Goal: Task Accomplishment & Management: Use online tool/utility

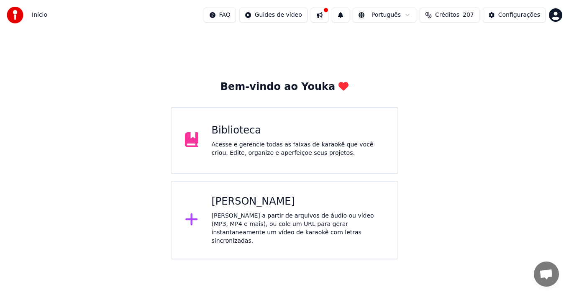
click at [266, 209] on div "Criar Karaokê Crie karaokê a partir de arquivos de áudio ou vídeo (MP3, MP4 e m…" at bounding box center [298, 220] width 173 height 50
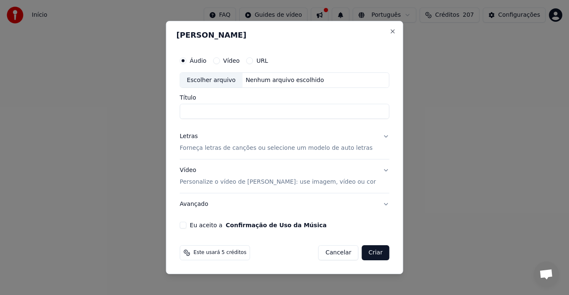
click at [253, 60] on button "URL" at bounding box center [250, 60] width 7 height 7
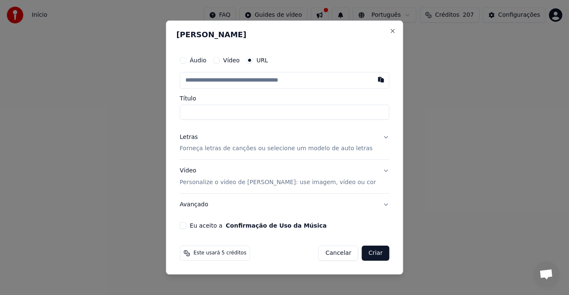
click at [254, 77] on input "text" at bounding box center [285, 80] width 210 height 17
paste input "**********"
type input "**********"
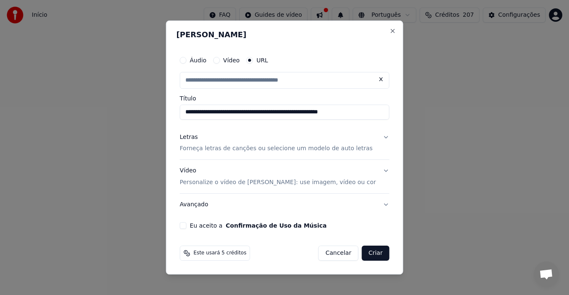
click at [365, 254] on button "Criar" at bounding box center [376, 253] width 28 height 15
type input "**********"
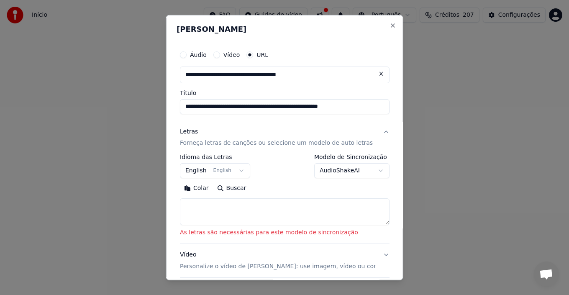
click at [246, 171] on button "English English" at bounding box center [215, 170] width 70 height 15
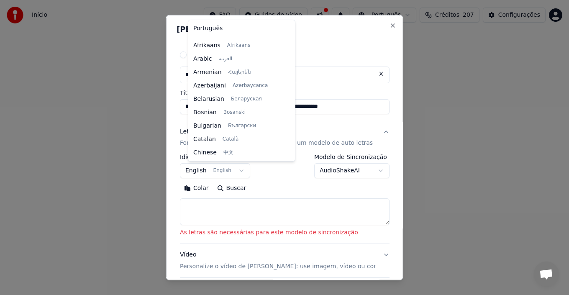
scroll to position [67, 0]
click at [242, 172] on body "**********" at bounding box center [284, 130] width 569 height 260
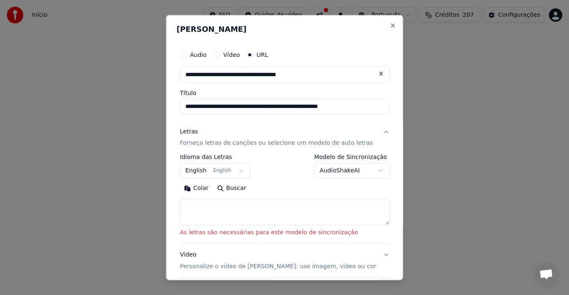
click at [242, 172] on body "**********" at bounding box center [284, 130] width 569 height 260
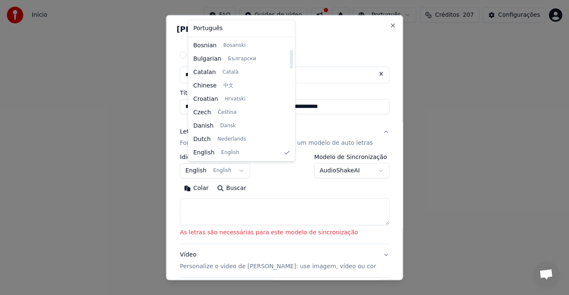
select select "**"
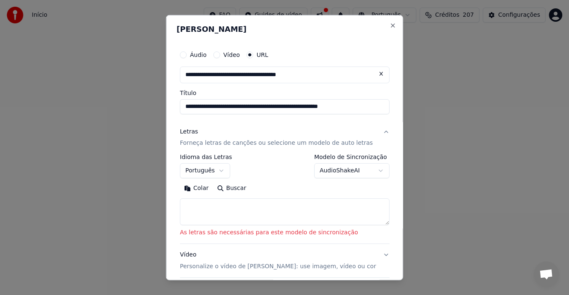
click at [209, 186] on button "Colar" at bounding box center [196, 188] width 33 height 13
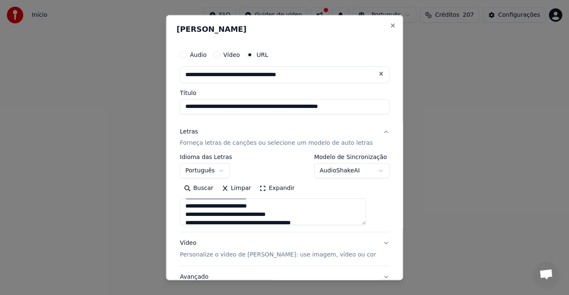
scroll to position [0, 0]
drag, startPoint x: 193, startPoint y: 207, endPoint x: 225, endPoint y: 215, distance: 32.8
click at [225, 215] on textarea at bounding box center [273, 211] width 186 height 27
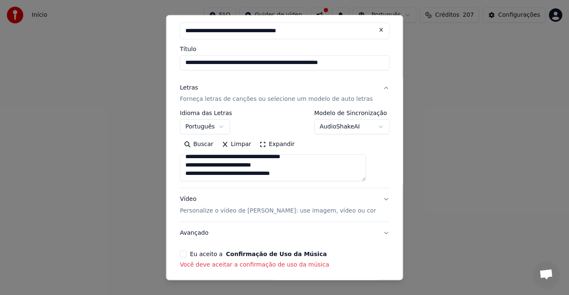
scroll to position [78, 0]
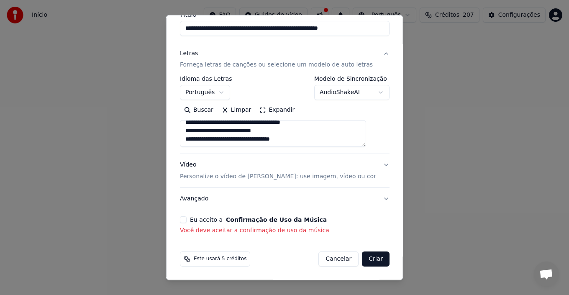
type textarea "**********"
click at [187, 219] on button "Eu aceito a Confirmação de Uso da Música" at bounding box center [183, 219] width 7 height 7
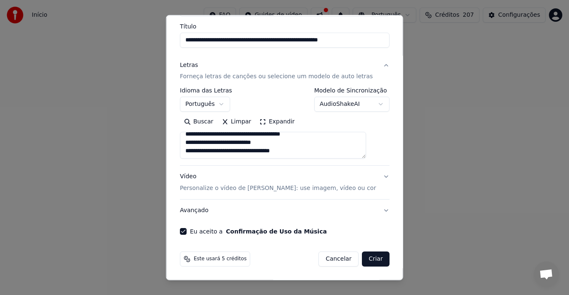
scroll to position [67, 0]
click at [362, 261] on button "Criar" at bounding box center [376, 259] width 28 height 15
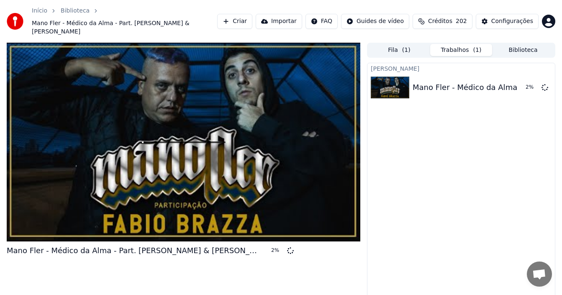
click at [252, 18] on button "Criar" at bounding box center [234, 21] width 35 height 15
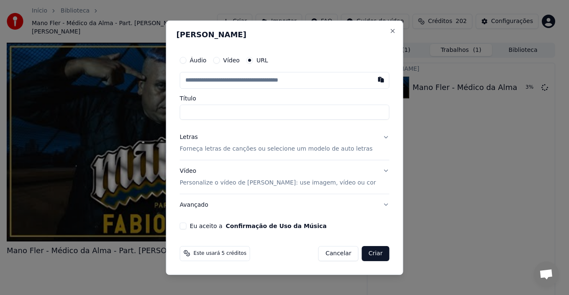
click at [187, 59] on button "Áudio" at bounding box center [183, 60] width 7 height 7
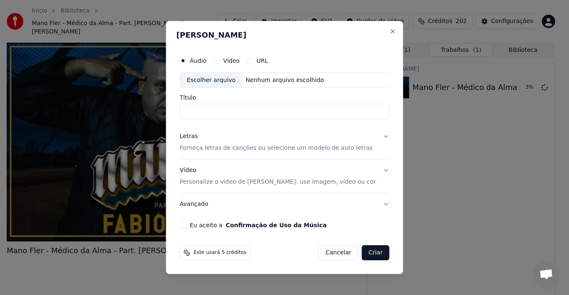
click at [232, 62] on div "Vídeo" at bounding box center [226, 60] width 27 height 7
click at [220, 60] on button "Vídeo" at bounding box center [216, 60] width 7 height 7
click at [268, 60] on label "URL" at bounding box center [263, 61] width 12 height 6
click at [253, 60] on button "URL" at bounding box center [250, 60] width 7 height 7
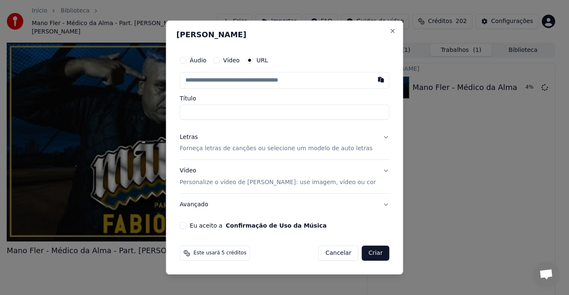
click at [187, 60] on button "Áudio" at bounding box center [183, 60] width 7 height 7
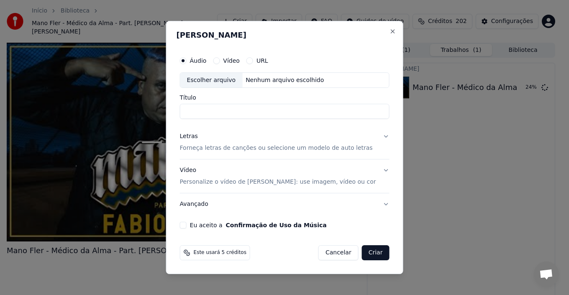
click at [216, 80] on div "Escolher arquivo" at bounding box center [211, 80] width 62 height 15
click at [232, 80] on div "Escolher arquivo" at bounding box center [211, 80] width 62 height 15
type input "**********"
click at [187, 225] on button "Eu aceito a Confirmação de Uso da Música" at bounding box center [183, 225] width 7 height 7
click at [196, 145] on p "Forneça letras de canções ou selecione um modelo de auto letras" at bounding box center [276, 148] width 193 height 8
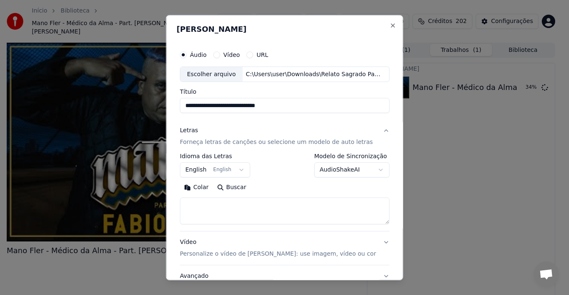
click at [225, 169] on body "**********" at bounding box center [281, 147] width 562 height 295
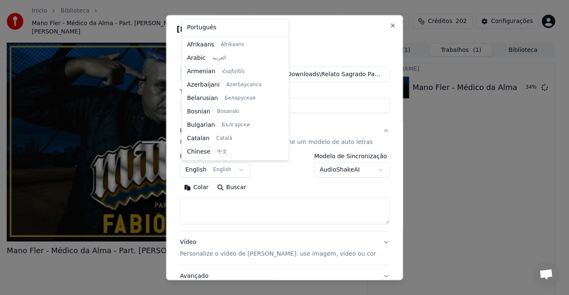
scroll to position [67, 0]
select select "**"
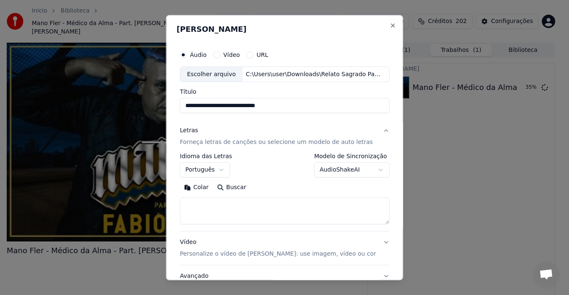
click at [207, 200] on textarea at bounding box center [285, 211] width 210 height 27
click at [241, 200] on textarea at bounding box center [285, 211] width 210 height 27
paste textarea "**********"
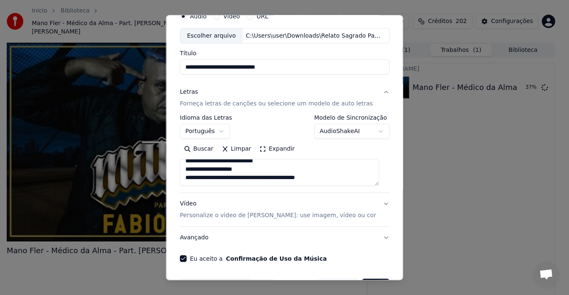
scroll to position [66, 0]
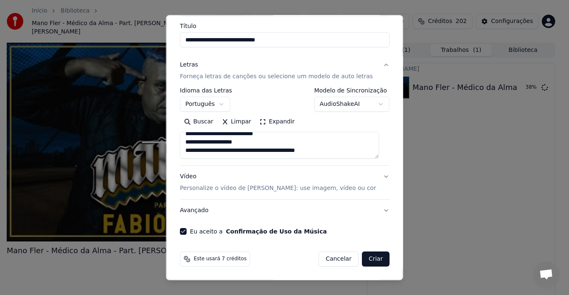
type textarea "**********"
click at [377, 177] on button "Vídeo Personalize o vídeo de karaokê: use imagem, vídeo ou cor" at bounding box center [285, 182] width 210 height 33
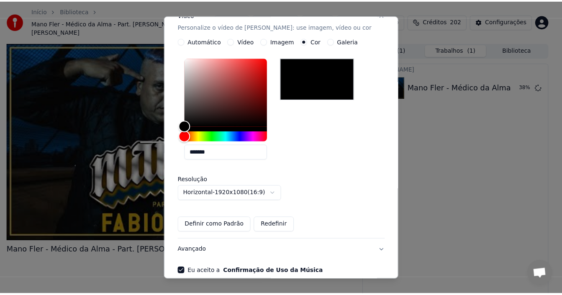
scroll to position [190, 0]
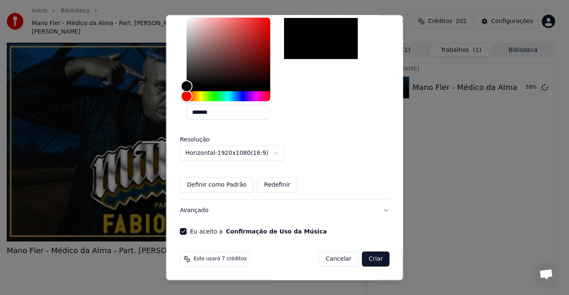
click at [226, 183] on button "Definir como Padrão" at bounding box center [217, 184] width 74 height 15
click at [365, 259] on button "Criar" at bounding box center [376, 259] width 28 height 15
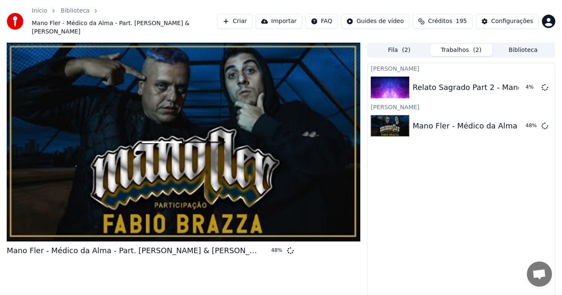
click at [240, 161] on div at bounding box center [184, 142] width 354 height 199
click at [424, 120] on div "Mano Fler - Médico da Alma - Part. [PERSON_NAME] & [PERSON_NAME]" at bounding box center [547, 126] width 268 height 12
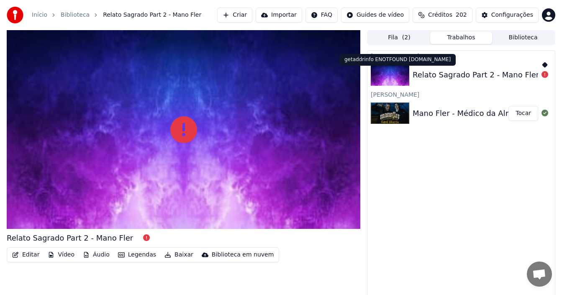
click at [545, 75] on icon at bounding box center [545, 74] width 7 height 7
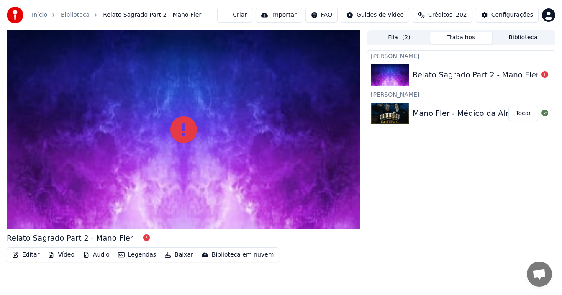
click at [539, 75] on div at bounding box center [544, 75] width 13 height 10
click at [497, 198] on div "Criar Karaokê Relato Sagrado Part 2 - Mano Fler Criar Karaokê Mano Fler - Médic…" at bounding box center [461, 175] width 188 height 251
click at [484, 78] on div "Relato Sagrado Part 2 - Mano Fler" at bounding box center [476, 75] width 126 height 12
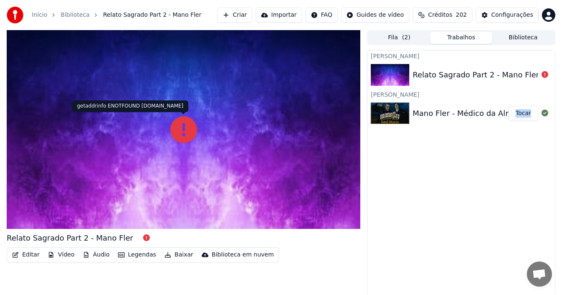
click at [186, 136] on icon at bounding box center [183, 129] width 27 height 27
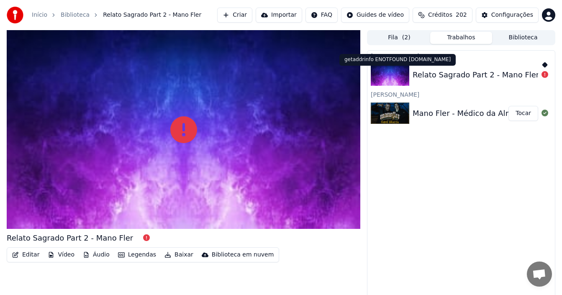
click at [548, 75] on div at bounding box center [544, 75] width 13 height 10
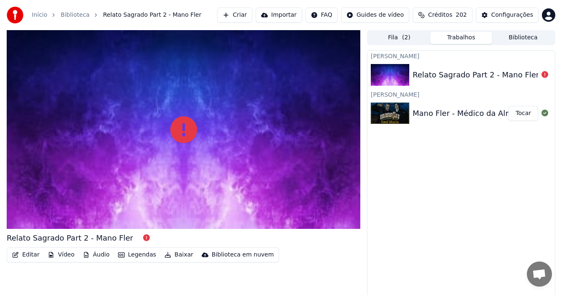
click at [480, 247] on div "Criar Karaokê Relato Sagrado Part 2 - Mano Fler Criar Karaokê Mano Fler - Médic…" at bounding box center [461, 175] width 188 height 251
click at [522, 113] on button "Tocar" at bounding box center [524, 113] width 30 height 15
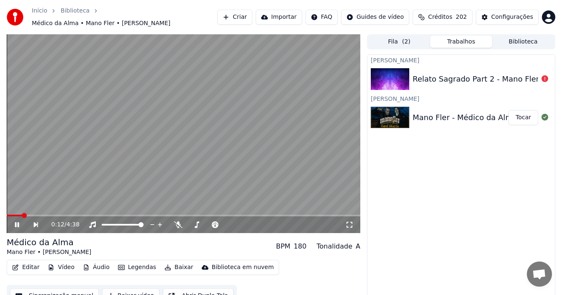
click at [19, 226] on icon at bounding box center [17, 224] width 4 height 5
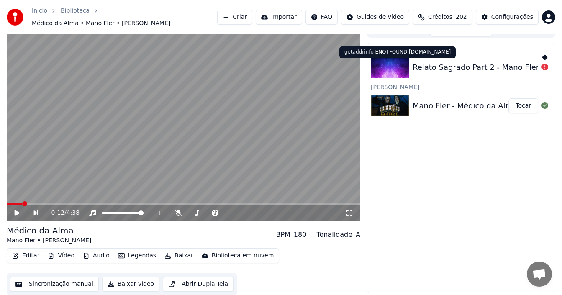
click at [545, 68] on icon at bounding box center [545, 67] width 7 height 7
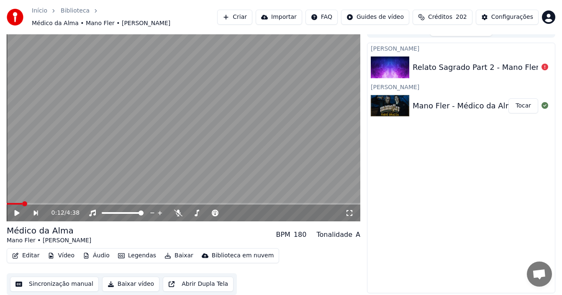
click at [64, 288] on button "Sincronização manual" at bounding box center [54, 284] width 89 height 15
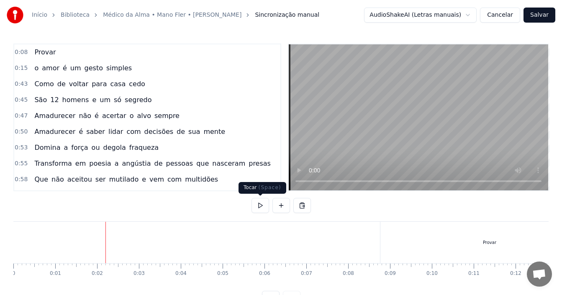
click at [260, 205] on button at bounding box center [261, 205] width 18 height 15
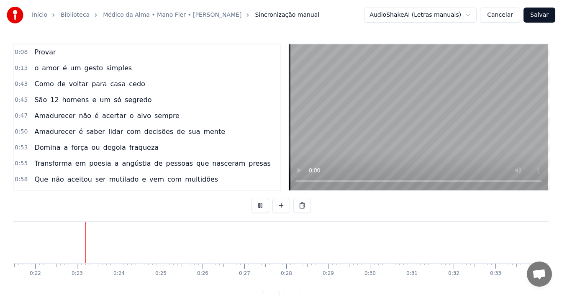
scroll to position [0, 913]
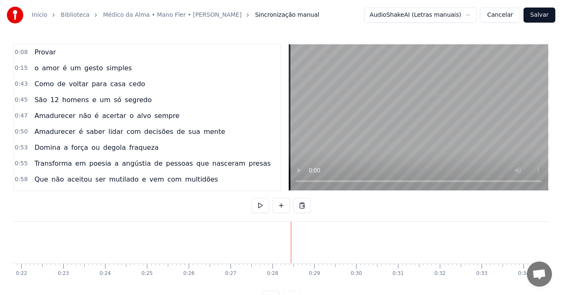
click at [511, 14] on button "Cancelar" at bounding box center [500, 15] width 40 height 15
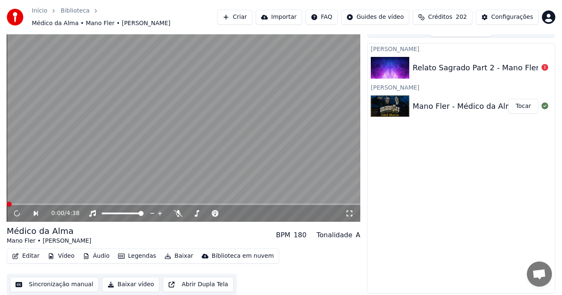
scroll to position [12, 0]
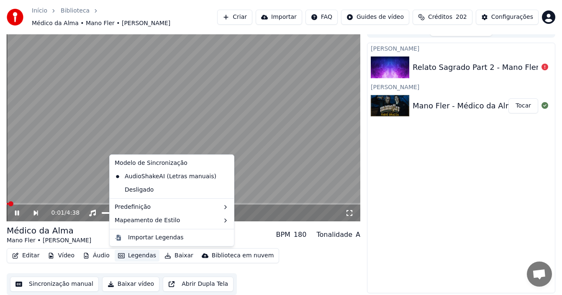
click at [134, 256] on button "Legendas" at bounding box center [137, 256] width 45 height 12
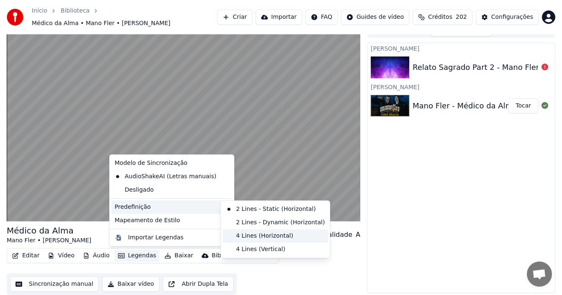
click at [249, 239] on div "4 Lines (Horizontal)" at bounding box center [275, 235] width 105 height 13
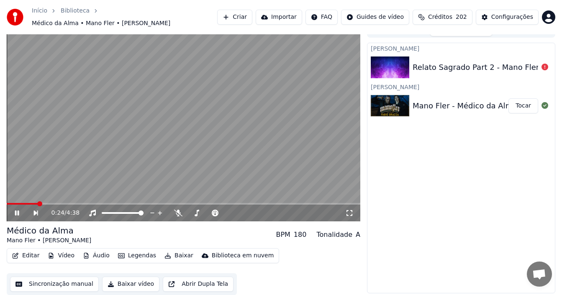
click at [16, 215] on icon at bounding box center [17, 213] width 4 height 5
click at [53, 285] on button "Sincronização manual" at bounding box center [54, 284] width 89 height 15
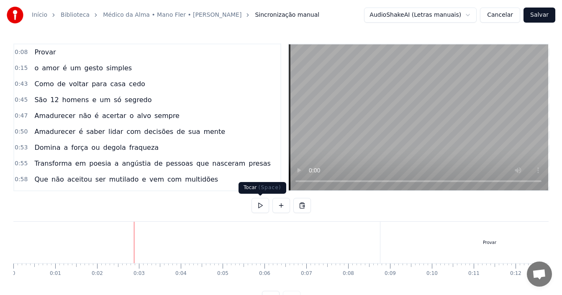
click at [262, 204] on button at bounding box center [261, 205] width 18 height 15
click at [261, 204] on button at bounding box center [261, 205] width 18 height 15
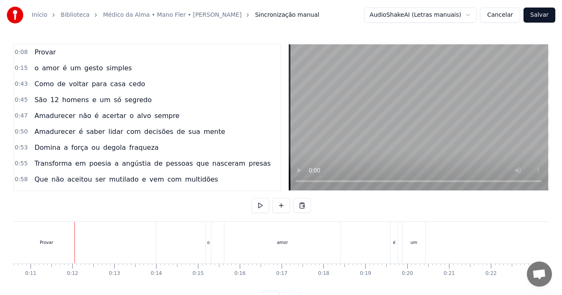
scroll to position [0, 463]
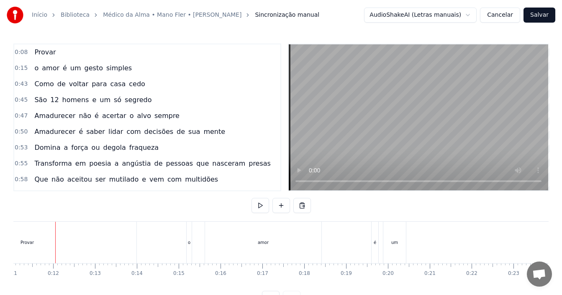
click at [35, 237] on div "Provar" at bounding box center [27, 242] width 218 height 41
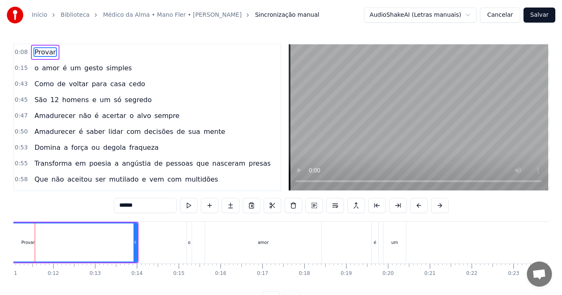
scroll to position [0, 442]
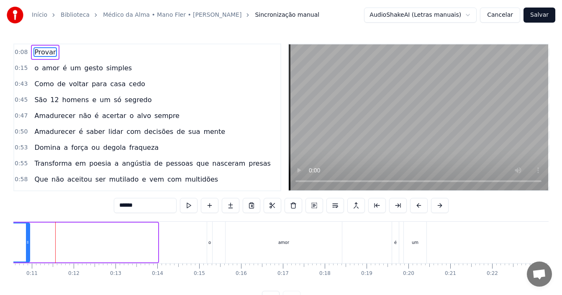
drag, startPoint x: 157, startPoint y: 242, endPoint x: 29, endPoint y: 238, distance: 128.1
click at [29, 238] on div at bounding box center [27, 243] width 3 height 38
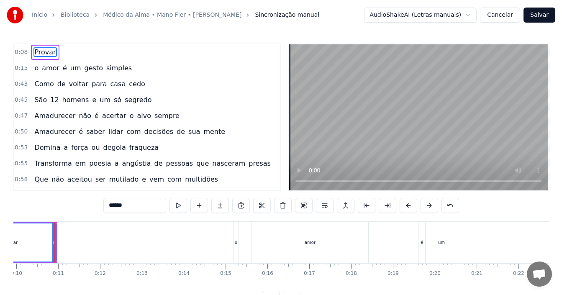
scroll to position [0, 415]
drag, startPoint x: 57, startPoint y: 242, endPoint x: 20, endPoint y: 245, distance: 36.9
click at [20, 245] on icon at bounding box center [17, 242] width 3 height 7
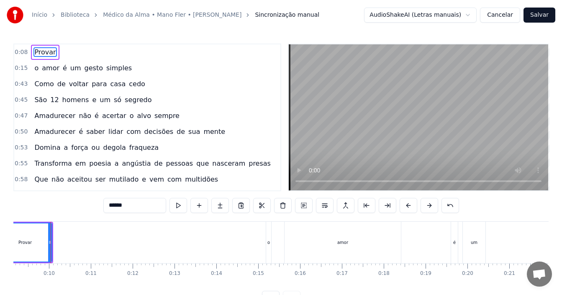
scroll to position [0, 378]
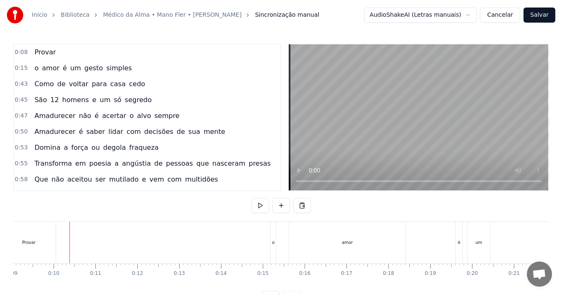
click at [29, 224] on div "Provar" at bounding box center [29, 242] width 54 height 41
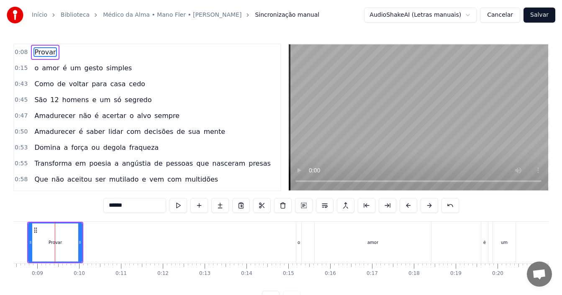
scroll to position [0, 352]
drag, startPoint x: 32, startPoint y: 226, endPoint x: 64, endPoint y: 227, distance: 32.7
click at [64, 227] on div at bounding box center [63, 243] width 3 height 38
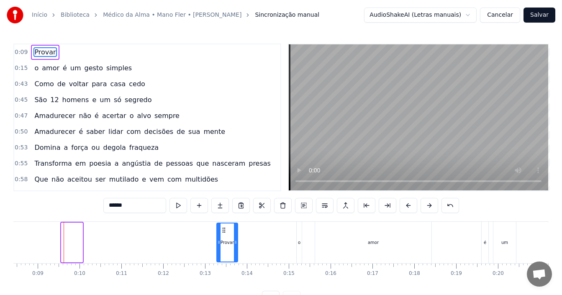
drag, startPoint x: 67, startPoint y: 230, endPoint x: 223, endPoint y: 231, distance: 155.3
click at [223, 231] on icon at bounding box center [224, 230] width 7 height 7
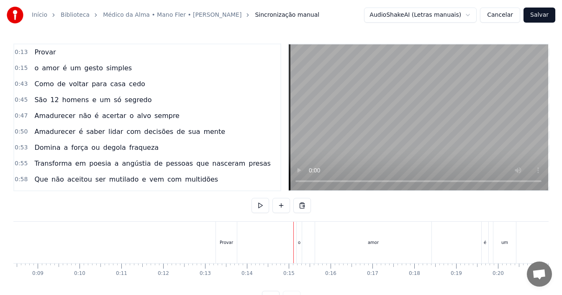
click at [299, 243] on div "o" at bounding box center [299, 242] width 3 height 6
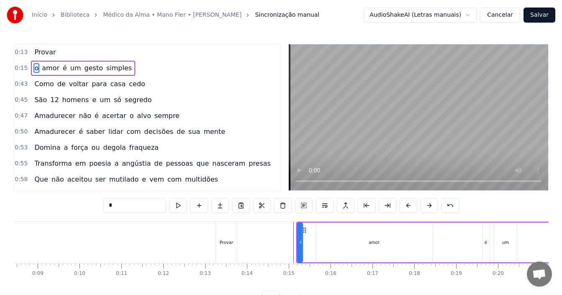
drag, startPoint x: 299, startPoint y: 233, endPoint x: 311, endPoint y: 242, distance: 14.3
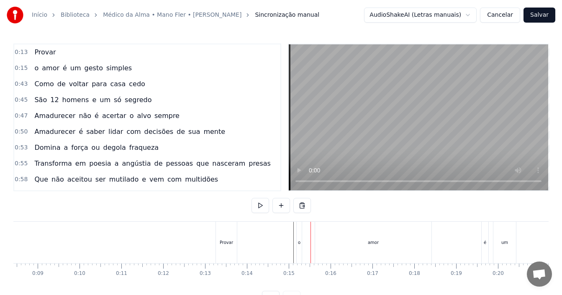
click at [301, 240] on div "o" at bounding box center [299, 242] width 5 height 41
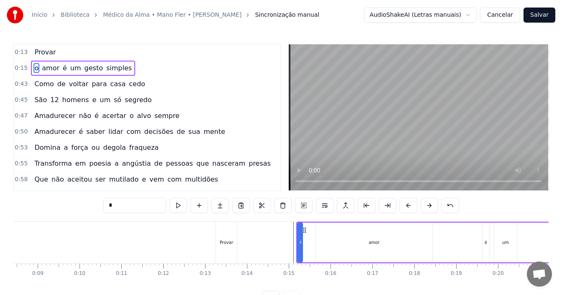
click at [384, 239] on div "amor" at bounding box center [374, 243] width 116 height 40
type input "****"
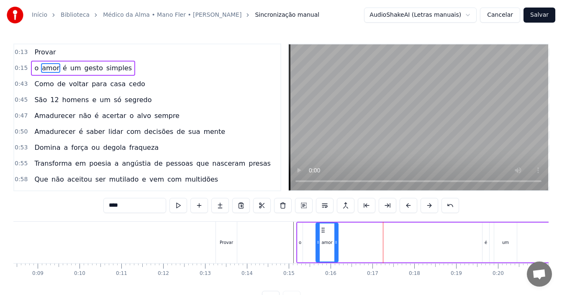
drag, startPoint x: 431, startPoint y: 242, endPoint x: 337, endPoint y: 253, distance: 94.8
click at [337, 253] on div at bounding box center [335, 243] width 3 height 38
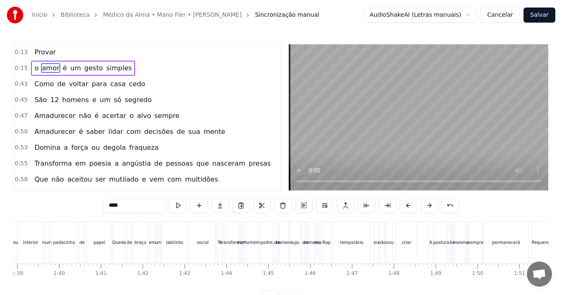
scroll to position [0, 3163]
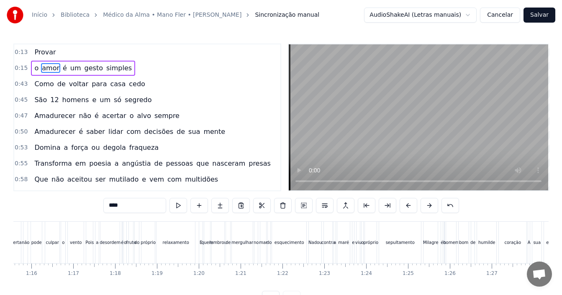
drag, startPoint x: 163, startPoint y: 291, endPoint x: 95, endPoint y: 290, distance: 68.6
click at [98, 291] on div "0:13 Provar 0:15 o amor é um gesto simples 0:43 Como de voltar para casa cedo 0…" at bounding box center [280, 175] width 535 height 262
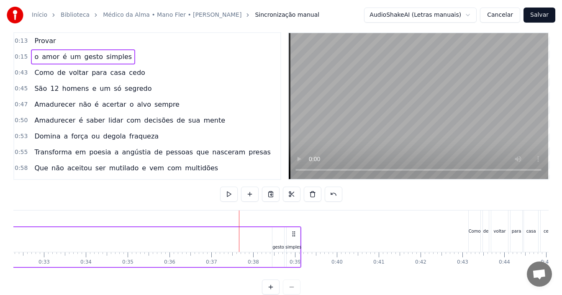
scroll to position [16, 0]
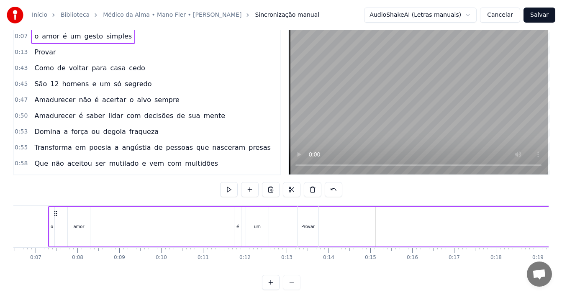
scroll to position [0, 215]
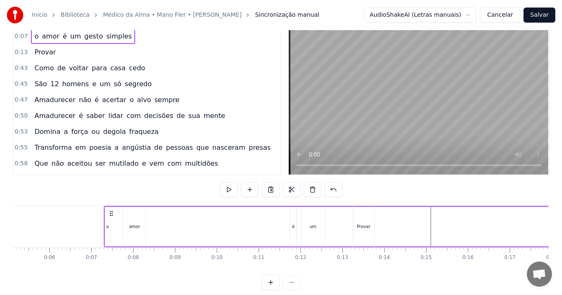
click at [107, 227] on div "o" at bounding box center [107, 227] width 3 height 6
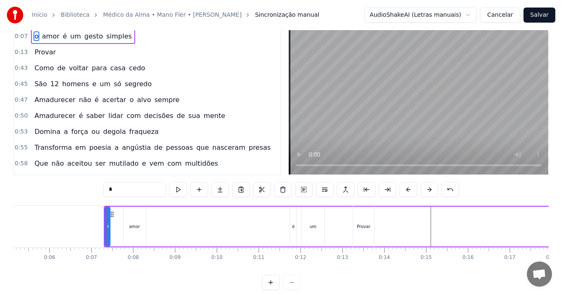
scroll to position [0, 0]
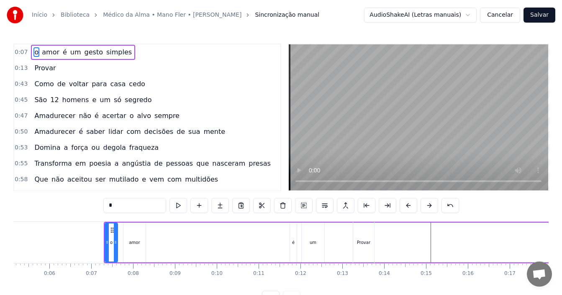
drag, startPoint x: 107, startPoint y: 233, endPoint x: 114, endPoint y: 240, distance: 10.7
click at [114, 240] on div at bounding box center [115, 243] width 3 height 38
click at [144, 241] on div "amor" at bounding box center [134, 243] width 22 height 40
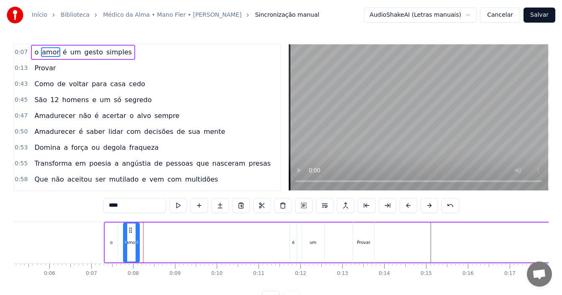
drag, startPoint x: 143, startPoint y: 239, endPoint x: 138, endPoint y: 240, distance: 4.6
click at [138, 240] on icon at bounding box center [137, 242] width 3 height 7
click at [293, 238] on div "é" at bounding box center [293, 243] width 7 height 40
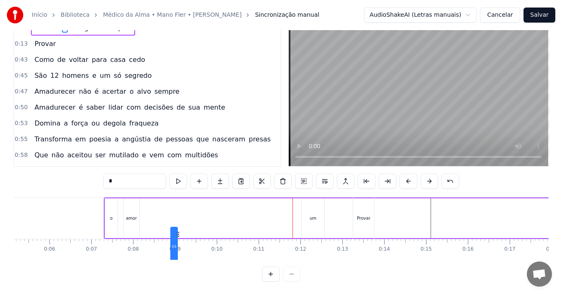
scroll to position [0, 215]
drag, startPoint x: 297, startPoint y: 231, endPoint x: 152, endPoint y: 221, distance: 145.2
click at [314, 215] on div "um" at bounding box center [313, 218] width 7 height 6
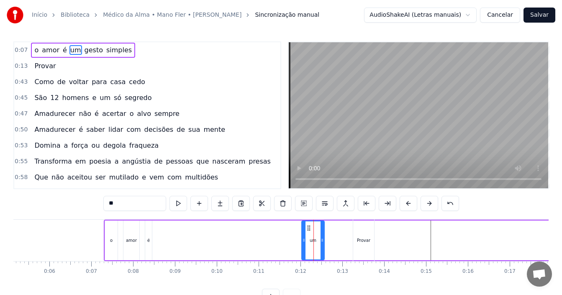
scroll to position [0, 0]
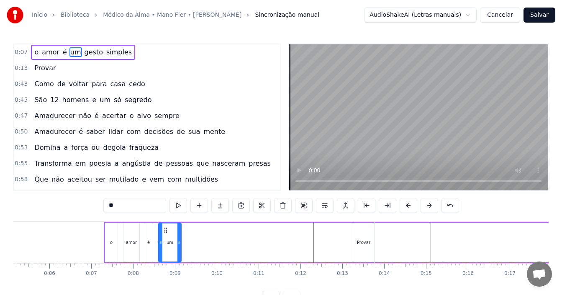
drag, startPoint x: 308, startPoint y: 229, endPoint x: 165, endPoint y: 235, distance: 143.3
click at [165, 235] on div "um" at bounding box center [170, 243] width 22 height 38
click at [367, 237] on div "Provar" at bounding box center [363, 242] width 21 height 41
type input "******"
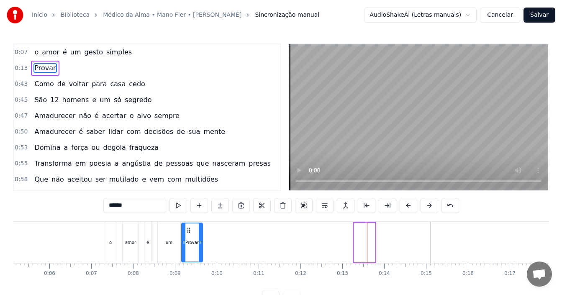
drag, startPoint x: 362, startPoint y: 228, endPoint x: 201, endPoint y: 247, distance: 161.9
click at [189, 241] on div "Provar" at bounding box center [192, 243] width 20 height 38
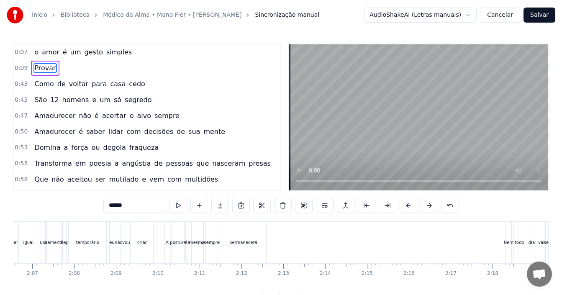
scroll to position [0, 5368]
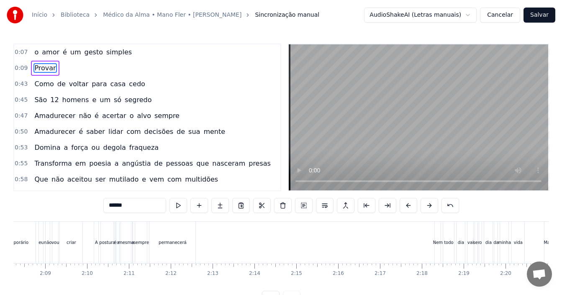
click at [76, 293] on div "0:07 o amor é um gesto simples 0:09 Provar 0:43 Como de voltar para casa cedo 0…" at bounding box center [280, 175] width 535 height 262
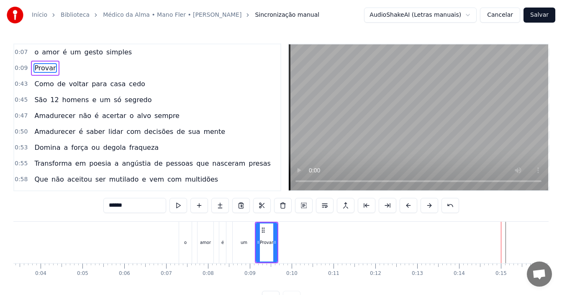
scroll to position [0, 0]
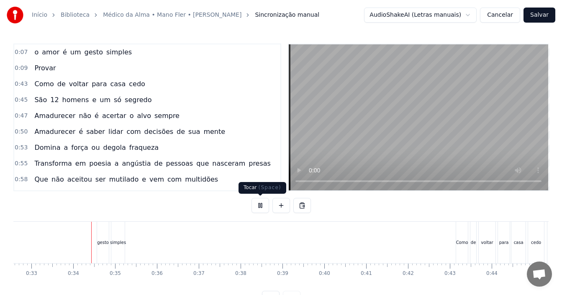
scroll to position [0, 1378]
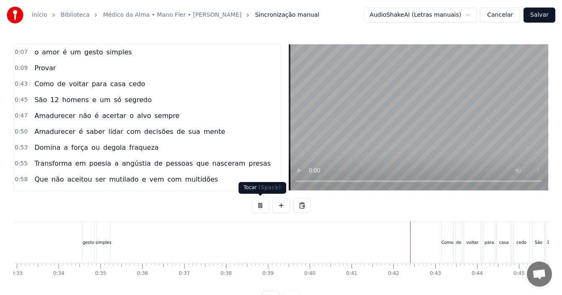
click at [260, 204] on button at bounding box center [261, 205] width 18 height 15
click at [105, 227] on div "simples" at bounding box center [103, 242] width 13 height 41
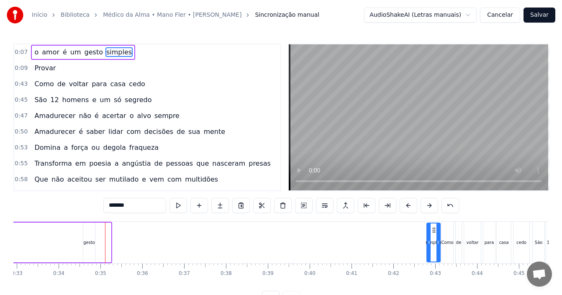
drag, startPoint x: 104, startPoint y: 227, endPoint x: 434, endPoint y: 234, distance: 329.5
click at [434, 234] on div "simples" at bounding box center [433, 243] width 13 height 38
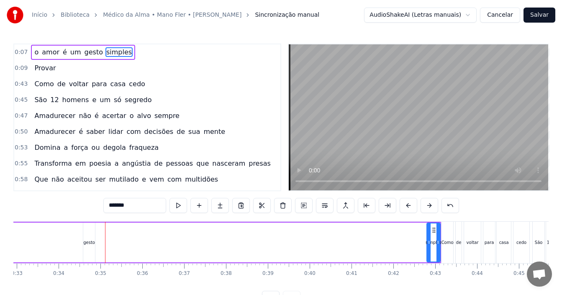
click at [92, 241] on div "gesto" at bounding box center [89, 242] width 12 height 6
type input "*****"
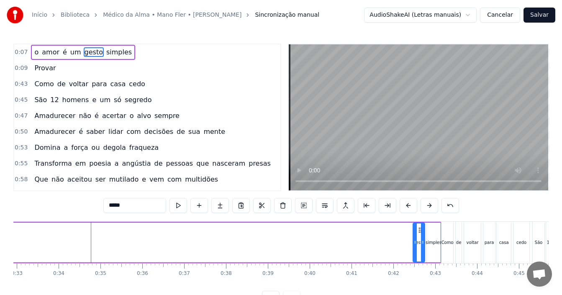
drag, startPoint x: 89, startPoint y: 229, endPoint x: 420, endPoint y: 231, distance: 330.7
click at [420, 231] on icon at bounding box center [420, 230] width 7 height 7
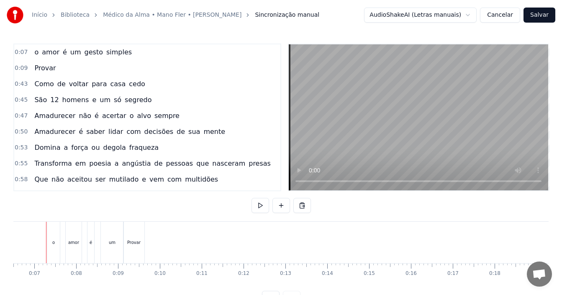
scroll to position [0, 263]
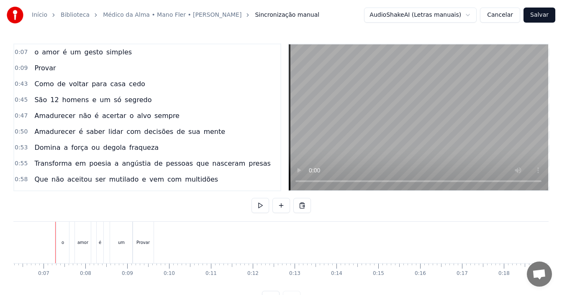
drag, startPoint x: 56, startPoint y: 238, endPoint x: 159, endPoint y: 236, distance: 102.6
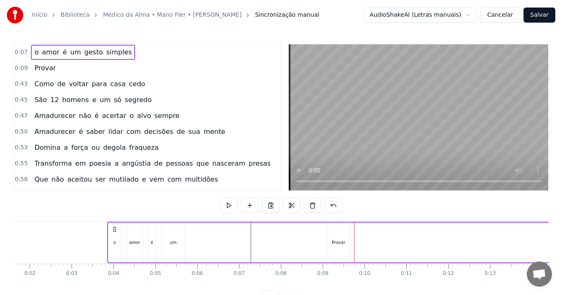
scroll to position [0, 64]
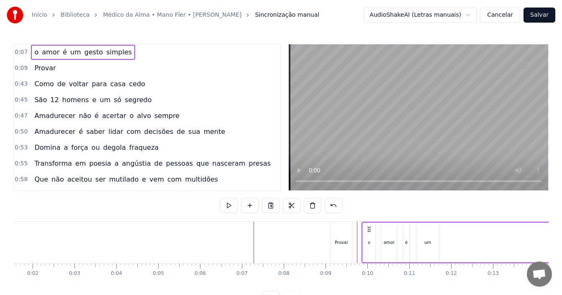
drag, startPoint x: 63, startPoint y: 232, endPoint x: 368, endPoint y: 236, distance: 305.6
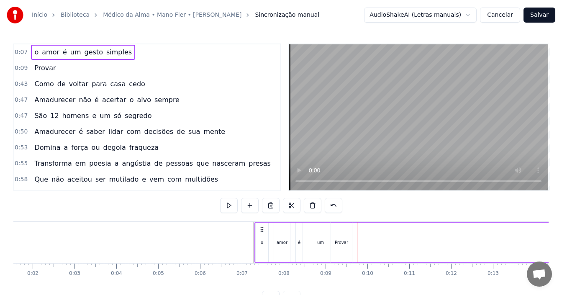
click at [345, 239] on div "Provar" at bounding box center [341, 242] width 13 height 6
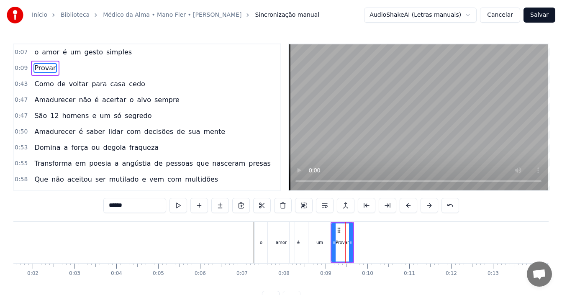
click at [258, 238] on div "o" at bounding box center [261, 242] width 13 height 41
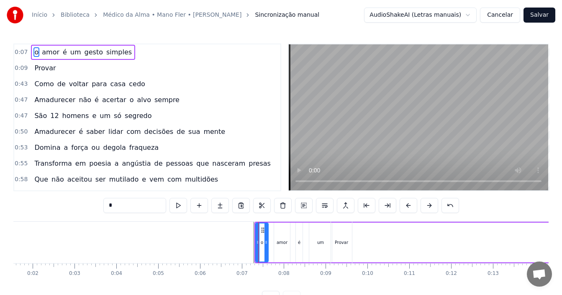
click at [342, 239] on div "Provar" at bounding box center [341, 242] width 13 height 6
type input "******"
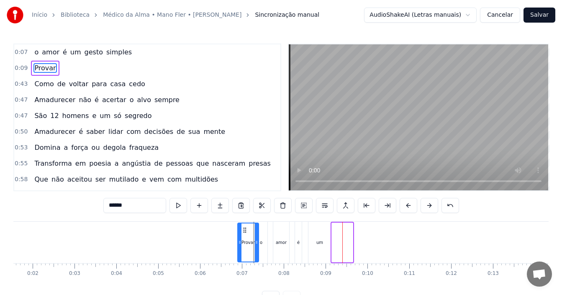
drag, startPoint x: 338, startPoint y: 231, endPoint x: 244, endPoint y: 232, distance: 94.2
click at [244, 232] on icon at bounding box center [245, 230] width 7 height 7
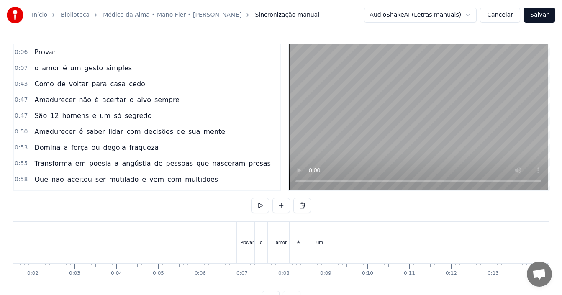
click at [319, 236] on div "um" at bounding box center [319, 242] width 23 height 41
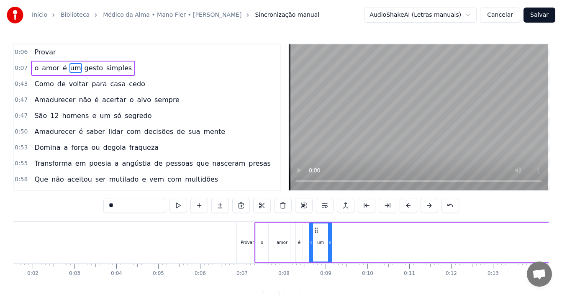
click at [248, 239] on div "Provar" at bounding box center [247, 242] width 13 height 6
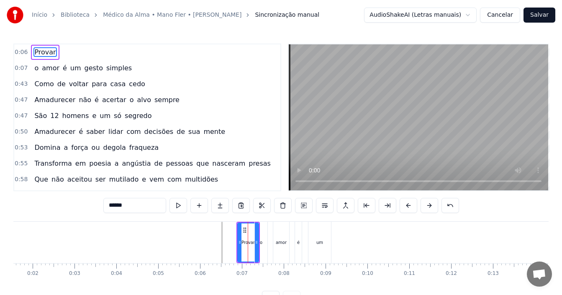
click at [317, 244] on div "um" at bounding box center [319, 242] width 7 height 6
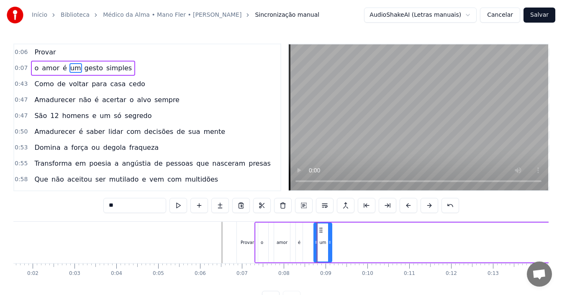
drag, startPoint x: 311, startPoint y: 232, endPoint x: 316, endPoint y: 233, distance: 4.7
click at [316, 233] on div at bounding box center [315, 243] width 3 height 38
click at [301, 242] on div "é" at bounding box center [299, 243] width 7 height 40
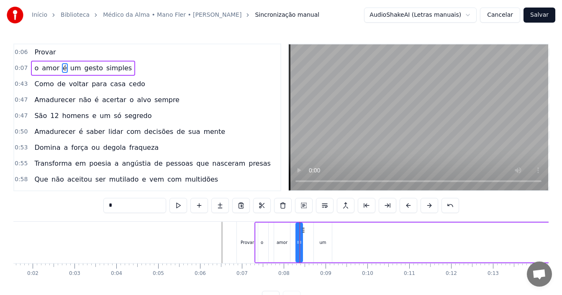
click at [281, 243] on div "amor" at bounding box center [282, 242] width 11 height 6
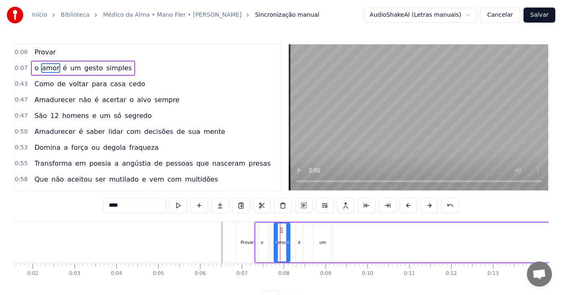
drag, startPoint x: 265, startPoint y: 243, endPoint x: 253, endPoint y: 243, distance: 11.7
click at [263, 243] on div "o" at bounding box center [262, 243] width 13 height 40
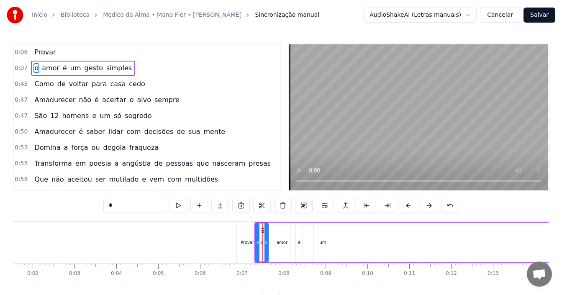
click at [250, 243] on div "Provar" at bounding box center [247, 242] width 13 height 6
type input "******"
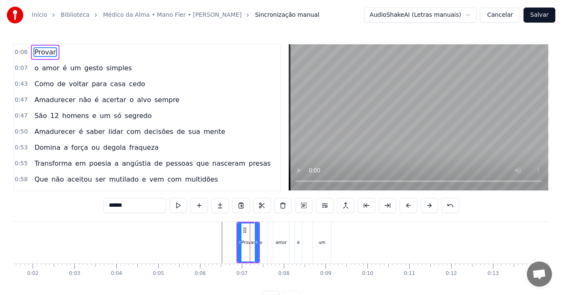
click at [64, 72] on div "o amor é um gesto simples" at bounding box center [83, 68] width 104 height 15
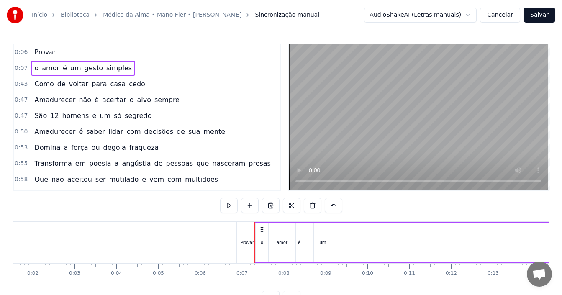
click at [105, 67] on span "simples" at bounding box center [118, 68] width 27 height 10
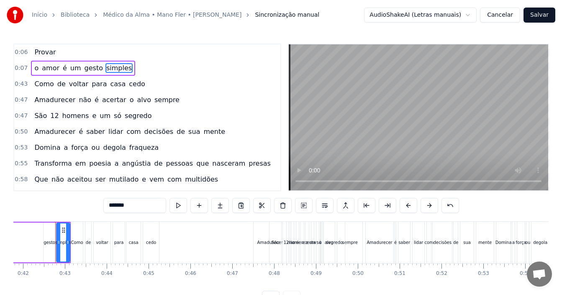
click at [35, 68] on span "o" at bounding box center [36, 68] width 6 height 10
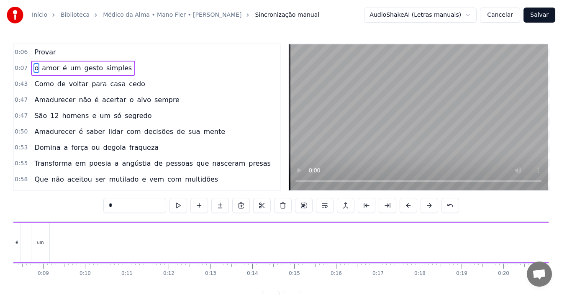
scroll to position [0, 264]
click at [108, 206] on input "*" at bounding box center [134, 205] width 63 height 15
drag, startPoint x: 42, startPoint y: 51, endPoint x: 47, endPoint y: 67, distance: 16.8
click at [47, 67] on div "0:06 Provar 0:07 o amor é um gesto simples 0:43 Como de voltar para casa cedo 0…" at bounding box center [147, 118] width 268 height 148
click at [40, 55] on span "Provar" at bounding box center [44, 52] width 23 height 10
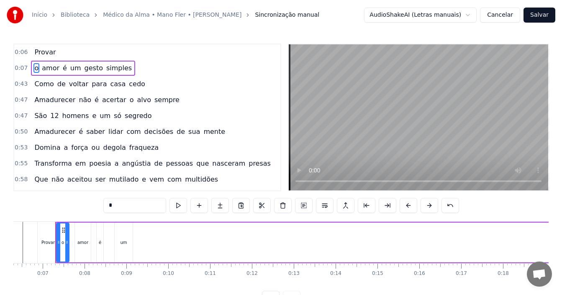
type input "******"
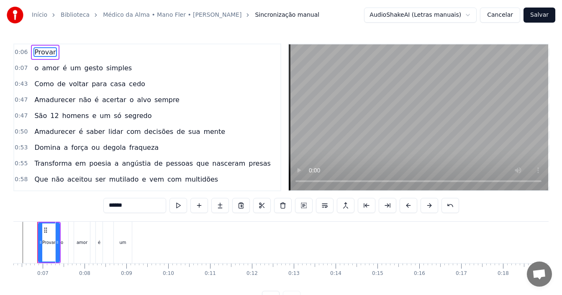
scroll to position [0, 246]
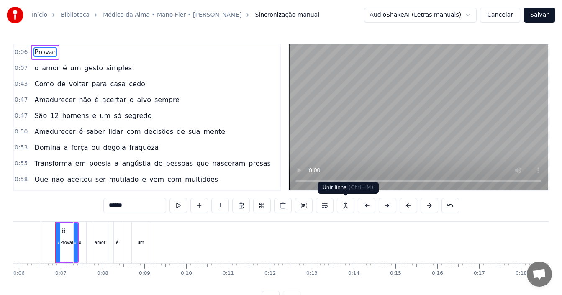
click at [347, 205] on button at bounding box center [346, 205] width 18 height 15
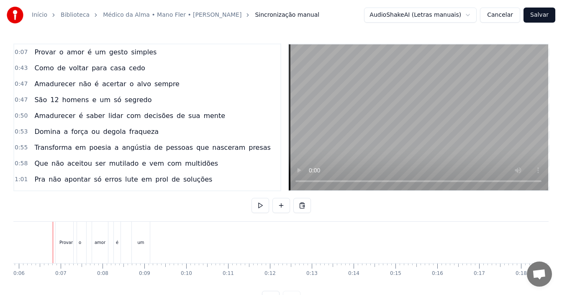
scroll to position [0, 243]
click at [66, 229] on div "Provar" at bounding box center [68, 242] width 21 height 41
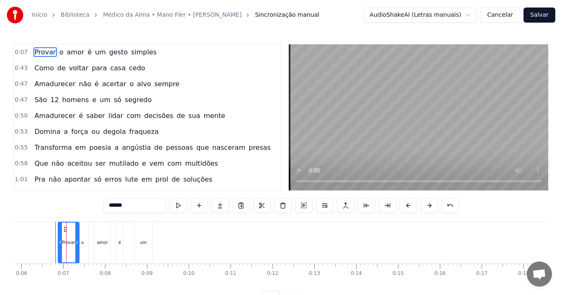
click at [89, 232] on div "o" at bounding box center [82, 242] width 13 height 41
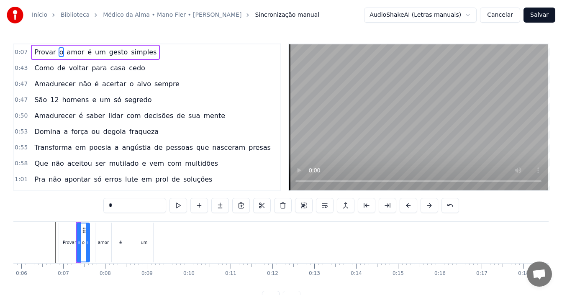
click at [102, 233] on div "amor" at bounding box center [103, 243] width 16 height 40
type input "****"
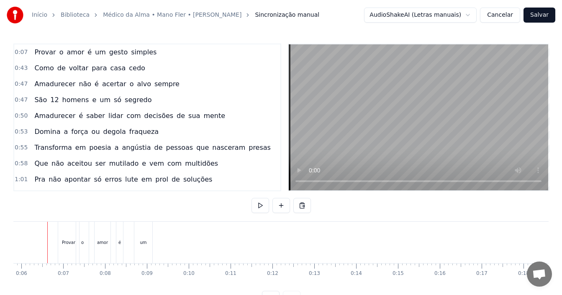
scroll to position [0, 235]
click at [155, 54] on div "0:07 Provar o amor é um gesto simples" at bounding box center [147, 52] width 266 height 16
click at [92, 235] on div "o" at bounding box center [90, 242] width 13 height 41
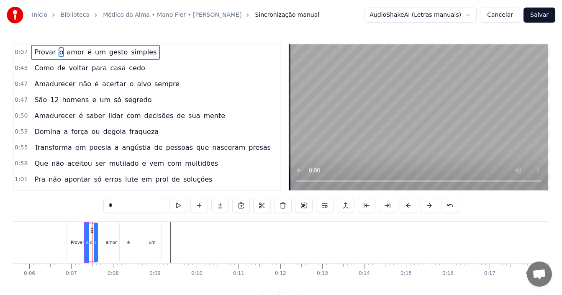
click at [112, 237] on div "amor" at bounding box center [111, 243] width 16 height 40
type input "****"
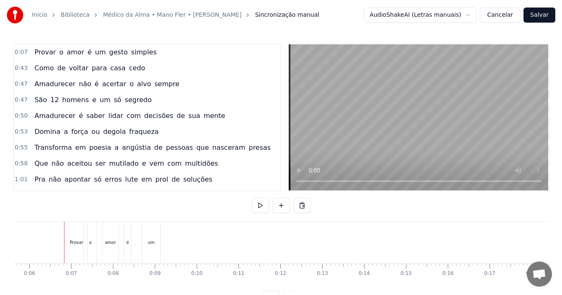
click at [74, 230] on div "Provar" at bounding box center [76, 242] width 21 height 41
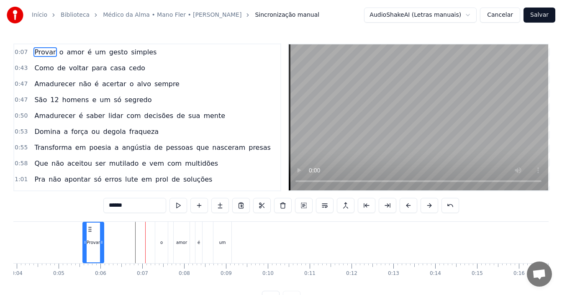
drag, startPoint x: 72, startPoint y: 226, endPoint x: 77, endPoint y: 228, distance: 4.4
click at [87, 228] on icon at bounding box center [90, 229] width 7 height 7
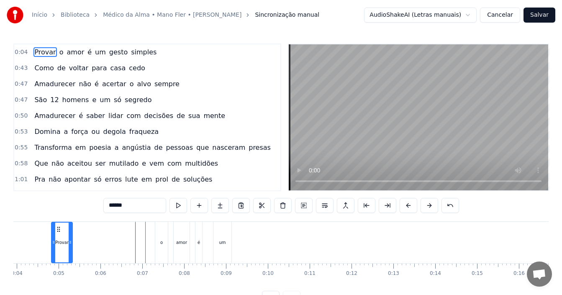
scroll to position [0, 143]
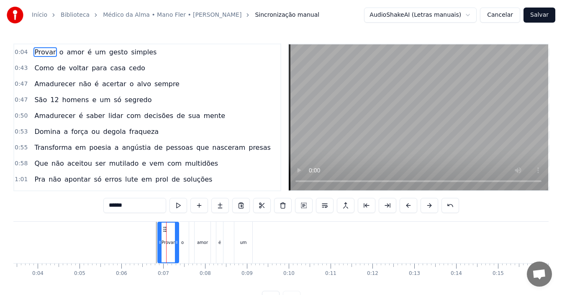
drag, startPoint x: 78, startPoint y: 229, endPoint x: 163, endPoint y: 230, distance: 85.4
click at [163, 230] on icon at bounding box center [165, 229] width 7 height 7
click at [185, 234] on div "o" at bounding box center [182, 242] width 13 height 41
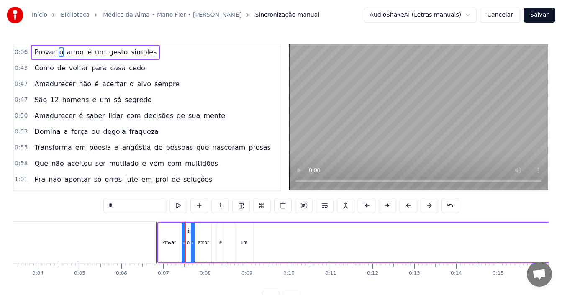
click at [189, 229] on icon at bounding box center [189, 230] width 7 height 7
click at [191, 227] on icon at bounding box center [191, 230] width 7 height 7
click at [192, 228] on icon at bounding box center [191, 230] width 7 height 7
click at [166, 241] on div "Provar" at bounding box center [168, 242] width 13 height 6
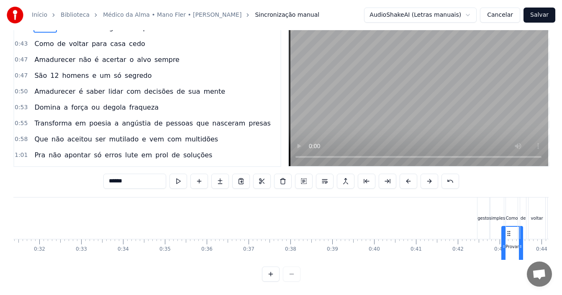
scroll to position [0, 1336]
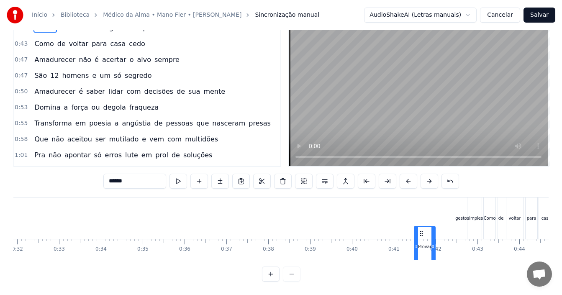
drag, startPoint x: 164, startPoint y: 229, endPoint x: 421, endPoint y: 236, distance: 256.7
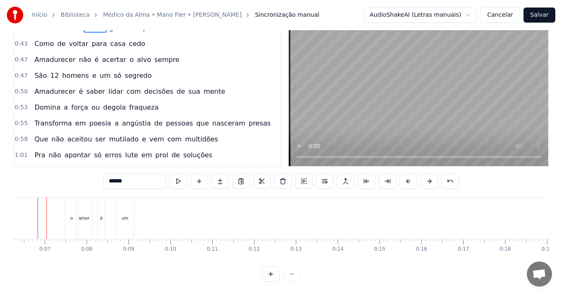
scroll to position [0, 215]
click at [117, 211] on div "o" at bounding box center [118, 218] width 13 height 41
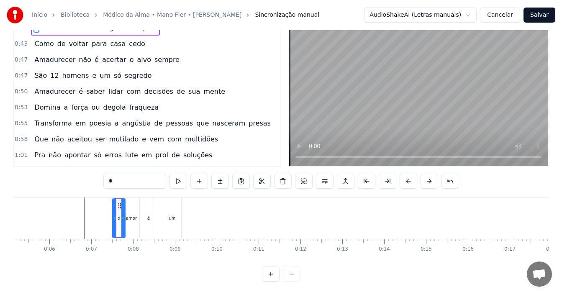
scroll to position [0, 0]
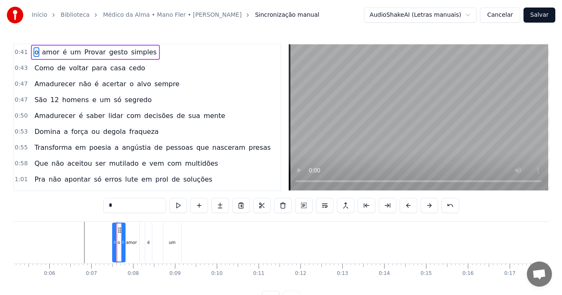
click at [133, 237] on div "amor" at bounding box center [131, 243] width 16 height 40
click at [147, 241] on div "é" at bounding box center [148, 242] width 3 height 6
drag, startPoint x: 153, startPoint y: 230, endPoint x: 144, endPoint y: 230, distance: 9.2
click at [144, 230] on circle at bounding box center [144, 230] width 0 height 0
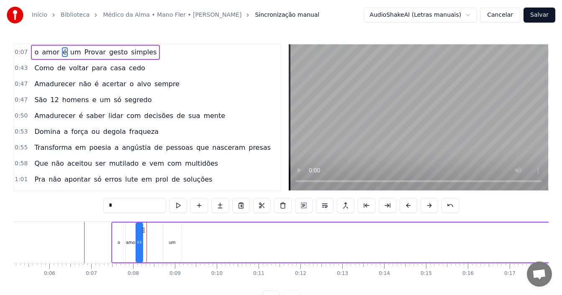
click at [173, 243] on div "um" at bounding box center [172, 242] width 7 height 6
type input "**"
drag, startPoint x: 171, startPoint y: 228, endPoint x: 147, endPoint y: 232, distance: 23.7
click at [147, 232] on icon at bounding box center [147, 230] width 7 height 7
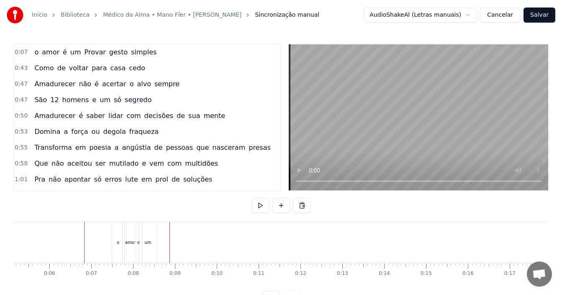
click at [116, 232] on div "o" at bounding box center [118, 242] width 13 height 41
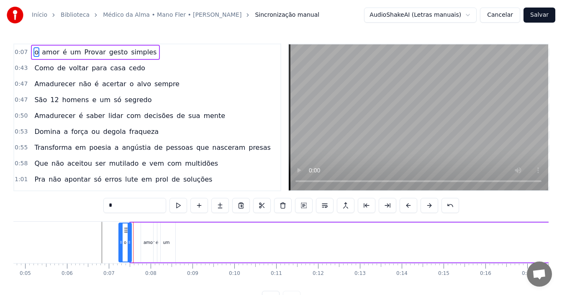
scroll to position [0, 198]
drag, startPoint x: 119, startPoint y: 229, endPoint x: 140, endPoint y: 229, distance: 21.4
click at [140, 229] on icon at bounding box center [141, 230] width 7 height 7
click at [140, 229] on icon at bounding box center [139, 230] width 7 height 7
click at [150, 240] on div "amor" at bounding box center [149, 242] width 11 height 6
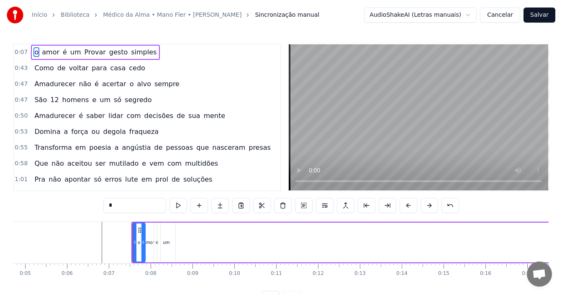
type input "****"
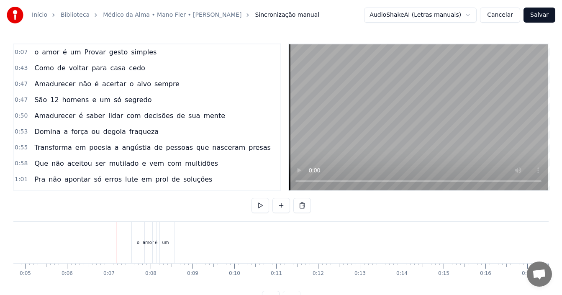
click at [136, 242] on div "o" at bounding box center [138, 242] width 13 height 41
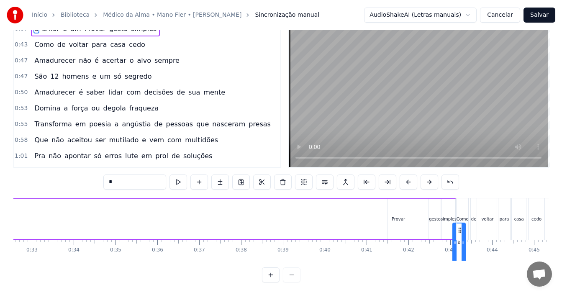
scroll to position [0, 1367]
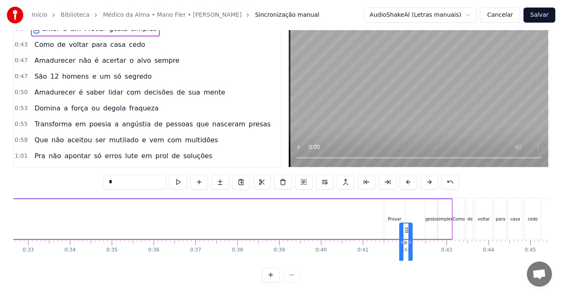
drag, startPoint x: 151, startPoint y: 229, endPoint x: 406, endPoint y: 222, distance: 255.4
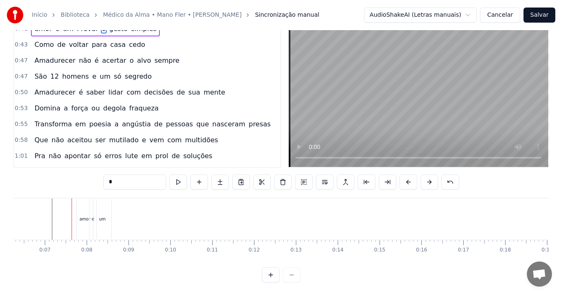
scroll to position [0, 290]
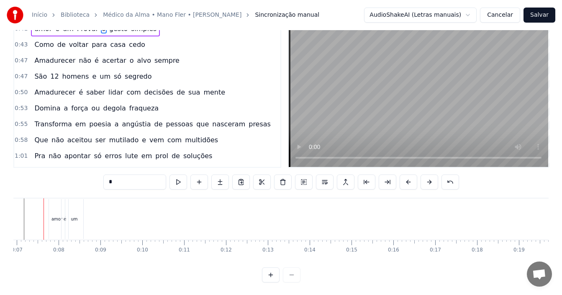
click at [58, 220] on div "amor" at bounding box center [56, 219] width 11 height 6
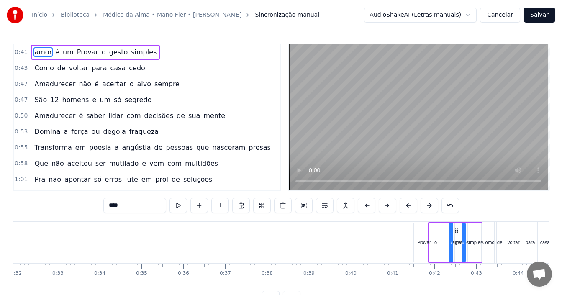
scroll to position [0, 1341]
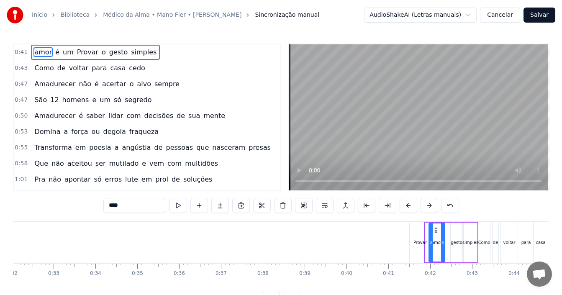
drag, startPoint x: 55, startPoint y: 229, endPoint x: 435, endPoint y: 222, distance: 380.1
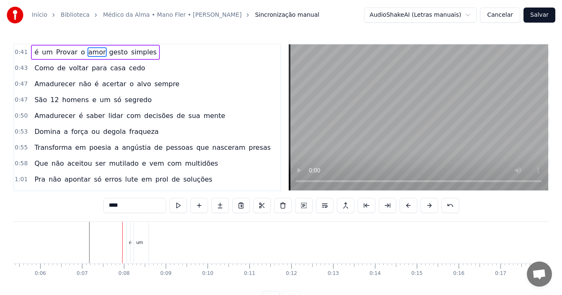
scroll to position [0, 215]
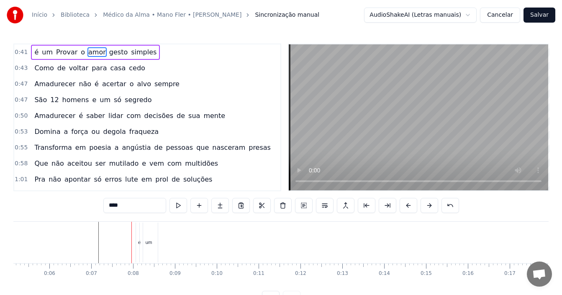
click at [87, 52] on span "amor" at bounding box center [96, 52] width 19 height 10
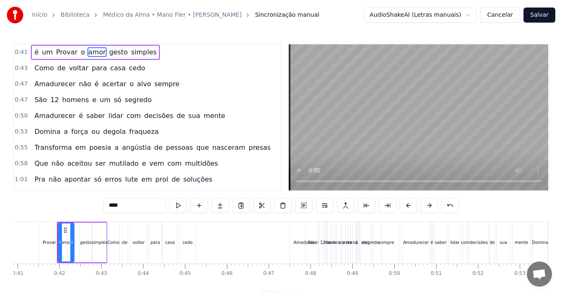
scroll to position [0, 1714]
click at [108, 50] on span "gesto" at bounding box center [118, 52] width 20 height 10
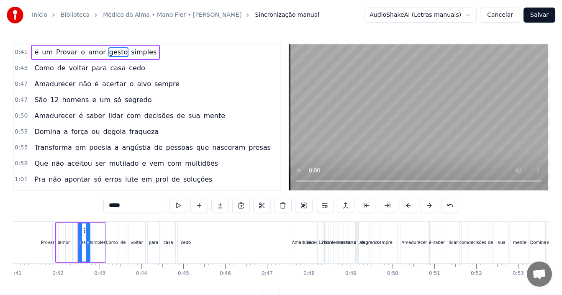
click at [80, 54] on span "o" at bounding box center [83, 52] width 6 height 10
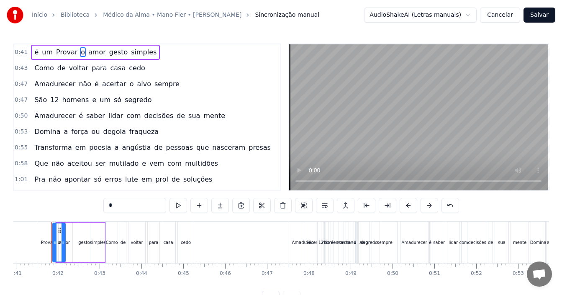
scroll to position [0, 1710]
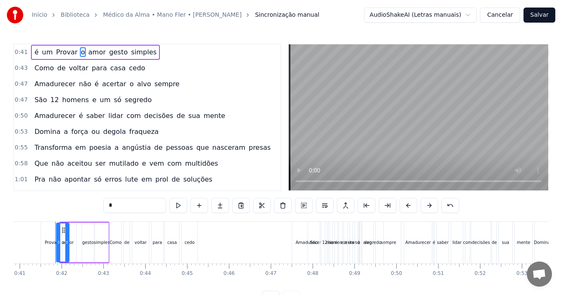
click at [64, 55] on span "Provar" at bounding box center [66, 52] width 23 height 10
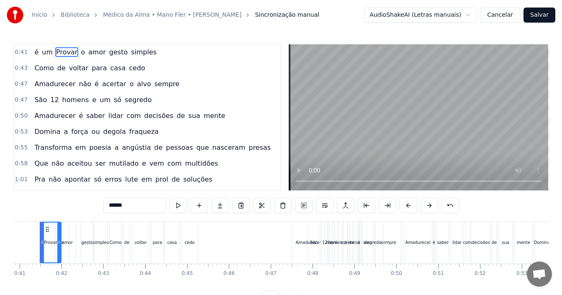
scroll to position [0, 1694]
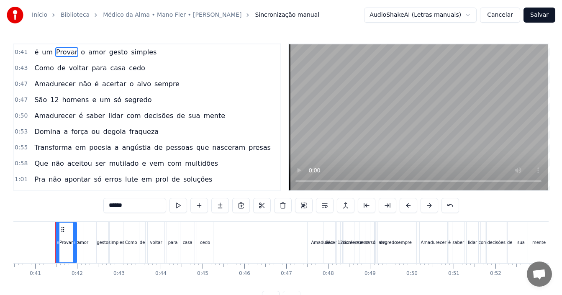
click at [33, 53] on span "é" at bounding box center [36, 52] width 6 height 10
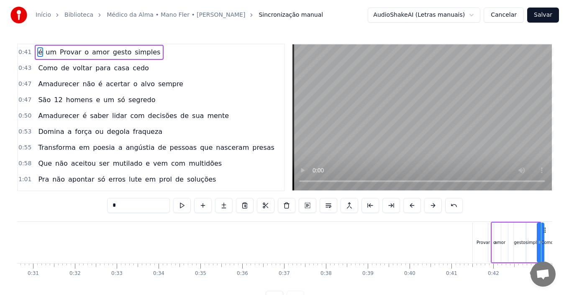
scroll to position [0, 1317]
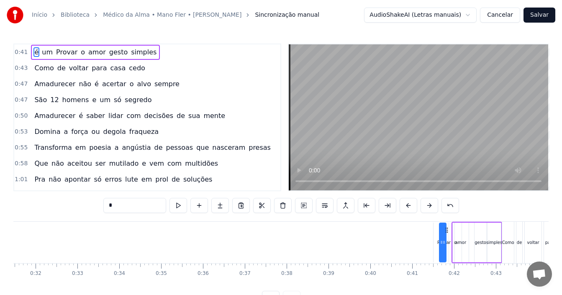
drag, startPoint x: 63, startPoint y: 229, endPoint x: 466, endPoint y: 231, distance: 403.1
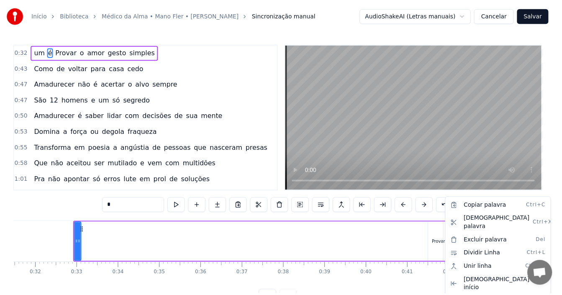
scroll to position [0, 1318]
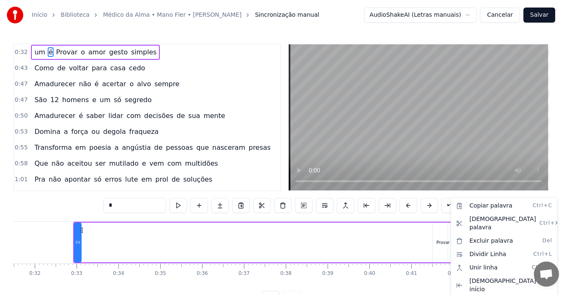
click at [36, 224] on html "Início Biblioteca Médico da Alma • Mano Fler • [PERSON_NAME] • Thiago Ticana Si…" at bounding box center [284, 159] width 569 height 319
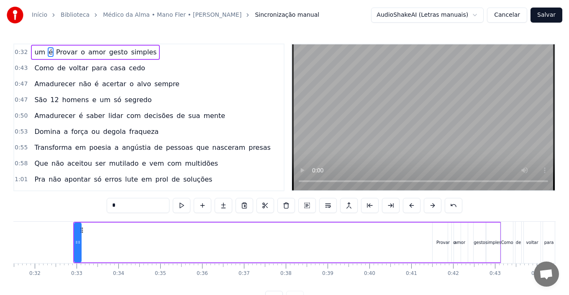
click at [47, 201] on div "0:32 um é Provar o amor gesto simples 0:43 Como de voltar para casa cedo 0:47 […" at bounding box center [284, 175] width 542 height 262
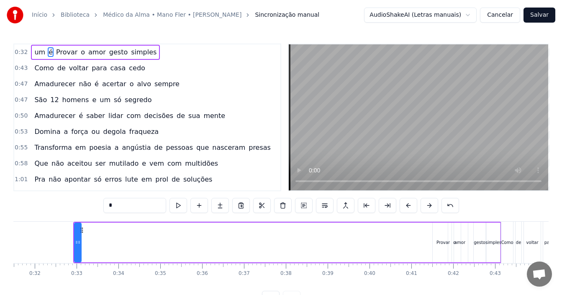
click at [80, 52] on span "o" at bounding box center [83, 52] width 6 height 10
click at [48, 54] on span "é" at bounding box center [51, 52] width 6 height 10
drag, startPoint x: 82, startPoint y: 231, endPoint x: 472, endPoint y: 237, distance: 390.2
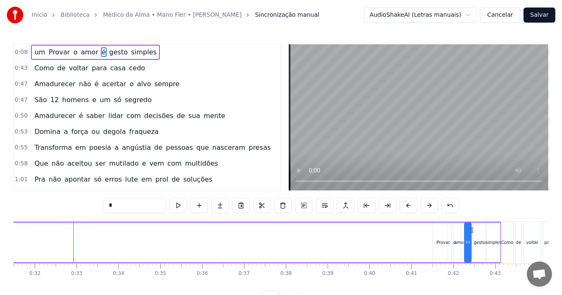
click at [40, 52] on span "um" at bounding box center [39, 52] width 13 height 10
type input "**"
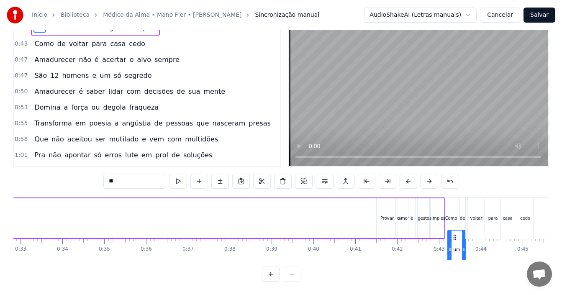
scroll to position [0, 1381]
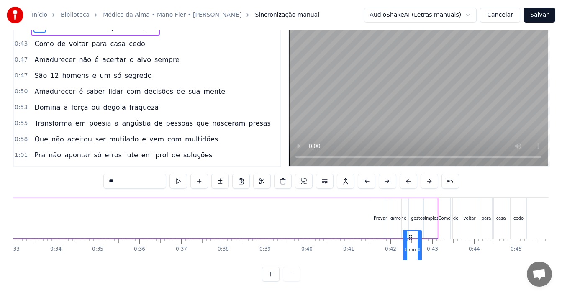
drag, startPoint x: 63, startPoint y: 230, endPoint x: 410, endPoint y: 212, distance: 347.4
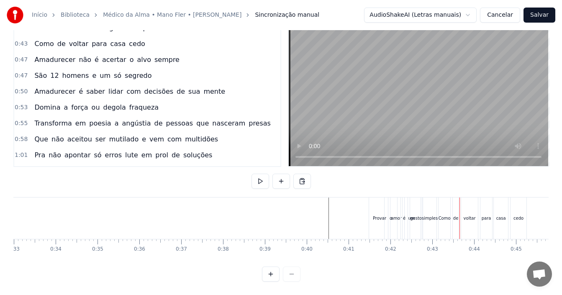
click at [380, 215] on div "Provar" at bounding box center [379, 218] width 13 height 6
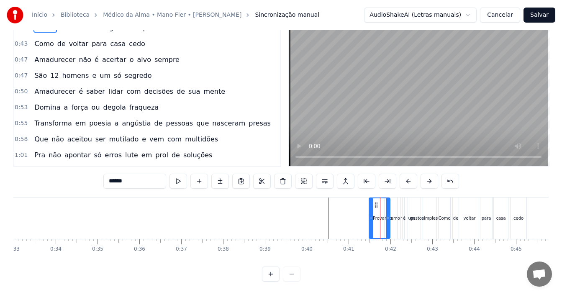
scroll to position [0, 0]
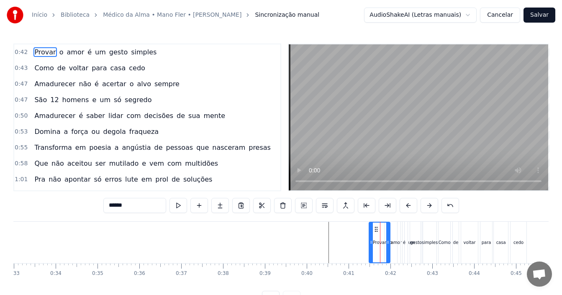
click at [396, 241] on div "amor" at bounding box center [396, 242] width 11 height 6
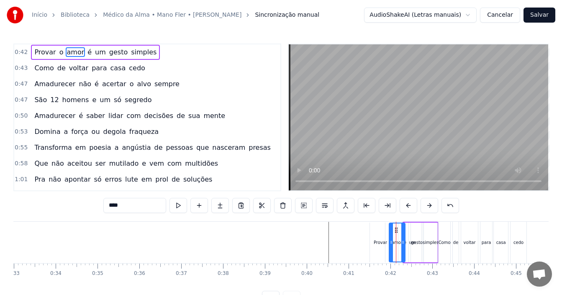
click at [59, 52] on span "o" at bounding box center [62, 52] width 6 height 10
drag, startPoint x: 396, startPoint y: 234, endPoint x: 391, endPoint y: 235, distance: 5.3
click at [391, 235] on div at bounding box center [390, 243] width 3 height 38
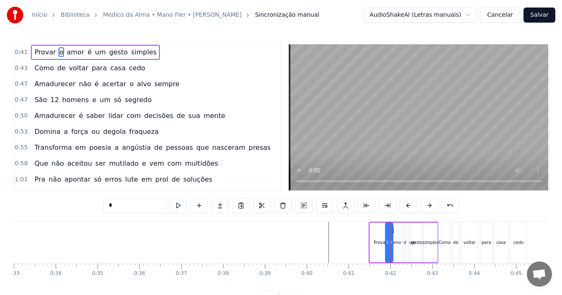
click at [398, 242] on div "amor" at bounding box center [397, 242] width 11 height 6
click at [406, 242] on div "amor" at bounding box center [397, 243] width 17 height 40
click at [87, 55] on span "é" at bounding box center [90, 52] width 6 height 10
click at [408, 230] on icon at bounding box center [408, 230] width 7 height 7
click at [96, 52] on span "um" at bounding box center [100, 52] width 13 height 10
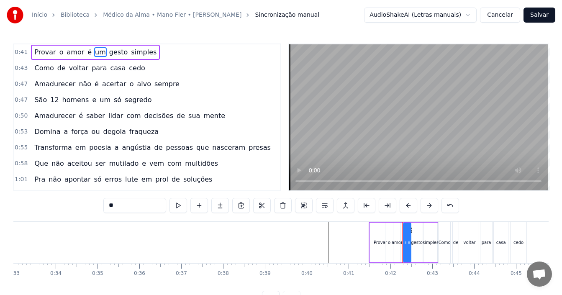
drag, startPoint x: 419, startPoint y: 238, endPoint x: 409, endPoint y: 240, distance: 10.6
click at [409, 240] on div at bounding box center [408, 243] width 3 height 38
click at [415, 244] on div "gesto" at bounding box center [417, 242] width 12 height 6
click at [418, 241] on icon at bounding box center [417, 242] width 3 height 7
click at [431, 243] on div "simples" at bounding box center [431, 242] width 16 height 6
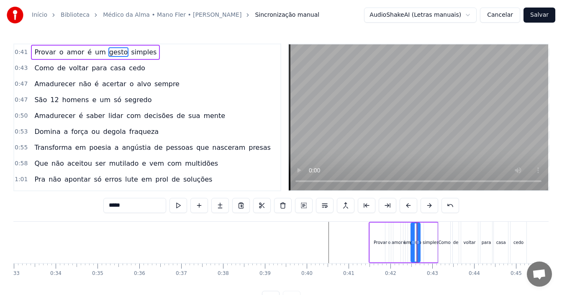
type input "*******"
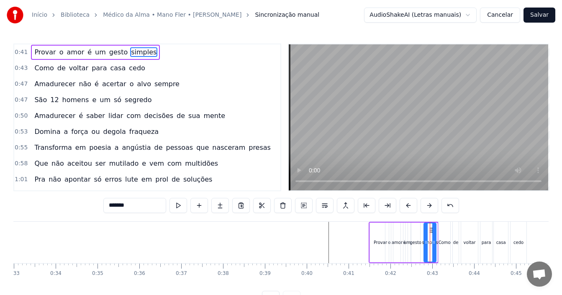
click at [434, 241] on icon at bounding box center [433, 242] width 3 height 7
click at [429, 231] on icon at bounding box center [429, 230] width 7 height 7
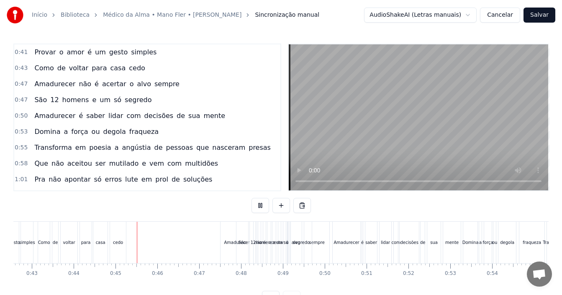
scroll to position [0, 1837]
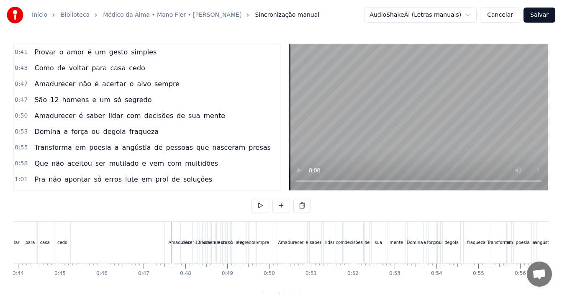
click at [146, 100] on div "0:47 São 12 homens e um só segredo" at bounding box center [147, 100] width 266 height 16
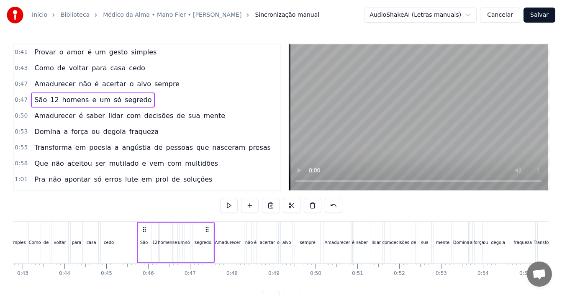
scroll to position [0, 1779]
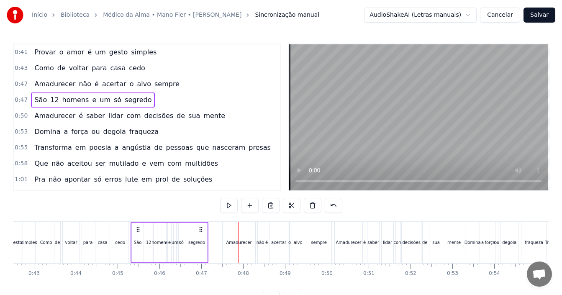
drag, startPoint x: 188, startPoint y: 229, endPoint x: 138, endPoint y: 232, distance: 49.9
click at [138, 232] on icon at bounding box center [138, 229] width 7 height 7
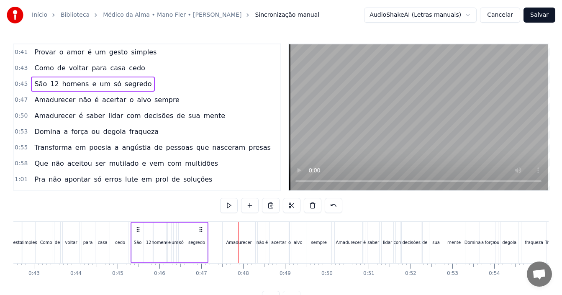
click at [78, 233] on div "voltar" at bounding box center [71, 242] width 17 height 41
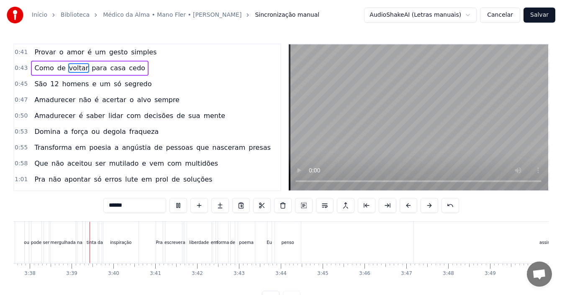
scroll to position [0, 9117]
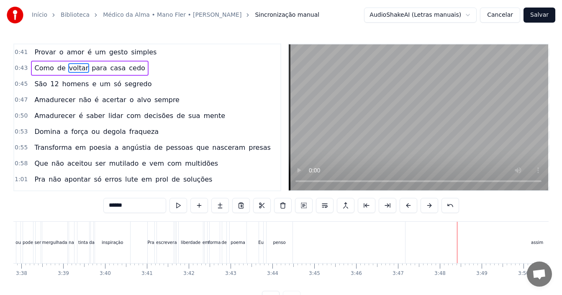
click at [276, 247] on div "penso" at bounding box center [280, 242] width 26 height 41
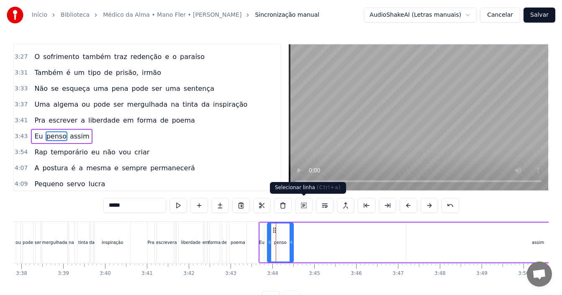
scroll to position [1032, 0]
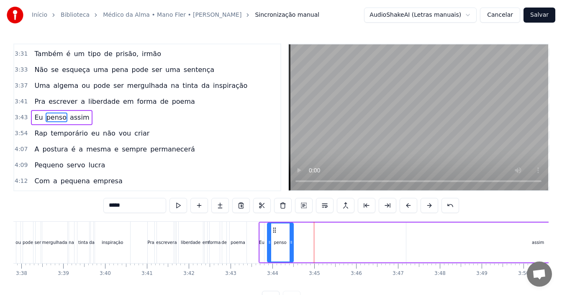
click at [527, 242] on div "assim" at bounding box center [538, 243] width 264 height 40
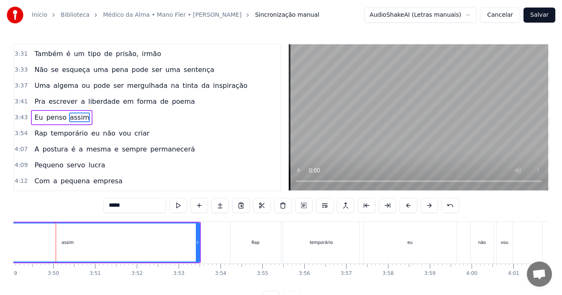
scroll to position [0, 9588]
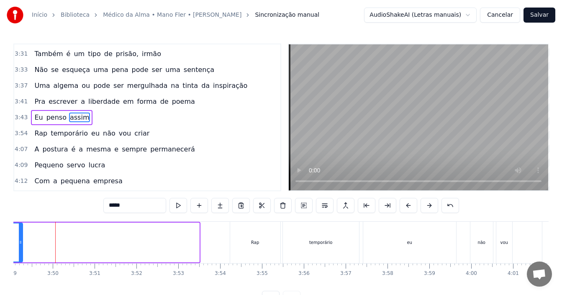
drag, startPoint x: 198, startPoint y: 243, endPoint x: 22, endPoint y: 248, distance: 176.7
click at [22, 248] on div at bounding box center [20, 243] width 3 height 38
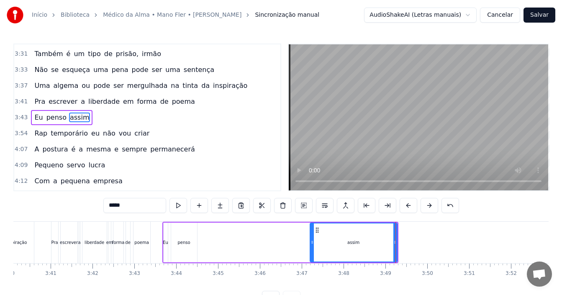
scroll to position [0, 9148]
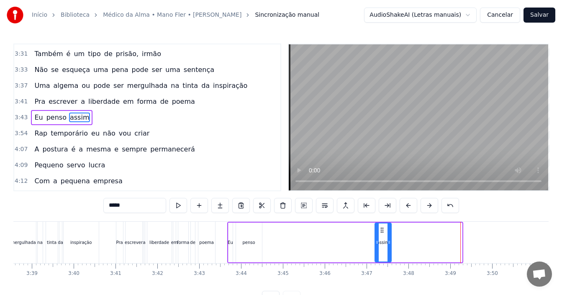
drag, startPoint x: 461, startPoint y: 241, endPoint x: 391, endPoint y: 250, distance: 71.3
click at [391, 250] on div at bounding box center [389, 243] width 3 height 38
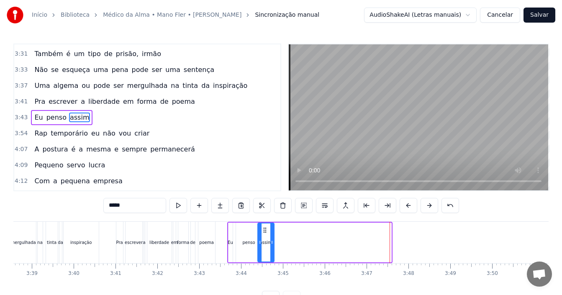
drag, startPoint x: 382, startPoint y: 229, endPoint x: 265, endPoint y: 231, distance: 117.2
click at [265, 231] on icon at bounding box center [265, 230] width 7 height 7
click at [183, 224] on div "forma" at bounding box center [183, 242] width 10 height 41
type input "*****"
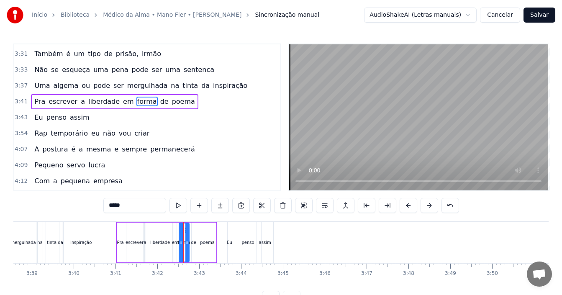
scroll to position [1016, 0]
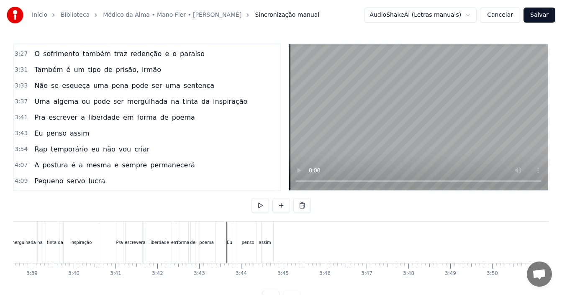
click at [229, 242] on div "Eu" at bounding box center [229, 242] width 5 height 6
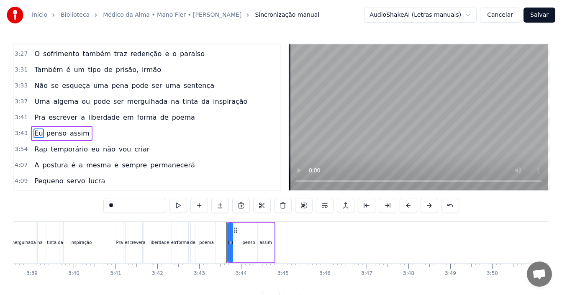
scroll to position [1032, 0]
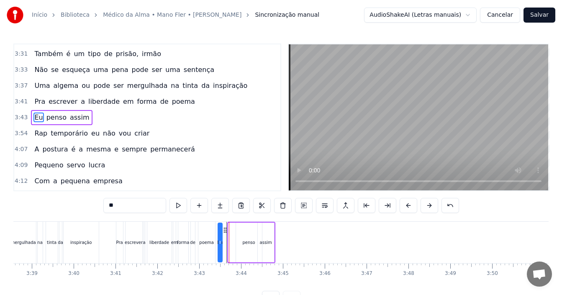
drag, startPoint x: 235, startPoint y: 230, endPoint x: 224, endPoint y: 229, distance: 10.5
click at [224, 229] on icon at bounding box center [225, 230] width 7 height 7
click at [250, 239] on div "penso" at bounding box center [249, 242] width 13 height 6
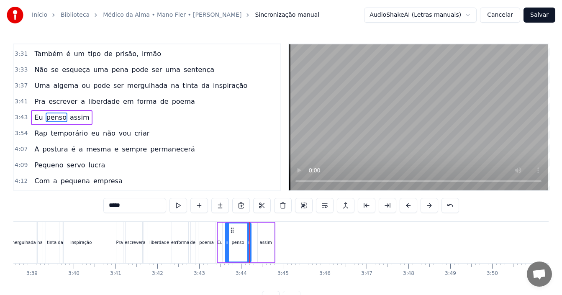
drag, startPoint x: 244, startPoint y: 230, endPoint x: 233, endPoint y: 231, distance: 10.9
click at [233, 231] on icon at bounding box center [232, 230] width 7 height 7
click at [268, 244] on div "assim" at bounding box center [266, 242] width 12 height 6
type input "*****"
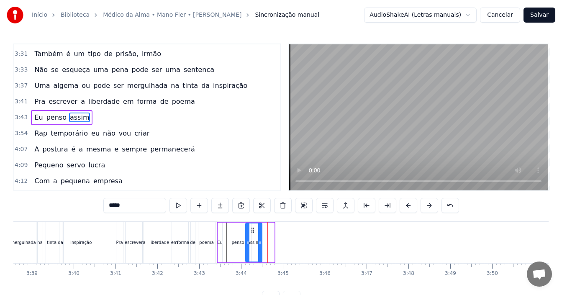
drag, startPoint x: 265, startPoint y: 229, endPoint x: 252, endPoint y: 230, distance: 12.2
click at [252, 230] on icon at bounding box center [252, 230] width 7 height 7
drag, startPoint x: 261, startPoint y: 243, endPoint x: 269, endPoint y: 244, distance: 8.5
click at [269, 244] on icon at bounding box center [268, 242] width 3 height 7
click at [189, 234] on div "Pra escrever a liberdade em forma de poema" at bounding box center [166, 242] width 101 height 41
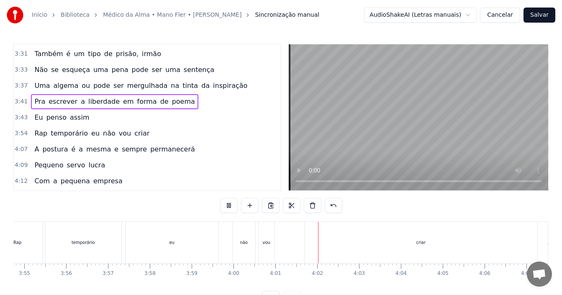
scroll to position [0, 10071]
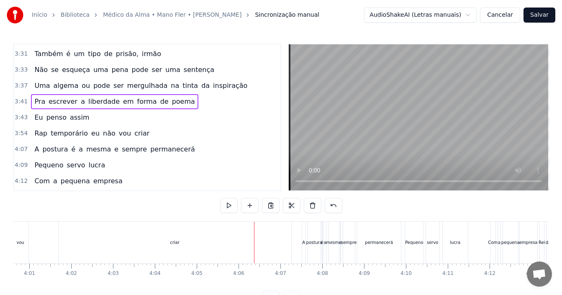
click at [62, 242] on div "criar" at bounding box center [175, 242] width 233 height 41
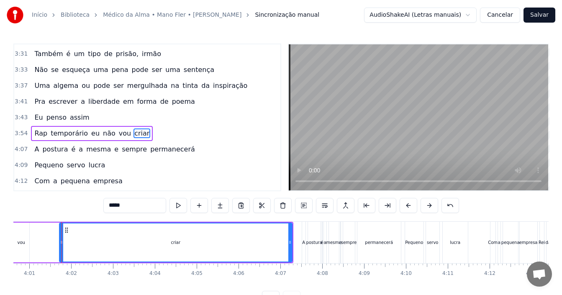
scroll to position [1048, 0]
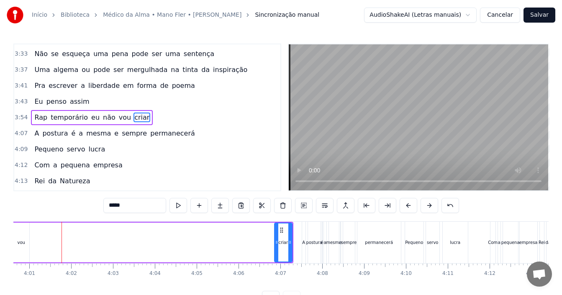
drag, startPoint x: 62, startPoint y: 236, endPoint x: 277, endPoint y: 240, distance: 215.2
click at [277, 240] on div at bounding box center [276, 243] width 3 height 38
click at [118, 118] on span "vou" at bounding box center [125, 118] width 14 height 10
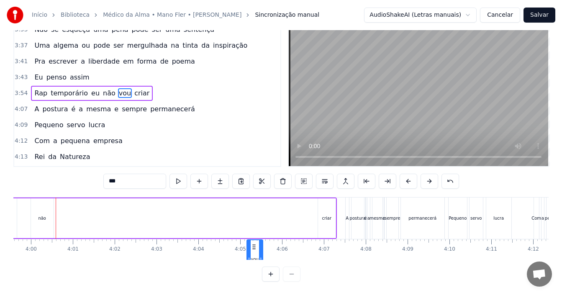
scroll to position [15, 10028]
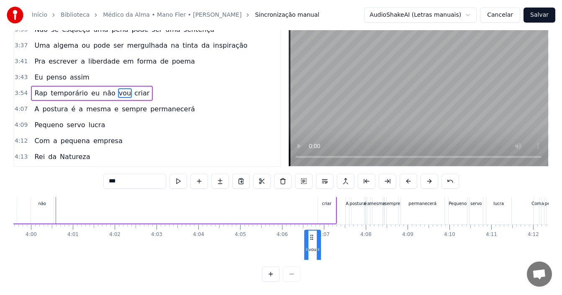
drag, startPoint x: 64, startPoint y: 230, endPoint x: 311, endPoint y: 227, distance: 247.8
click at [311, 234] on icon at bounding box center [311, 237] width 7 height 7
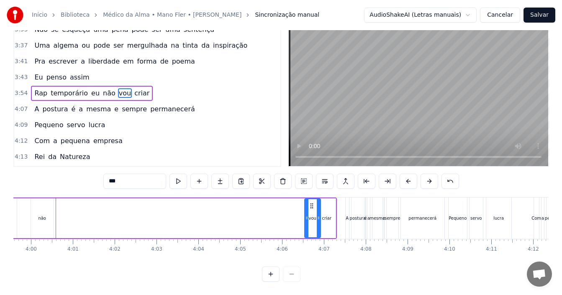
scroll to position [0, 10028]
click at [315, 203] on icon at bounding box center [315, 206] width 7 height 7
click at [50, 212] on div "não" at bounding box center [42, 218] width 23 height 40
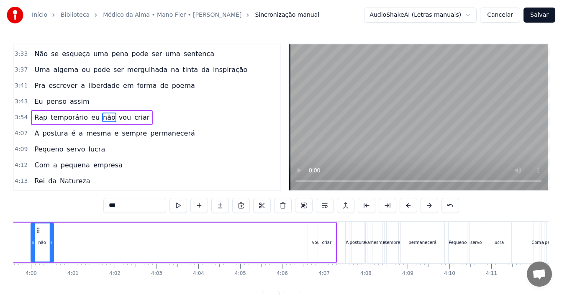
scroll to position [0, 10022]
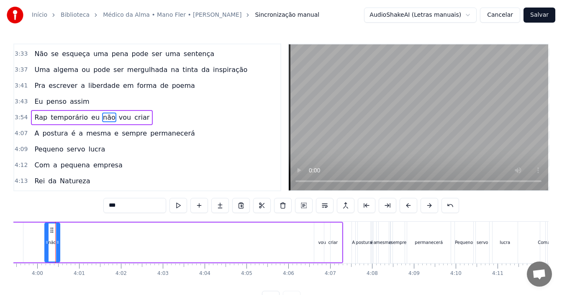
drag, startPoint x: 40, startPoint y: 242, endPoint x: 47, endPoint y: 244, distance: 7.9
click at [47, 244] on icon at bounding box center [46, 242] width 3 height 7
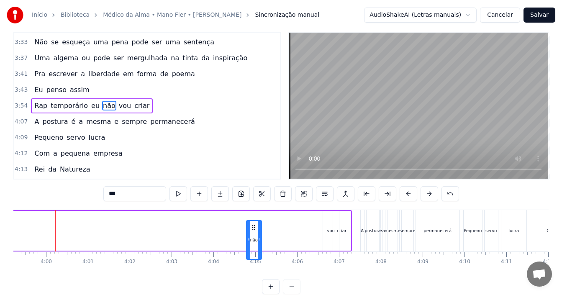
scroll to position [13, 0]
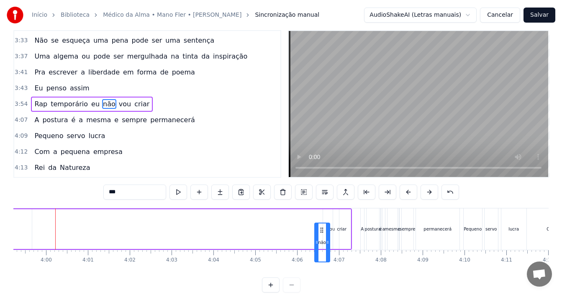
drag, startPoint x: 93, startPoint y: 236, endPoint x: 321, endPoint y: 231, distance: 227.3
click at [321, 231] on icon at bounding box center [322, 230] width 7 height 7
click at [325, 215] on icon at bounding box center [325, 216] width 7 height 7
click at [323, 216] on icon at bounding box center [322, 216] width 7 height 7
click at [90, 102] on span "eu" at bounding box center [95, 104] width 10 height 10
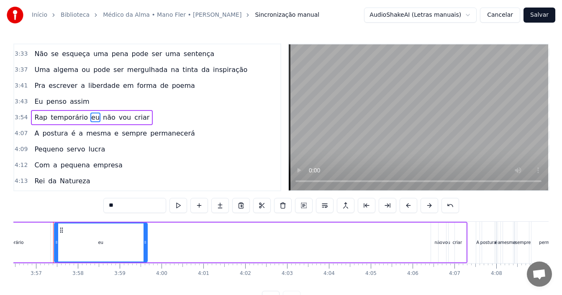
scroll to position [0, 9895]
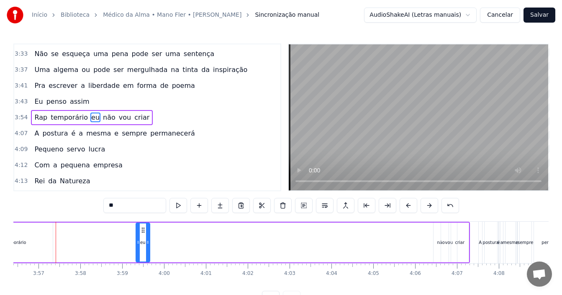
drag, startPoint x: 59, startPoint y: 243, endPoint x: 139, endPoint y: 244, distance: 79.1
click at [139, 244] on icon at bounding box center [137, 242] width 3 height 7
drag, startPoint x: 144, startPoint y: 230, endPoint x: 433, endPoint y: 233, distance: 288.4
click at [433, 233] on icon at bounding box center [431, 230] width 7 height 7
click at [33, 251] on div "temporário" at bounding box center [15, 243] width 76 height 40
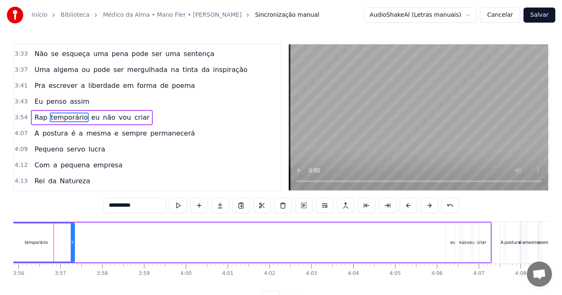
scroll to position [0, 9871]
drag, startPoint x: 65, startPoint y: 230, endPoint x: 75, endPoint y: 231, distance: 10.1
click at [75, 231] on div "temporário" at bounding box center [37, 243] width 75 height 38
drag, startPoint x: 75, startPoint y: 231, endPoint x: 57, endPoint y: 235, distance: 18.5
click at [57, 235] on div at bounding box center [55, 243] width 3 height 38
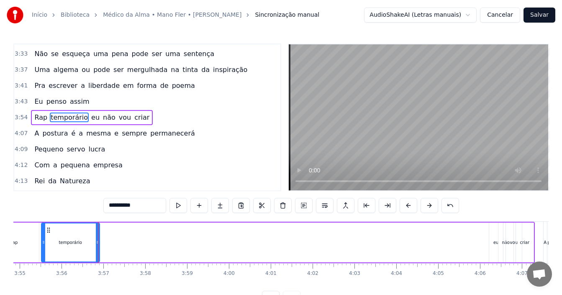
scroll to position [0, 9821]
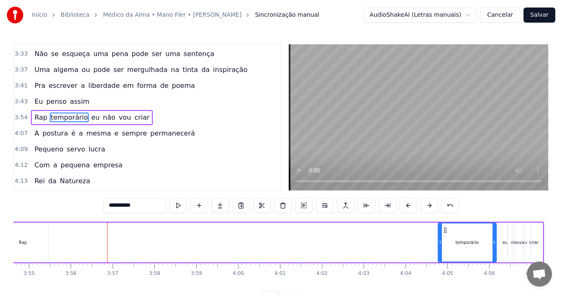
drag, startPoint x: 58, startPoint y: 229, endPoint x: 445, endPoint y: 238, distance: 387.7
click at [446, 231] on icon at bounding box center [445, 230] width 7 height 7
drag, startPoint x: 441, startPoint y: 243, endPoint x: 485, endPoint y: 245, distance: 44.0
click at [481, 244] on div "temporário" at bounding box center [486, 243] width 19 height 38
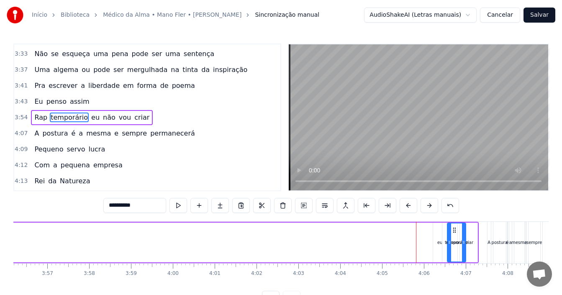
scroll to position [0, 9892]
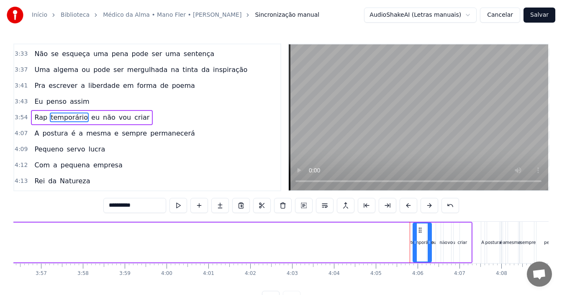
drag, startPoint x: 486, startPoint y: 227, endPoint x: 421, endPoint y: 226, distance: 64.9
click at [421, 227] on icon at bounding box center [420, 230] width 7 height 7
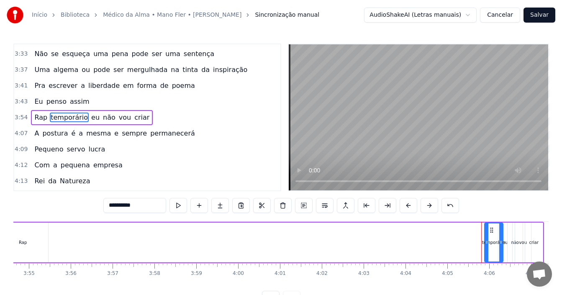
click at [35, 242] on div "Rap" at bounding box center [23, 243] width 50 height 40
type input "***"
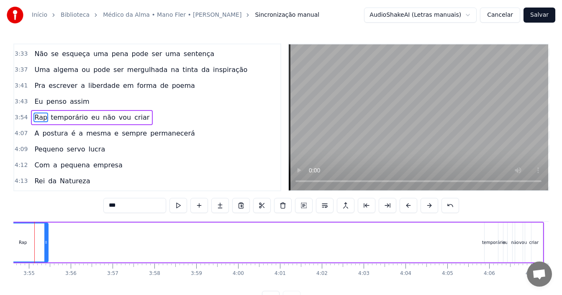
scroll to position [0, 9800]
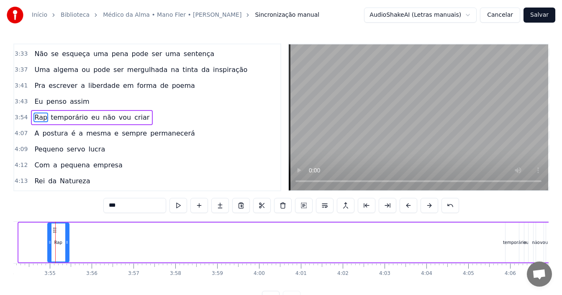
drag, startPoint x: 21, startPoint y: 242, endPoint x: 50, endPoint y: 241, distance: 28.9
click at [50, 241] on icon at bounding box center [49, 242] width 3 height 7
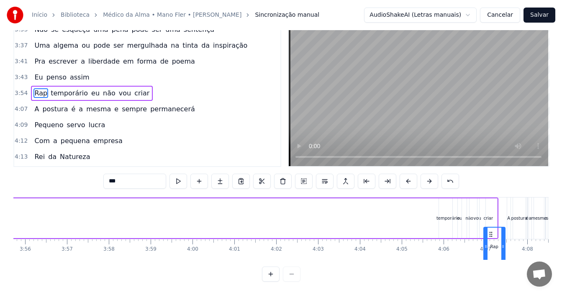
scroll to position [0, 9878]
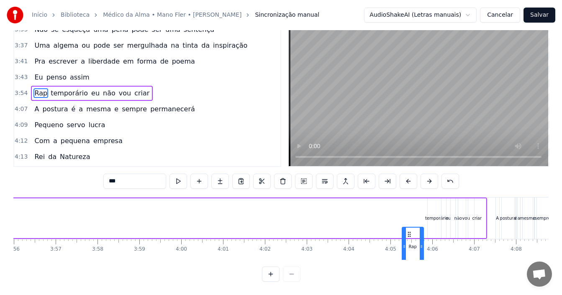
drag, startPoint x: 77, startPoint y: 231, endPoint x: 408, endPoint y: 221, distance: 331.2
click at [408, 221] on div "Rap temporário eu não vou criar" at bounding box center [228, 218] width 519 height 41
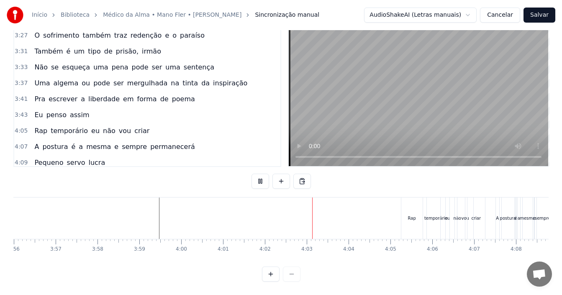
scroll to position [1006, 0]
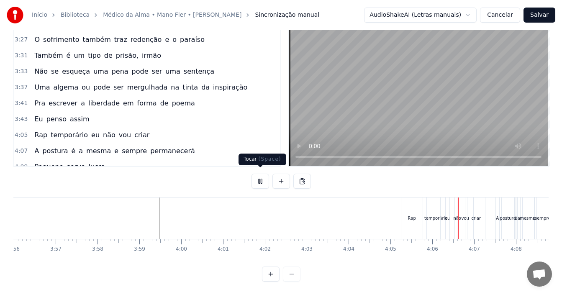
click at [260, 178] on button at bounding box center [261, 181] width 18 height 15
click at [413, 218] on div "Rap" at bounding box center [411, 218] width 21 height 41
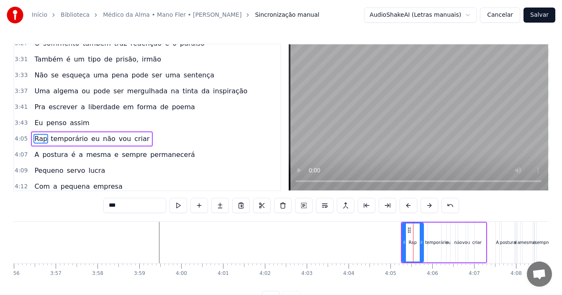
scroll to position [1048, 0]
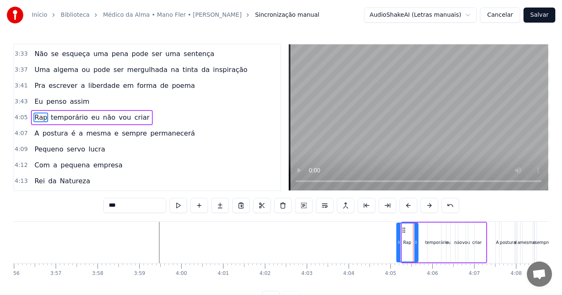
drag, startPoint x: 410, startPoint y: 228, endPoint x: 404, endPoint y: 232, distance: 6.6
click at [404, 232] on icon at bounding box center [404, 230] width 7 height 7
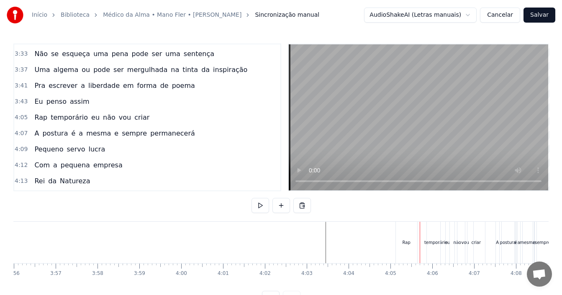
click at [407, 245] on div "Rap" at bounding box center [407, 242] width 8 height 6
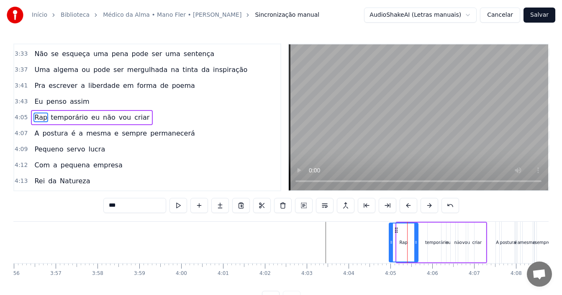
drag, startPoint x: 399, startPoint y: 241, endPoint x: 391, endPoint y: 243, distance: 7.7
click at [391, 243] on icon at bounding box center [391, 242] width 3 height 7
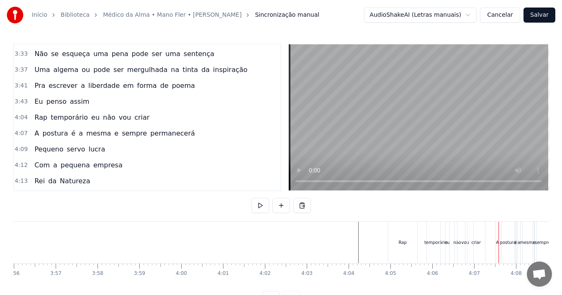
click at [475, 244] on div "criar" at bounding box center [476, 242] width 10 height 6
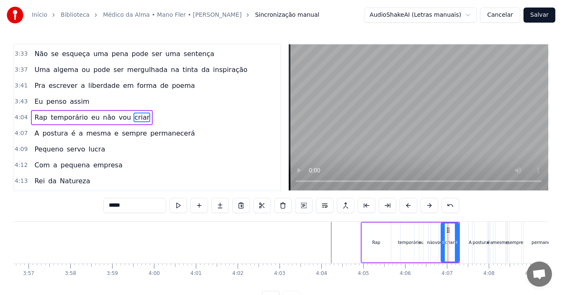
scroll to position [0, 9932]
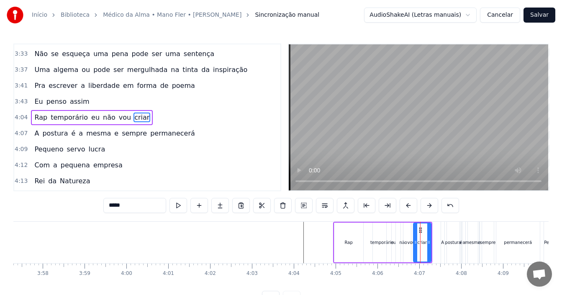
click at [380, 242] on div "temporário" at bounding box center [381, 242] width 23 height 6
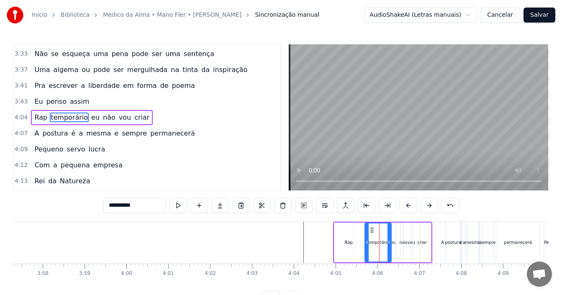
drag, startPoint x: 375, startPoint y: 239, endPoint x: 370, endPoint y: 231, distance: 9.1
click at [367, 238] on div at bounding box center [366, 243] width 3 height 38
drag, startPoint x: 371, startPoint y: 231, endPoint x: 366, endPoint y: 231, distance: 4.6
click at [366, 231] on icon at bounding box center [367, 230] width 7 height 7
click at [392, 244] on div "eu" at bounding box center [393, 242] width 5 height 6
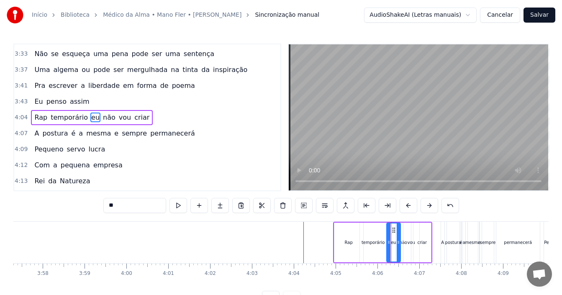
click at [416, 243] on div "criar" at bounding box center [423, 243] width 18 height 40
type input "*****"
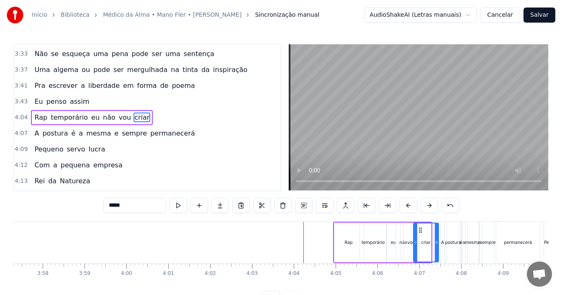
drag, startPoint x: 430, startPoint y: 242, endPoint x: 438, endPoint y: 242, distance: 7.5
click at [438, 242] on icon at bounding box center [436, 242] width 3 height 7
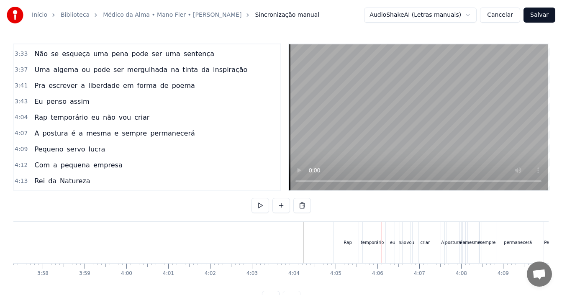
click at [369, 242] on div "temporário" at bounding box center [372, 242] width 23 height 6
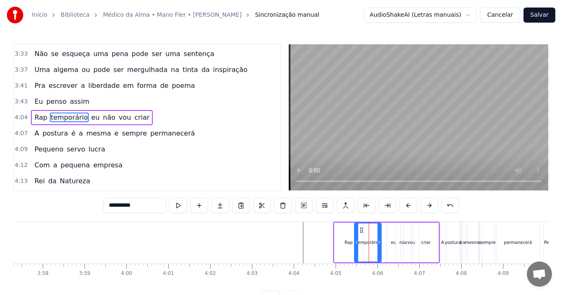
drag, startPoint x: 367, startPoint y: 229, endPoint x: 362, endPoint y: 229, distance: 5.4
click at [362, 229] on icon at bounding box center [361, 230] width 7 height 7
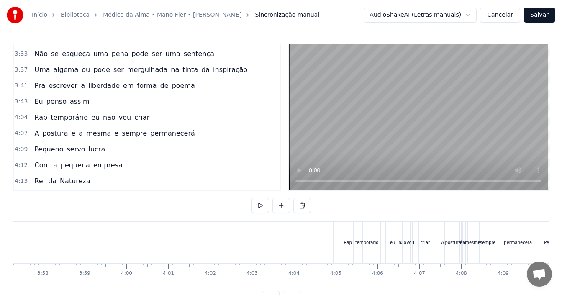
click at [400, 242] on div "não" at bounding box center [402, 242] width 8 height 6
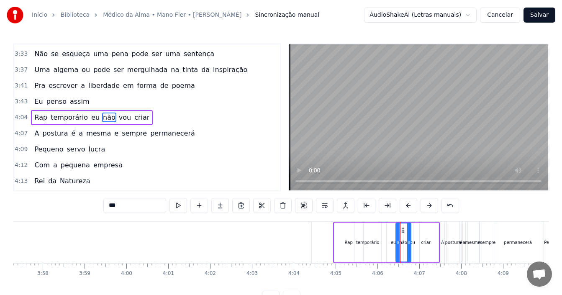
click at [392, 244] on div "eu" at bounding box center [393, 242] width 5 height 6
click at [396, 236] on div at bounding box center [396, 243] width 3 height 38
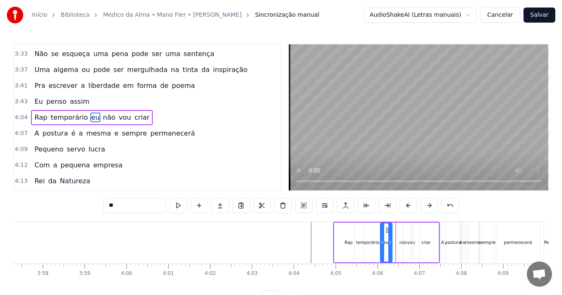
drag, startPoint x: 393, startPoint y: 230, endPoint x: 387, endPoint y: 231, distance: 6.3
click at [387, 231] on icon at bounding box center [387, 230] width 7 height 7
click at [370, 244] on div "temporário" at bounding box center [367, 242] width 23 height 6
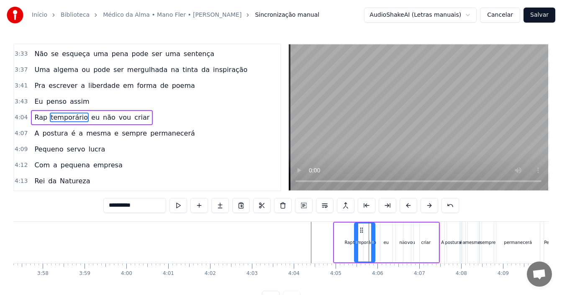
drag, startPoint x: 380, startPoint y: 242, endPoint x: 374, endPoint y: 242, distance: 6.3
click at [374, 242] on icon at bounding box center [372, 242] width 3 height 7
click at [399, 242] on div "não" at bounding box center [403, 243] width 15 height 40
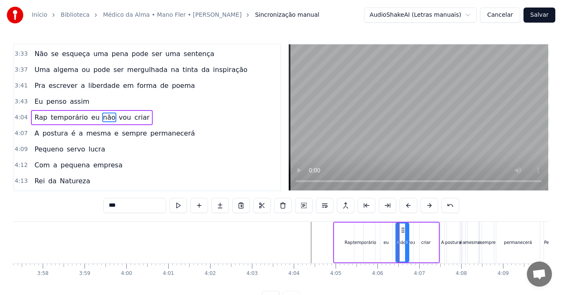
click at [406, 234] on div at bounding box center [406, 243] width 3 height 38
drag, startPoint x: 402, startPoint y: 231, endPoint x: 398, endPoint y: 230, distance: 4.2
click at [398, 230] on icon at bounding box center [399, 230] width 7 height 7
click at [417, 244] on div "criar" at bounding box center [426, 243] width 25 height 40
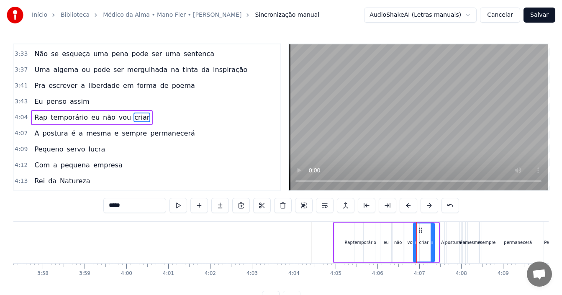
drag, startPoint x: 437, startPoint y: 244, endPoint x: 430, endPoint y: 243, distance: 7.2
click at [432, 243] on icon at bounding box center [432, 242] width 3 height 7
click at [411, 246] on div "vou" at bounding box center [411, 243] width 16 height 40
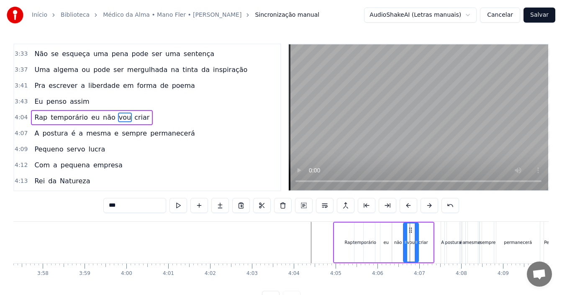
click at [416, 242] on icon at bounding box center [416, 242] width 3 height 7
click at [409, 231] on icon at bounding box center [409, 230] width 7 height 7
click at [422, 241] on div "criar" at bounding box center [424, 242] width 10 height 6
type input "*****"
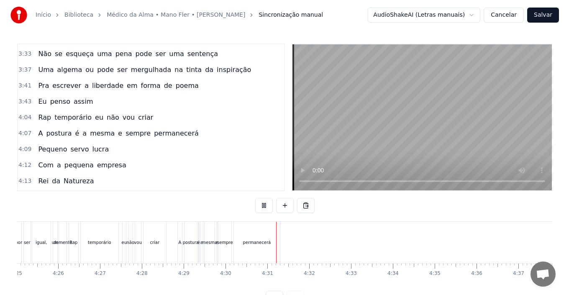
scroll to position [0, 11101]
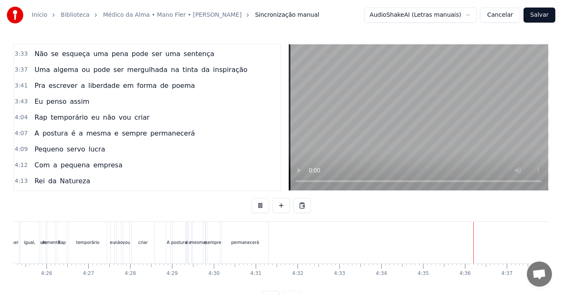
click at [547, 14] on button "Salvar" at bounding box center [540, 15] width 32 height 15
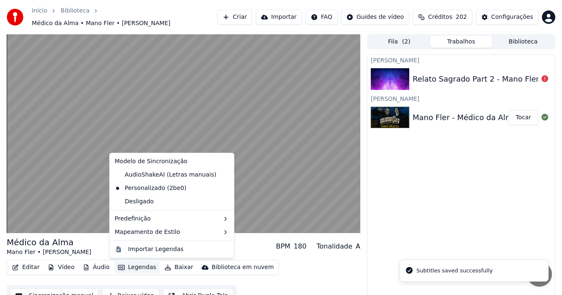
click at [131, 266] on button "Legendas" at bounding box center [137, 268] width 45 height 12
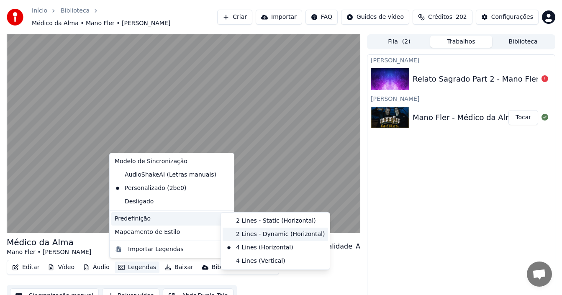
click at [254, 232] on div "2 Lines - Dynamic (Horizontal)" at bounding box center [275, 234] width 105 height 13
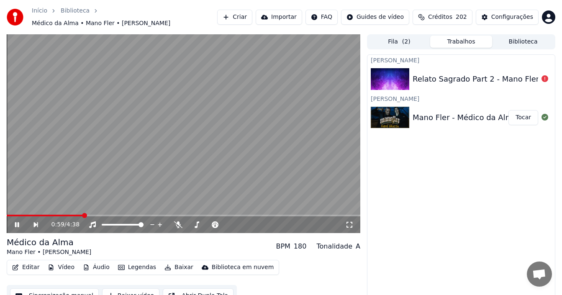
click at [18, 223] on icon at bounding box center [17, 224] width 4 height 5
click at [173, 265] on button "Baixar" at bounding box center [179, 268] width 36 height 12
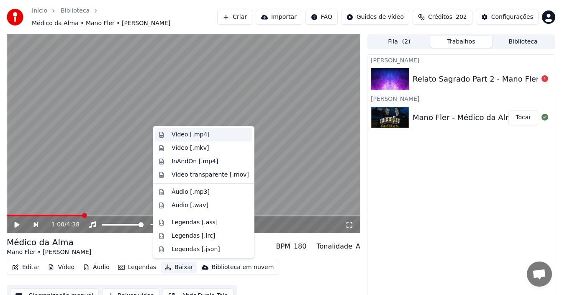
click at [198, 136] on div "Vídeo [.mp4]" at bounding box center [191, 135] width 38 height 8
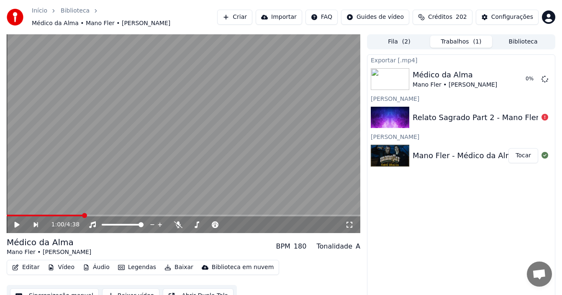
click at [515, 116] on div "Relato Sagrado Part 2 - Mano Fler" at bounding box center [476, 118] width 126 height 12
click at [496, 115] on div "Relato Sagrado Part 2 - Mano Fler" at bounding box center [476, 118] width 126 height 12
click at [446, 115] on div "Relato Sagrado Part 2 - Mano Fler" at bounding box center [476, 118] width 126 height 12
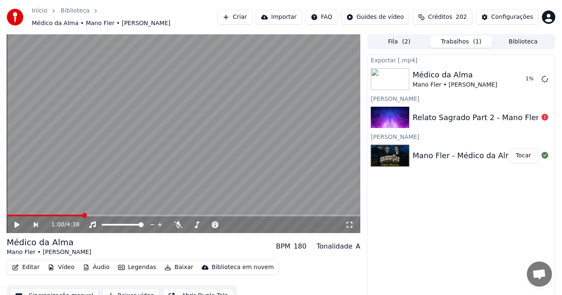
click at [399, 115] on img at bounding box center [390, 118] width 39 height 22
drag, startPoint x: 399, startPoint y: 115, endPoint x: 467, endPoint y: 110, distance: 67.6
click at [402, 115] on img at bounding box center [390, 118] width 39 height 22
click at [545, 118] on icon at bounding box center [545, 117] width 7 height 7
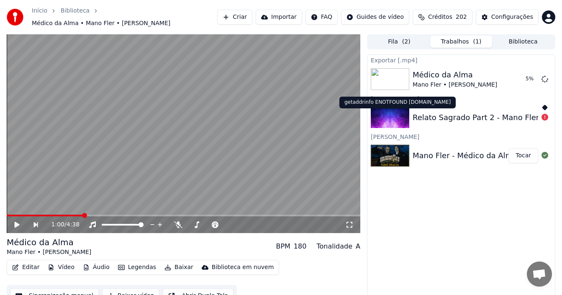
click at [544, 118] on icon at bounding box center [545, 117] width 7 height 7
click at [511, 118] on div "Relato Sagrado Part 2 - Mano Fler" at bounding box center [476, 118] width 126 height 12
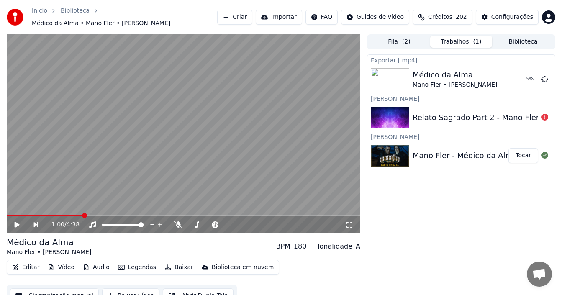
click at [511, 118] on div "Relato Sagrado Part 2 - Mano Fler" at bounding box center [476, 118] width 126 height 12
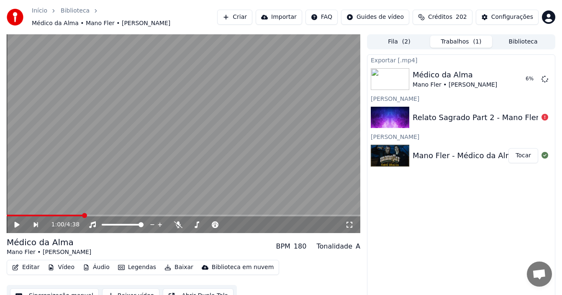
click at [511, 118] on div "Relato Sagrado Part 2 - Mano Fler" at bounding box center [476, 118] width 126 height 12
click at [407, 118] on img at bounding box center [390, 118] width 39 height 22
click at [393, 117] on img at bounding box center [390, 118] width 39 height 22
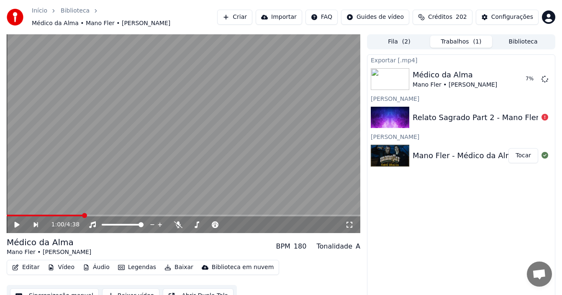
click at [393, 117] on img at bounding box center [390, 118] width 39 height 22
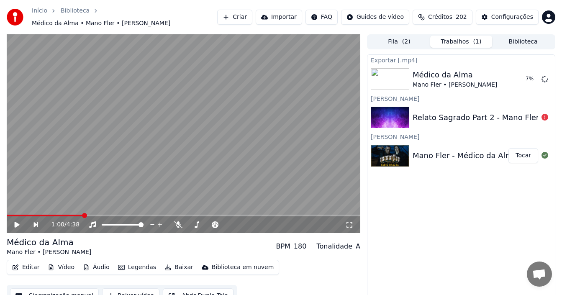
click at [393, 117] on img at bounding box center [390, 118] width 39 height 22
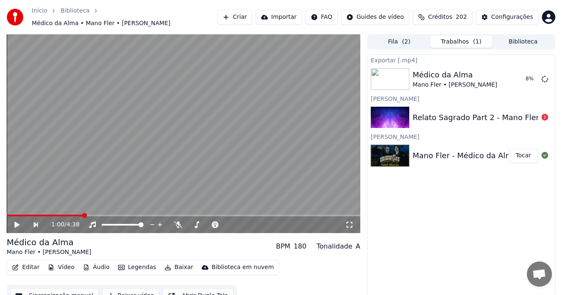
click at [393, 117] on img at bounding box center [390, 118] width 39 height 22
click at [527, 113] on div "Relato Sagrado Part 2 - Mano Fler" at bounding box center [476, 118] width 126 height 12
click at [545, 118] on icon at bounding box center [545, 117] width 7 height 7
click at [252, 17] on button "Criar" at bounding box center [234, 17] width 35 height 15
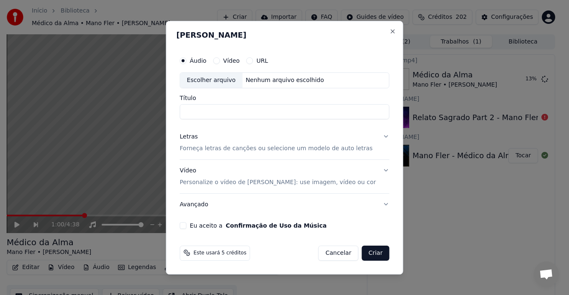
click at [221, 80] on div "Escolher arquivo" at bounding box center [211, 80] width 62 height 15
click at [253, 61] on button "URL" at bounding box center [250, 60] width 7 height 7
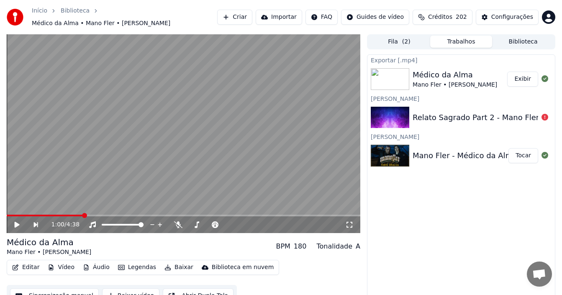
click at [252, 18] on button "Criar" at bounding box center [234, 17] width 35 height 15
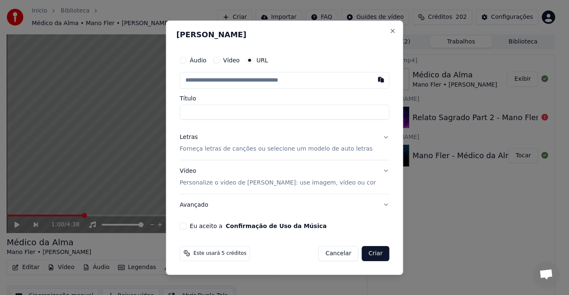
click at [187, 60] on button "Áudio" at bounding box center [183, 60] width 7 height 7
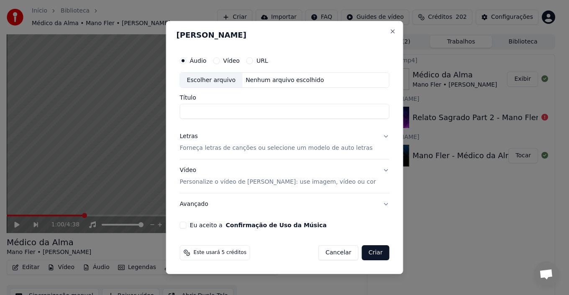
click at [232, 80] on div "Escolher arquivo" at bounding box center [211, 80] width 62 height 15
type input "**********"
click at [211, 150] on p "Forneça letras de canções ou selecione um modelo de auto letras" at bounding box center [276, 148] width 193 height 8
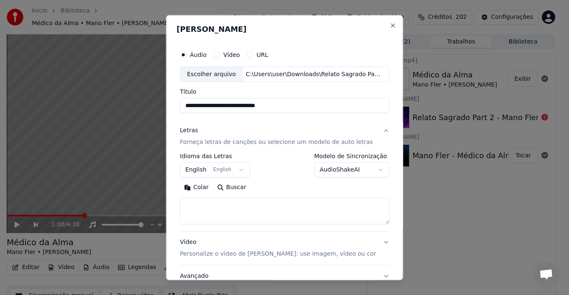
click at [229, 169] on button "English English" at bounding box center [215, 169] width 70 height 15
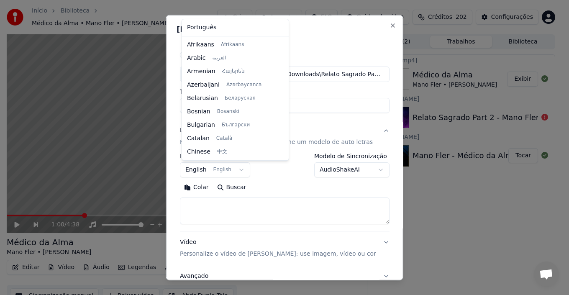
scroll to position [67, 0]
select select "**"
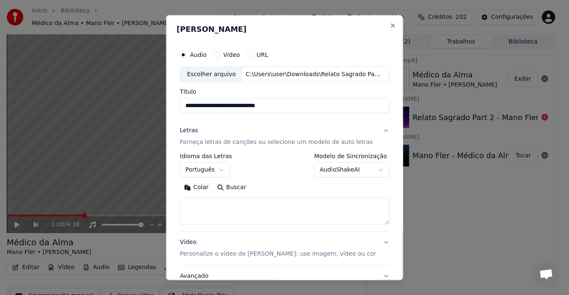
click at [226, 200] on textarea at bounding box center [285, 211] width 210 height 27
click at [198, 193] on button "Colar" at bounding box center [196, 187] width 33 height 13
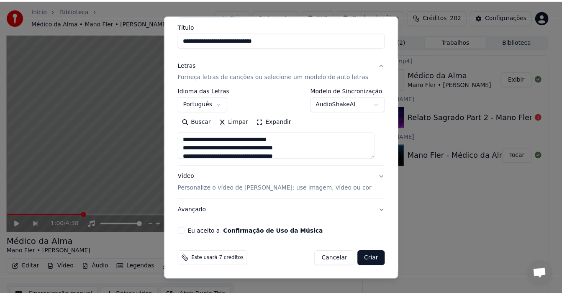
scroll to position [66, 0]
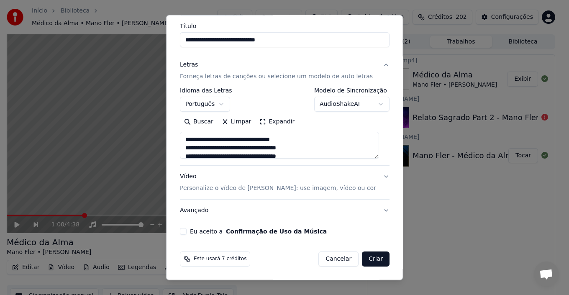
click at [186, 232] on button "Eu aceito a Confirmação de Uso da Música" at bounding box center [183, 231] width 7 height 7
drag, startPoint x: 372, startPoint y: 264, endPoint x: 360, endPoint y: 268, distance: 12.1
click at [370, 264] on button "Criar" at bounding box center [376, 259] width 28 height 15
type textarea "**********"
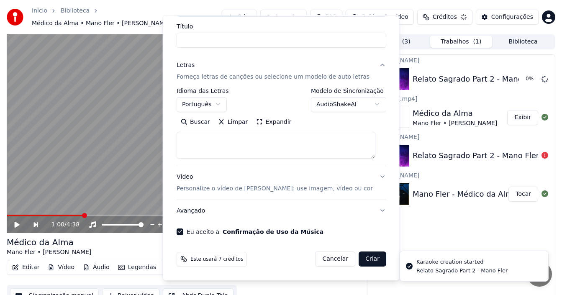
select select
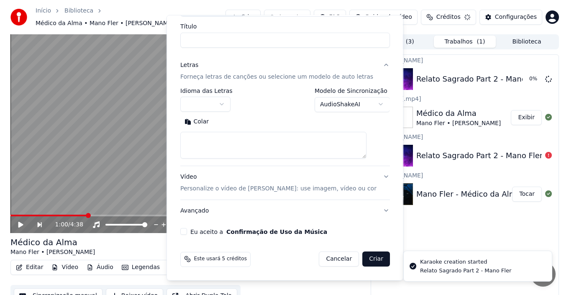
scroll to position [0, 0]
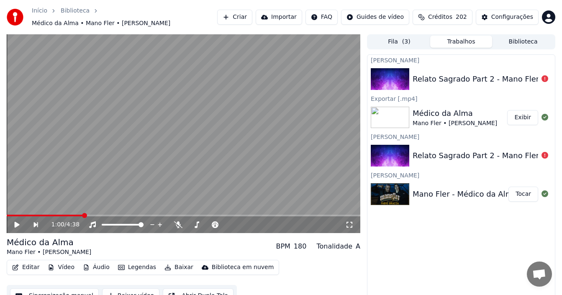
click at [427, 215] on div "Criar Karaokê Relato Sagrado Part 2 - Mano Fler Exportar [.mp4] Médico da [PERS…" at bounding box center [461, 179] width 188 height 251
click at [522, 35] on div "Fila ( 3 ) Trabalhos Biblioteca" at bounding box center [461, 41] width 188 height 15
click at [523, 39] on button "Biblioteca" at bounding box center [523, 42] width 62 height 12
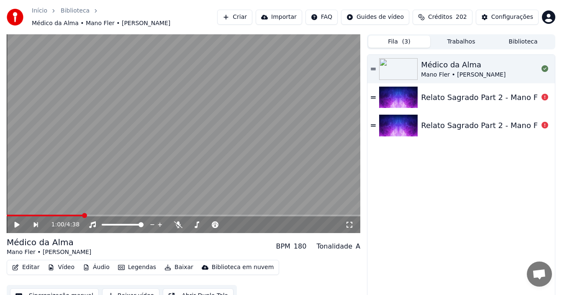
click at [393, 36] on button "Fila ( 3 )" at bounding box center [399, 42] width 62 height 12
click at [535, 99] on div "Relato Sagrado Part 2 - Mano Fler" at bounding box center [479, 98] width 117 height 12
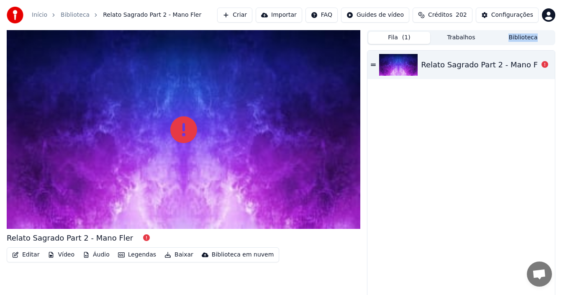
click at [535, 99] on div "Relato Sagrado Part 2 - Mano Fler" at bounding box center [461, 176] width 188 height 250
click at [31, 256] on button "Editar" at bounding box center [26, 255] width 34 height 12
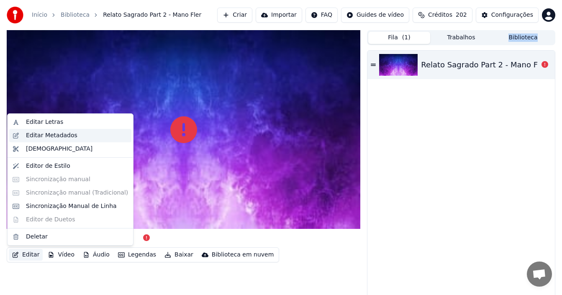
click at [46, 135] on div "Editar Metadados" at bounding box center [51, 135] width 51 height 8
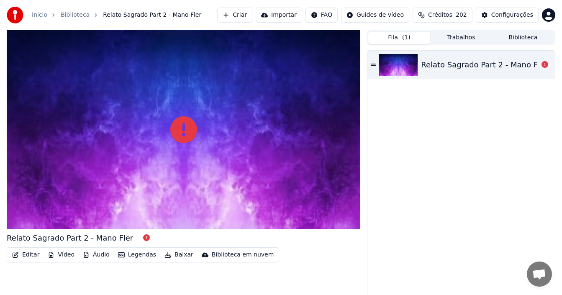
click at [433, 68] on div "Relato Sagrado Part 2 - Mano Fler" at bounding box center [484, 65] width 126 height 12
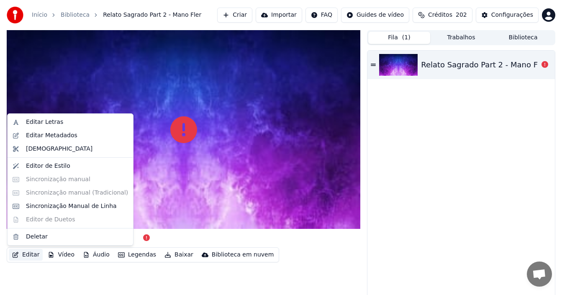
click at [23, 254] on button "Editar" at bounding box center [26, 255] width 34 height 12
click at [51, 136] on div "Editar Metadados" at bounding box center [51, 135] width 51 height 8
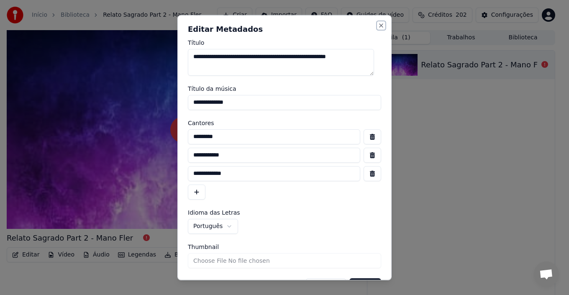
click at [378, 27] on button "Close" at bounding box center [381, 25] width 7 height 7
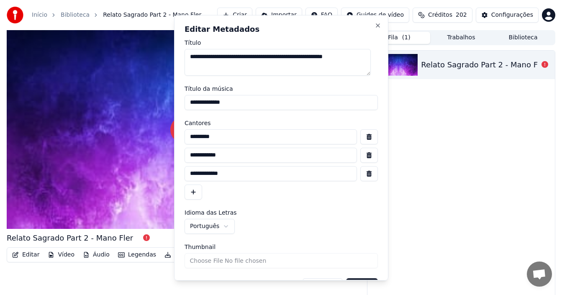
click at [460, 117] on div "Relato Sagrado Part 2 - Mano Fler" at bounding box center [461, 176] width 188 height 250
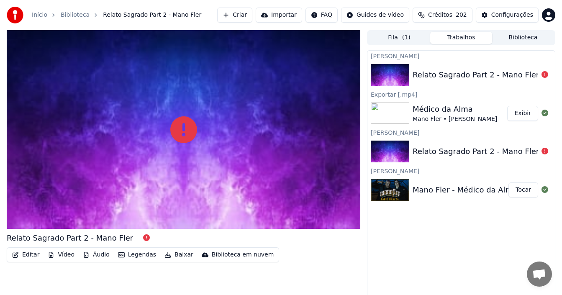
click at [458, 37] on button "Trabalhos" at bounding box center [461, 38] width 62 height 12
click at [392, 236] on div "Criar Karaokê Relato Sagrado Part 2 - Mano Fler Exportar [.mp4] Médico da [PERS…" at bounding box center [461, 175] width 188 height 251
click at [252, 17] on button "Criar" at bounding box center [234, 15] width 35 height 15
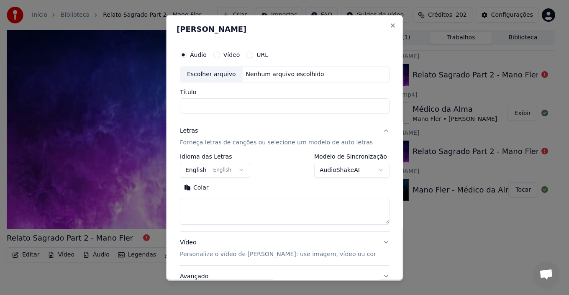
click at [216, 76] on div "Escolher arquivo" at bounding box center [211, 74] width 62 height 15
type input "**********"
click at [235, 168] on button "English English" at bounding box center [215, 169] width 70 height 15
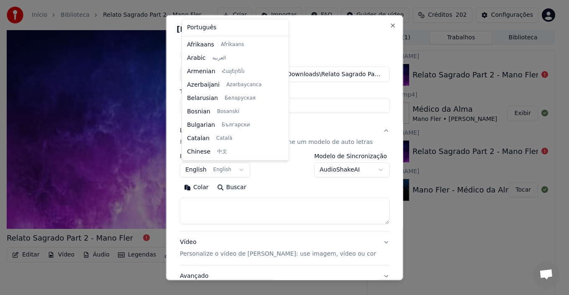
scroll to position [67, 0]
select select "**"
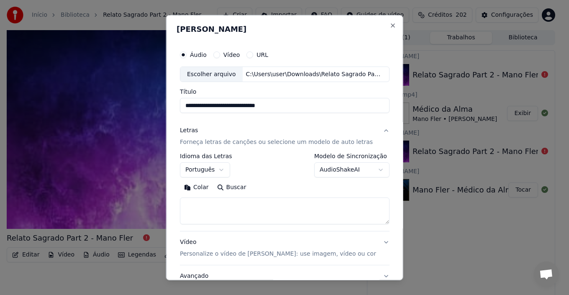
click at [196, 191] on button "Colar" at bounding box center [196, 187] width 33 height 13
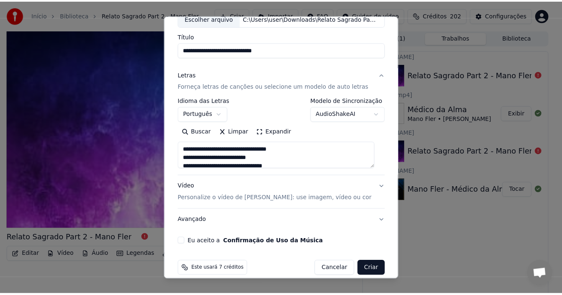
scroll to position [66, 0]
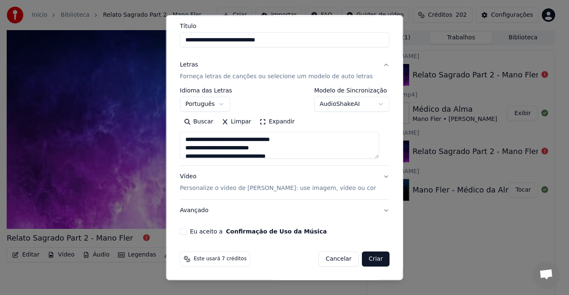
click at [186, 232] on button "Eu aceito a Confirmação de Uso da Música" at bounding box center [183, 231] width 7 height 7
click at [374, 261] on button "Criar" at bounding box center [376, 259] width 28 height 15
type textarea "**********"
select select
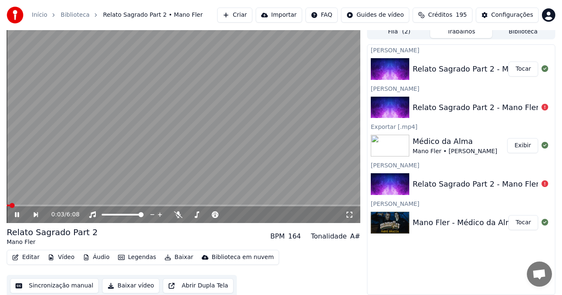
scroll to position [8, 0]
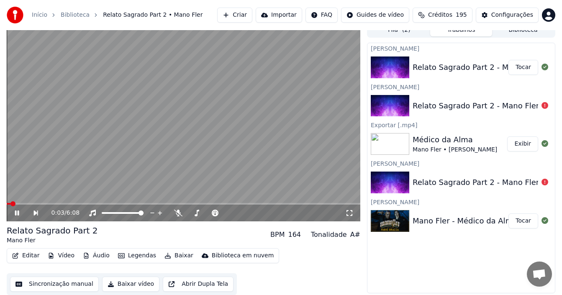
click at [59, 283] on button "Sincronização manual" at bounding box center [54, 284] width 89 height 15
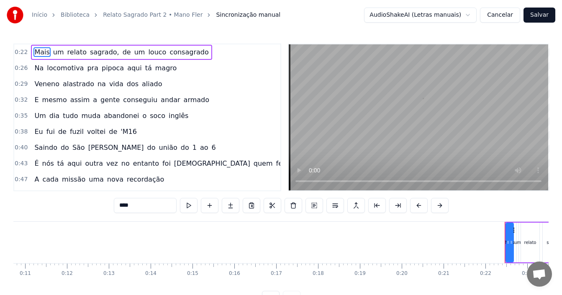
scroll to position [0, 898]
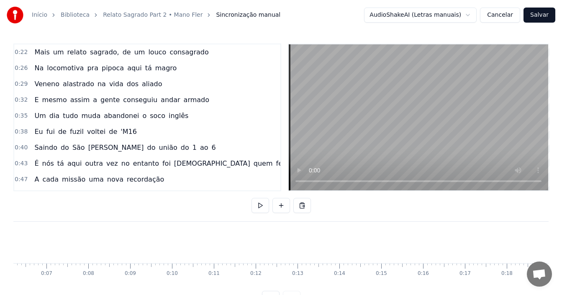
scroll to position [0, 235]
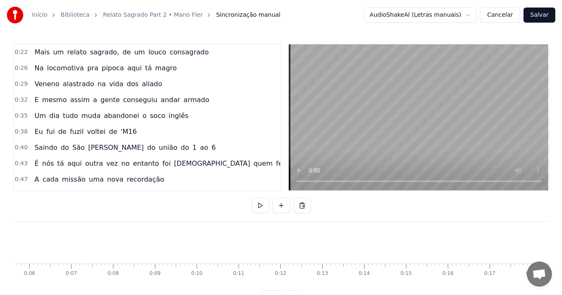
click at [258, 205] on button at bounding box center [261, 205] width 18 height 15
click at [151, 241] on div "desmaiei" at bounding box center [154, 242] width 19 height 6
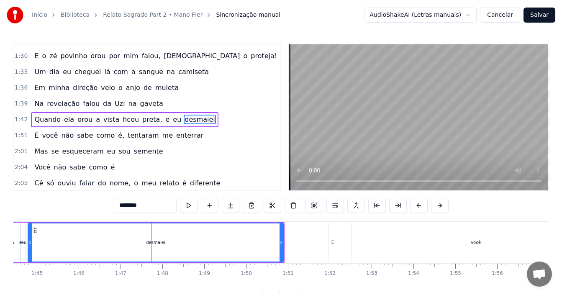
scroll to position [364, 0]
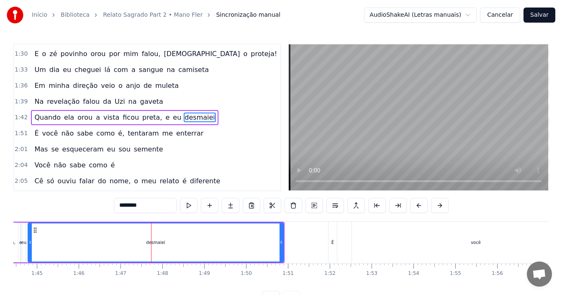
drag, startPoint x: 285, startPoint y: 242, endPoint x: 263, endPoint y: 234, distance: 22.6
click at [263, 234] on div "Quando ela orou a vista ficou preta, e eu desmaiei" at bounding box center [106, 242] width 357 height 41
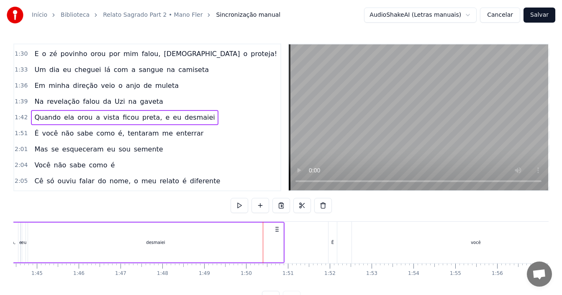
click at [225, 242] on div "desmaiei" at bounding box center [155, 243] width 255 height 40
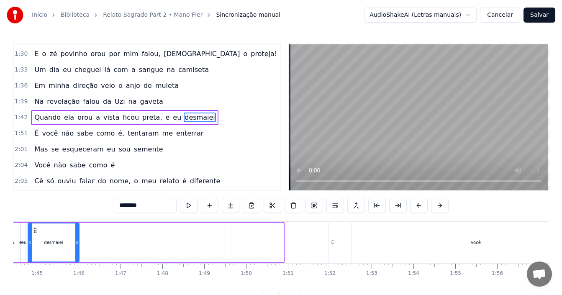
drag, startPoint x: 282, startPoint y: 239, endPoint x: 77, endPoint y: 240, distance: 204.3
click at [77, 240] on div at bounding box center [76, 243] width 3 height 38
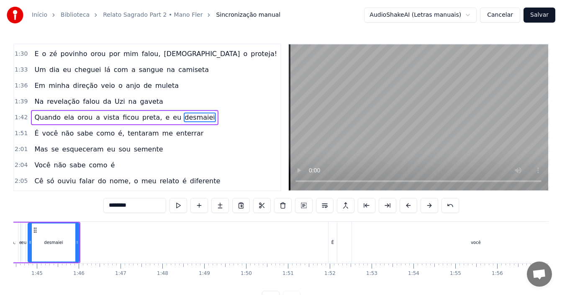
click at [183, 106] on div "1:39 Na revelação falou da [PERSON_NAME] na gaveta" at bounding box center [147, 102] width 266 height 16
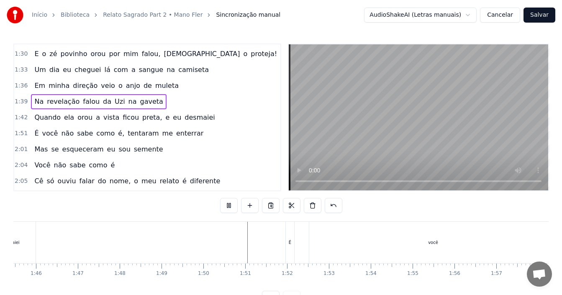
scroll to position [0, 4584]
click at [267, 246] on div "você" at bounding box center [263, 242] width 248 height 41
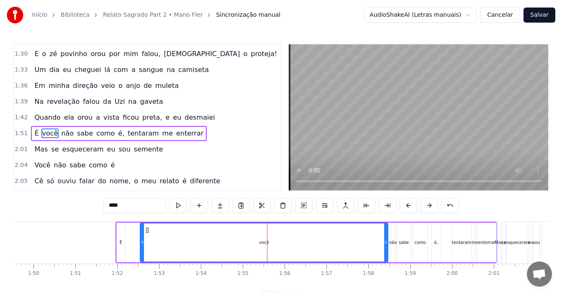
scroll to position [380, 0]
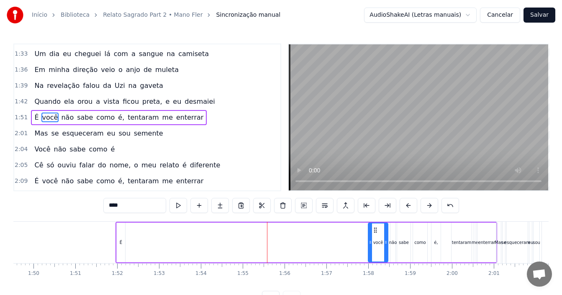
drag, startPoint x: 142, startPoint y: 243, endPoint x: 370, endPoint y: 246, distance: 228.1
click at [370, 246] on div at bounding box center [370, 243] width 3 height 38
click at [123, 244] on div "É" at bounding box center [121, 243] width 8 height 40
type input "*"
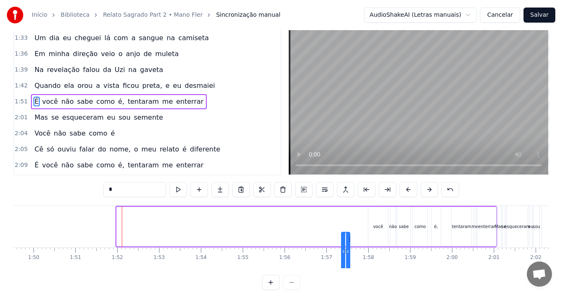
scroll to position [31, 0]
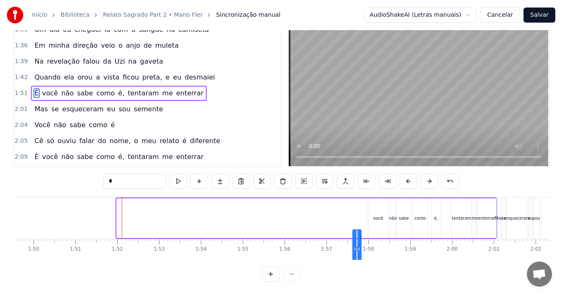
drag, startPoint x: 121, startPoint y: 231, endPoint x: 357, endPoint y: 234, distance: 236.1
click at [357, 234] on div "É" at bounding box center [357, 249] width 8 height 38
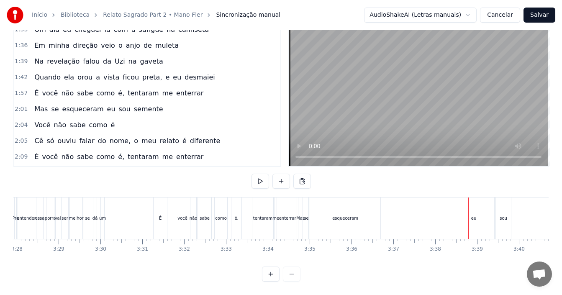
scroll to position [31, 0]
click at [330, 209] on div "esqueceram" at bounding box center [345, 218] width 70 height 41
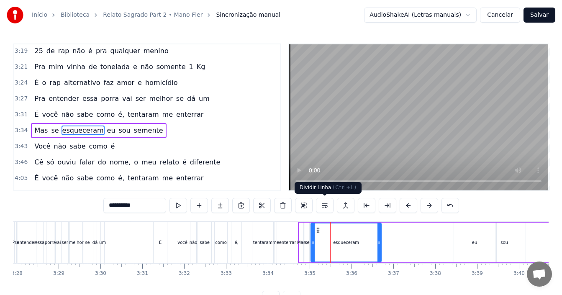
scroll to position [921, 0]
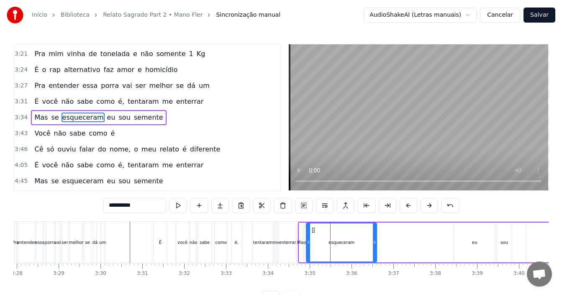
drag, startPoint x: 318, startPoint y: 229, endPoint x: 313, endPoint y: 230, distance: 4.6
click at [313, 230] on icon at bounding box center [313, 230] width 7 height 7
drag, startPoint x: 376, startPoint y: 244, endPoint x: 330, endPoint y: 246, distance: 46.5
click at [330, 246] on div at bounding box center [327, 243] width 3 height 38
click at [466, 247] on div "eu" at bounding box center [474, 243] width 41 height 40
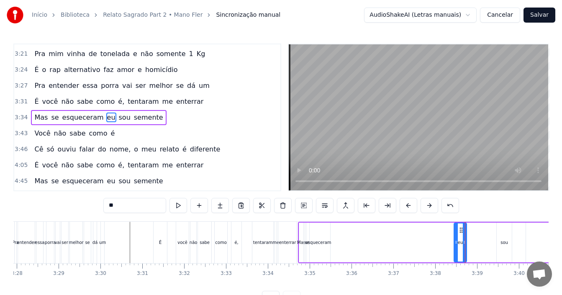
drag, startPoint x: 494, startPoint y: 241, endPoint x: 466, endPoint y: 248, distance: 29.4
click at [466, 248] on div at bounding box center [464, 243] width 3 height 38
drag, startPoint x: 459, startPoint y: 231, endPoint x: 342, endPoint y: 234, distance: 116.8
click at [338, 234] on div "eu" at bounding box center [337, 243] width 12 height 38
click at [498, 246] on div "sou" at bounding box center [504, 243] width 15 height 40
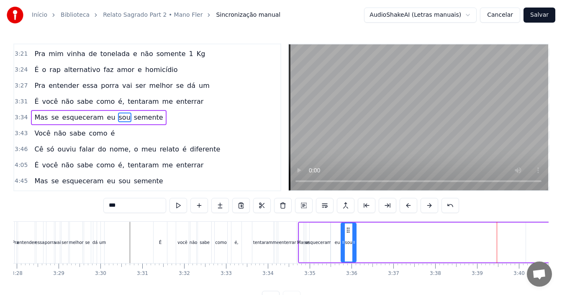
drag, startPoint x: 503, startPoint y: 230, endPoint x: 347, endPoint y: 239, distance: 155.6
click at [347, 234] on div "sou" at bounding box center [349, 243] width 14 height 38
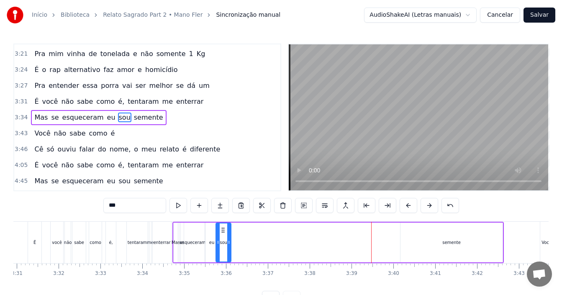
scroll to position [0, 8841]
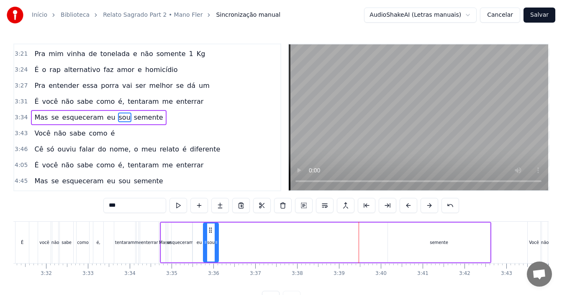
click at [437, 241] on div "semente" at bounding box center [439, 242] width 18 height 6
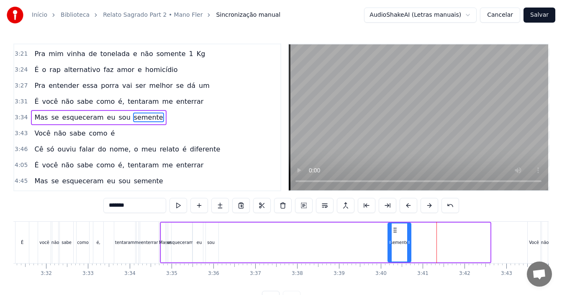
drag, startPoint x: 489, startPoint y: 242, endPoint x: 410, endPoint y: 249, distance: 79.4
click at [410, 249] on div at bounding box center [408, 243] width 3 height 38
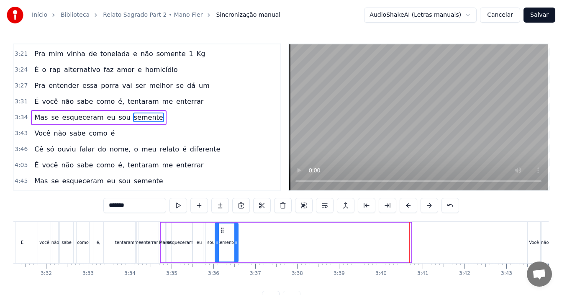
drag, startPoint x: 377, startPoint y: 234, endPoint x: 223, endPoint y: 234, distance: 153.6
click at [223, 234] on div "semente" at bounding box center [227, 243] width 22 height 38
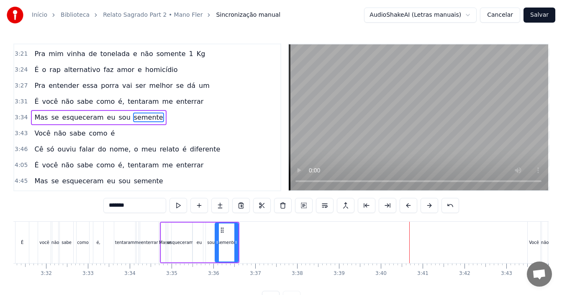
click at [85, 231] on div "como" at bounding box center [83, 242] width 13 height 41
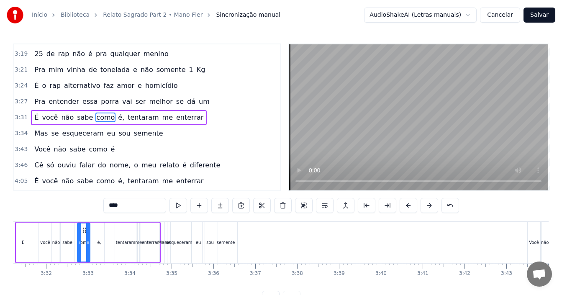
click at [228, 249] on div "semente" at bounding box center [225, 242] width 23 height 41
type input "*******"
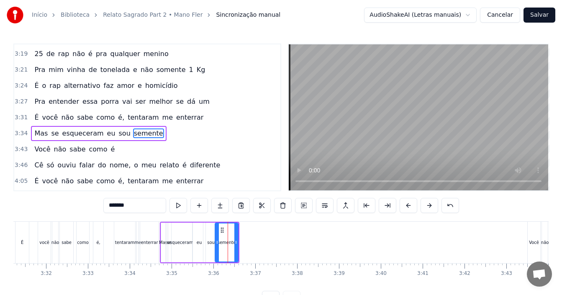
scroll to position [921, 0]
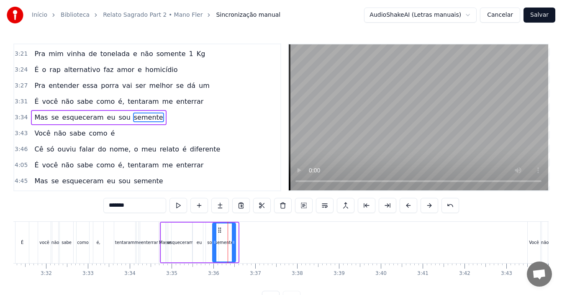
click at [219, 229] on icon at bounding box center [219, 230] width 7 height 7
click at [113, 234] on div "É você não sabe como é, tentaram me enterrar" at bounding box center [88, 242] width 146 height 41
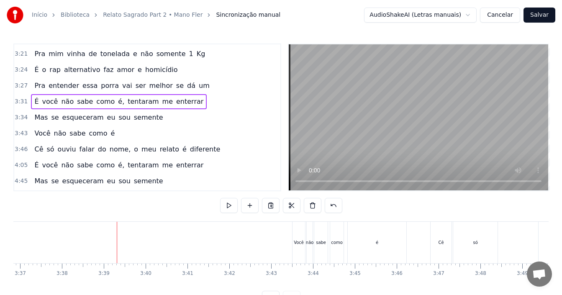
scroll to position [0, 9101]
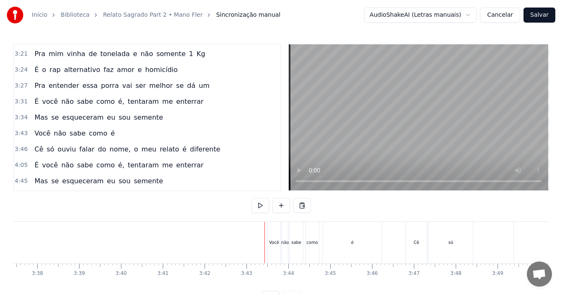
click at [281, 239] on div "Você" at bounding box center [273, 242] width 13 height 41
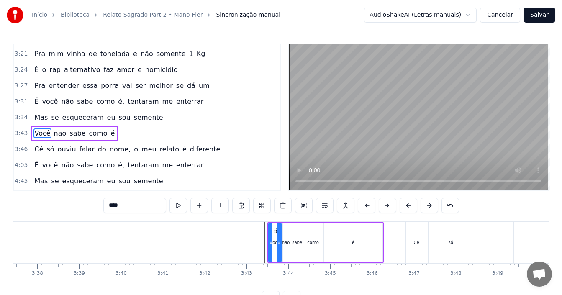
scroll to position [937, 0]
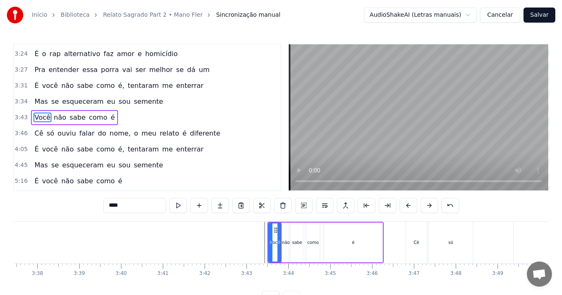
drag, startPoint x: 275, startPoint y: 227, endPoint x: 275, endPoint y: 233, distance: 5.9
click at [275, 233] on icon at bounding box center [275, 230] width 7 height 7
click at [360, 237] on div "é" at bounding box center [353, 243] width 59 height 40
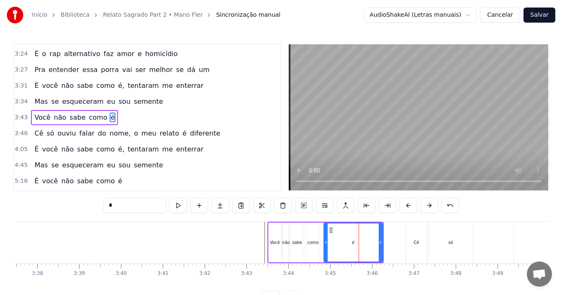
click at [311, 231] on div "como" at bounding box center [312, 243] width 13 height 40
type input "****"
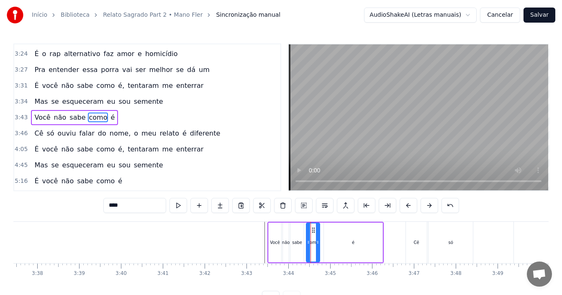
click at [135, 117] on div "3:43 Você não sabe como é" at bounding box center [147, 118] width 266 height 16
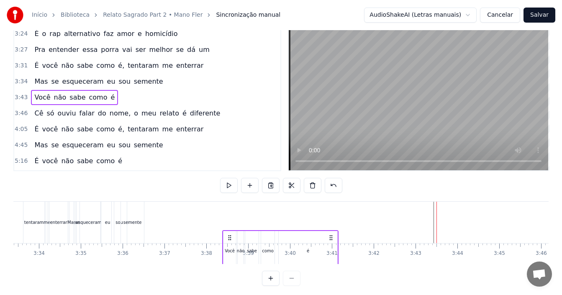
scroll to position [31, 0]
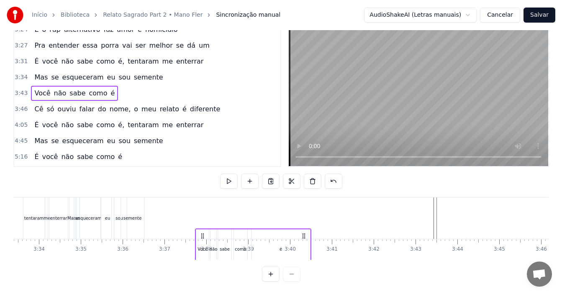
drag, startPoint x: 275, startPoint y: 229, endPoint x: 203, endPoint y: 232, distance: 72.5
click at [203, 233] on icon at bounding box center [202, 236] width 7 height 7
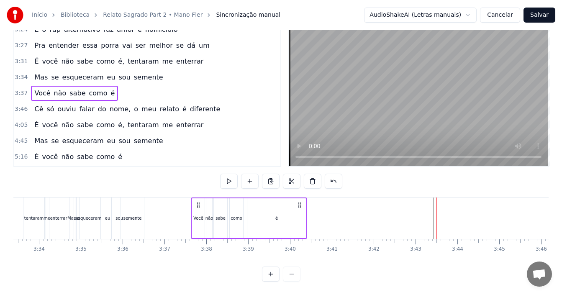
drag, startPoint x: 201, startPoint y: 198, endPoint x: 186, endPoint y: 205, distance: 16.9
click at [197, 205] on circle at bounding box center [197, 205] width 0 height 0
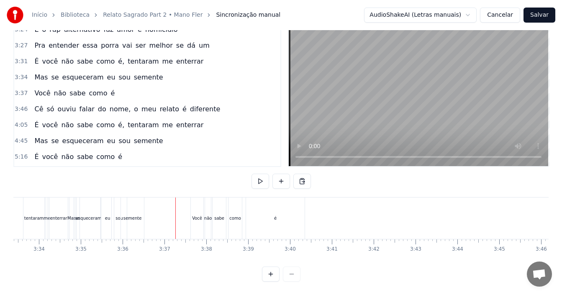
scroll to position [31, 0]
click at [277, 213] on div "é" at bounding box center [275, 218] width 59 height 41
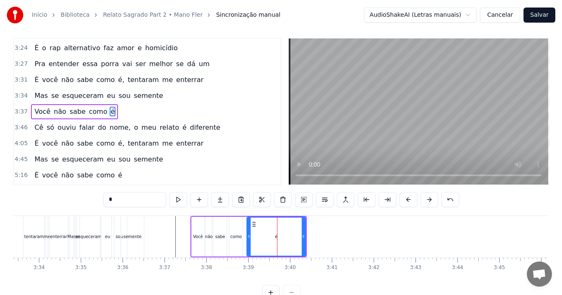
scroll to position [0, 0]
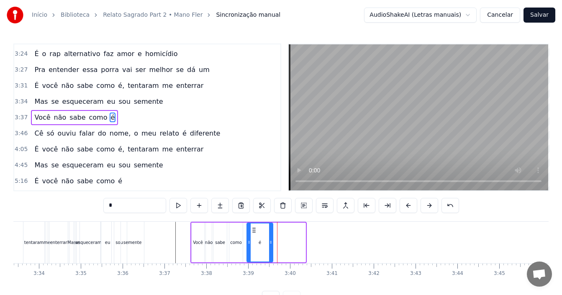
drag, startPoint x: 304, startPoint y: 244, endPoint x: 271, endPoint y: 246, distance: 33.6
click at [271, 246] on div at bounding box center [270, 243] width 3 height 38
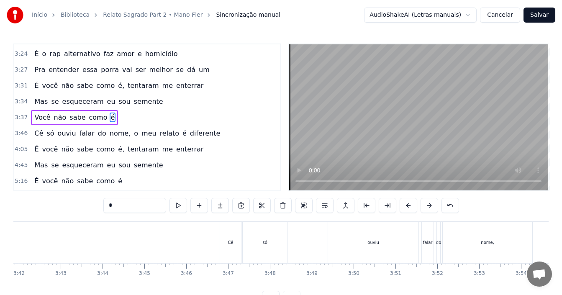
scroll to position [0, 9373]
click at [214, 134] on div "3:46 Cê só ouviu falar do nome, o meu relato é diferente" at bounding box center [147, 134] width 266 height 16
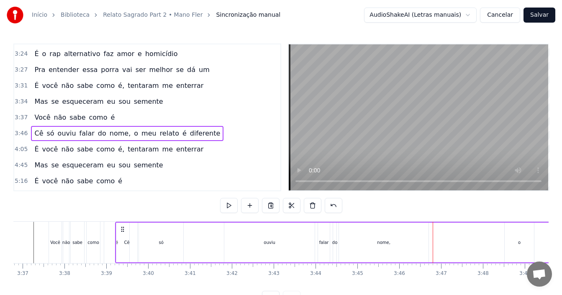
scroll to position [0, 9071]
click at [140, 227] on icon at bounding box center [139, 229] width 7 height 7
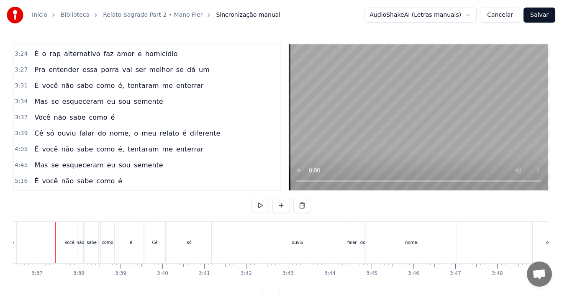
scroll to position [31, 0]
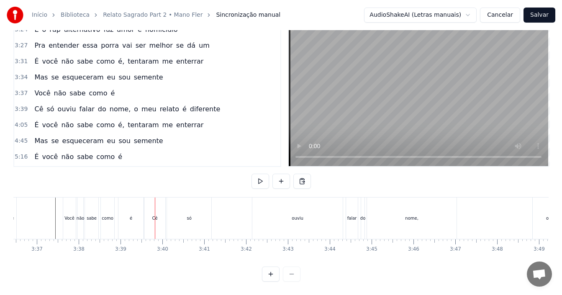
click at [148, 207] on div "Cê" at bounding box center [154, 218] width 21 height 41
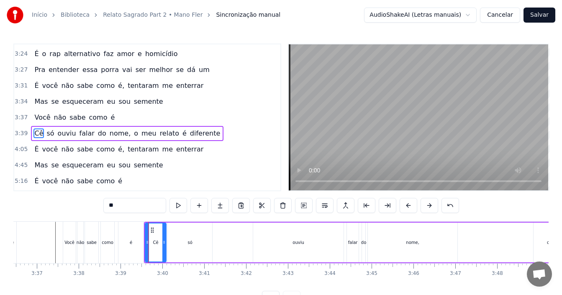
scroll to position [951, 0]
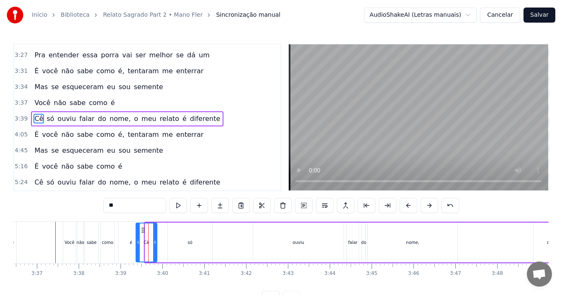
drag, startPoint x: 152, startPoint y: 229, endPoint x: 143, endPoint y: 231, distance: 9.3
click at [143, 231] on icon at bounding box center [143, 230] width 7 height 7
drag, startPoint x: 155, startPoint y: 241, endPoint x: 142, endPoint y: 231, distance: 16.7
click at [147, 241] on icon at bounding box center [147, 242] width 3 height 7
drag, startPoint x: 142, startPoint y: 230, endPoint x: 190, endPoint y: 234, distance: 48.3
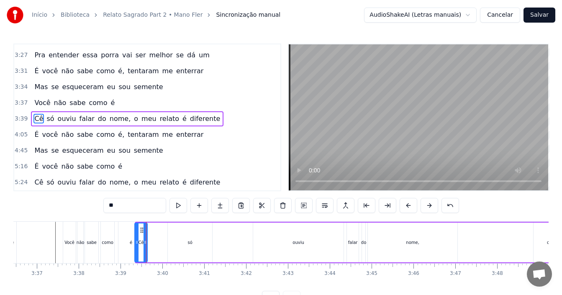
click at [141, 229] on icon at bounding box center [142, 230] width 7 height 7
click at [193, 239] on div "só" at bounding box center [190, 243] width 44 height 40
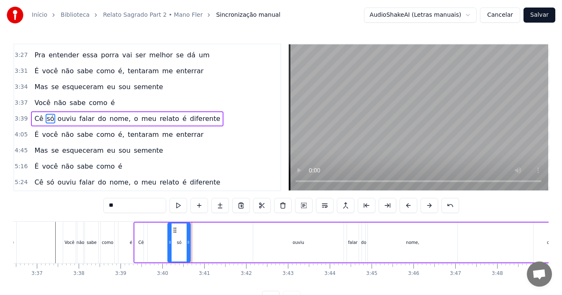
drag, startPoint x: 211, startPoint y: 242, endPoint x: 189, endPoint y: 243, distance: 21.8
click at [189, 243] on icon at bounding box center [188, 242] width 3 height 7
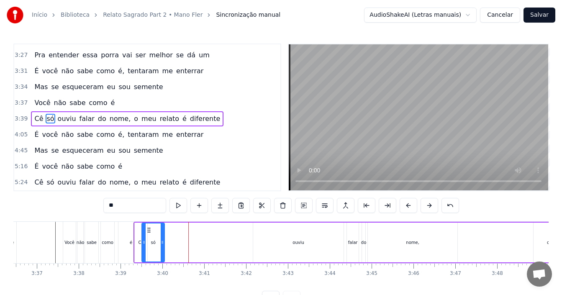
drag, startPoint x: 176, startPoint y: 230, endPoint x: 150, endPoint y: 233, distance: 26.2
click at [150, 233] on icon at bounding box center [149, 230] width 7 height 7
click at [290, 242] on div "ouviu" at bounding box center [298, 243] width 90 height 40
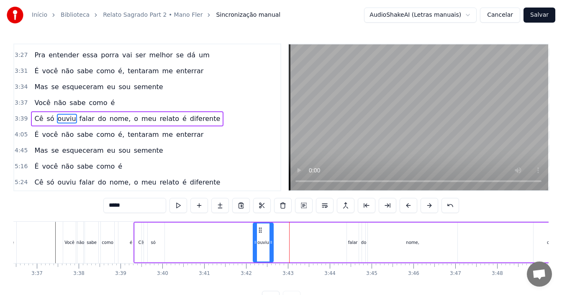
drag, startPoint x: 341, startPoint y: 239, endPoint x: 267, endPoint y: 242, distance: 73.7
click at [270, 243] on icon at bounding box center [271, 242] width 3 height 7
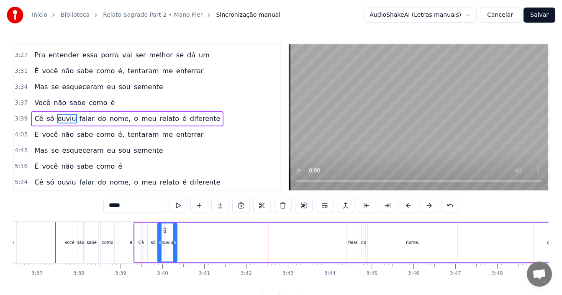
drag, startPoint x: 261, startPoint y: 230, endPoint x: 166, endPoint y: 239, distance: 95.9
click at [166, 239] on div "ouviu" at bounding box center [167, 243] width 18 height 38
click at [349, 242] on div "falar" at bounding box center [353, 242] width 10 height 6
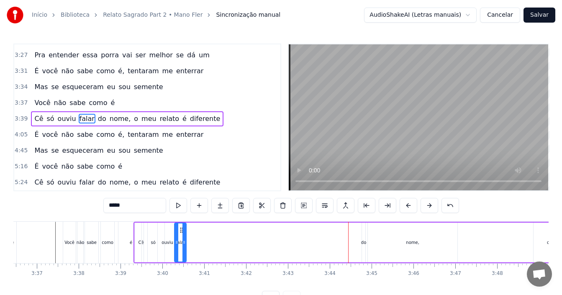
drag, startPoint x: 331, startPoint y: 233, endPoint x: 181, endPoint y: 239, distance: 149.6
click at [181, 239] on div "falar" at bounding box center [180, 243] width 11 height 38
click at [364, 239] on div "do" at bounding box center [363, 242] width 5 height 6
drag, startPoint x: 369, startPoint y: 229, endPoint x: 194, endPoint y: 236, distance: 174.7
click at [194, 236] on div "Cê só ouviu falar do nome, o meu relato é diferente" at bounding box center [523, 242] width 779 height 41
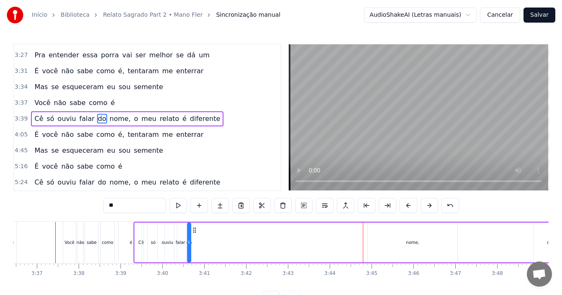
click at [416, 239] on div "nome," at bounding box center [412, 242] width 13 height 6
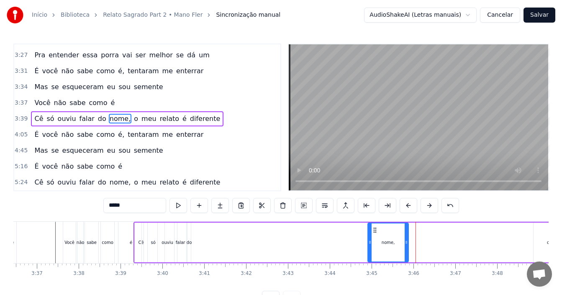
drag, startPoint x: 456, startPoint y: 237, endPoint x: 389, endPoint y: 246, distance: 67.1
click at [405, 250] on div at bounding box center [406, 243] width 3 height 38
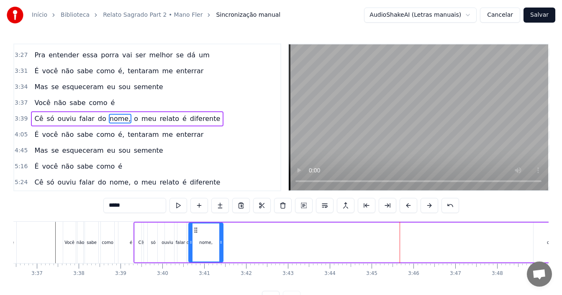
drag, startPoint x: 375, startPoint y: 231, endPoint x: 196, endPoint y: 236, distance: 179.2
click at [196, 236] on div "nome," at bounding box center [205, 243] width 33 height 38
drag, startPoint x: 222, startPoint y: 242, endPoint x: 212, endPoint y: 244, distance: 10.6
click at [212, 244] on icon at bounding box center [211, 242] width 3 height 7
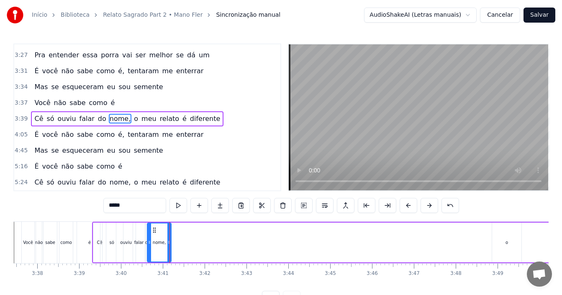
scroll to position [0, 9113]
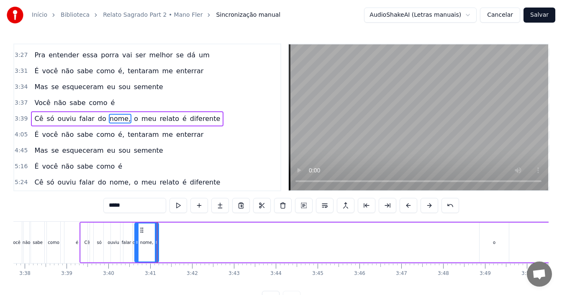
click at [491, 242] on div "o" at bounding box center [494, 243] width 29 height 40
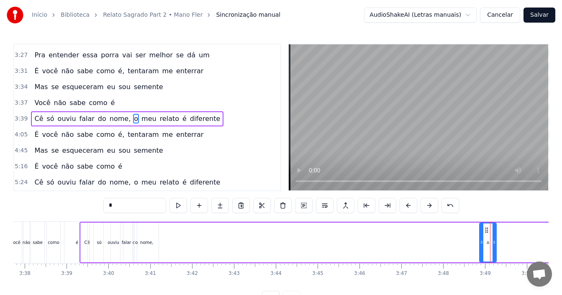
drag, startPoint x: 507, startPoint y: 240, endPoint x: 493, endPoint y: 243, distance: 14.5
click at [493, 243] on icon at bounding box center [494, 242] width 3 height 7
drag, startPoint x: 487, startPoint y: 230, endPoint x: 277, endPoint y: 260, distance: 212.3
click at [169, 236] on div "o" at bounding box center [168, 243] width 15 height 38
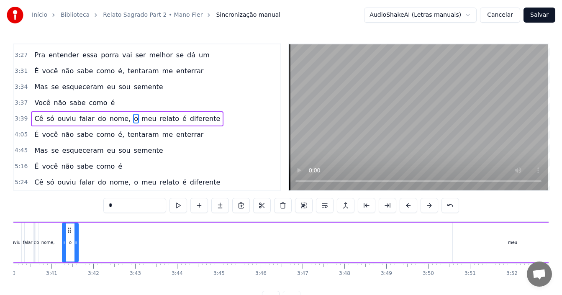
scroll to position [0, 9249]
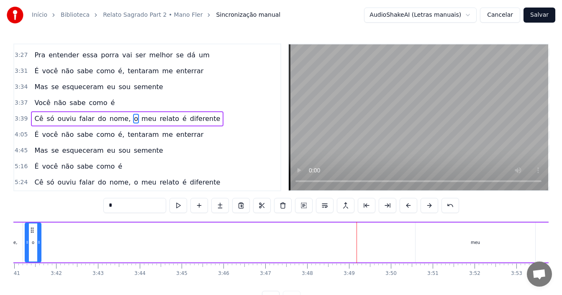
click at [462, 243] on div "meu" at bounding box center [476, 243] width 120 height 40
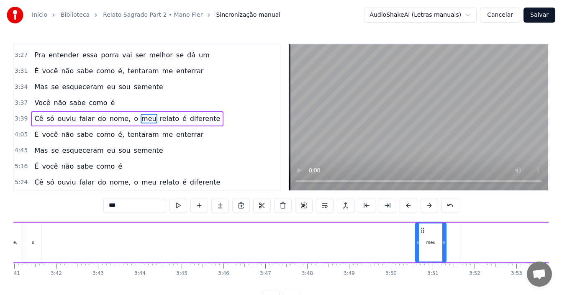
drag, startPoint x: 533, startPoint y: 237, endPoint x: 429, endPoint y: 236, distance: 104.2
click at [442, 251] on div at bounding box center [443, 243] width 3 height 38
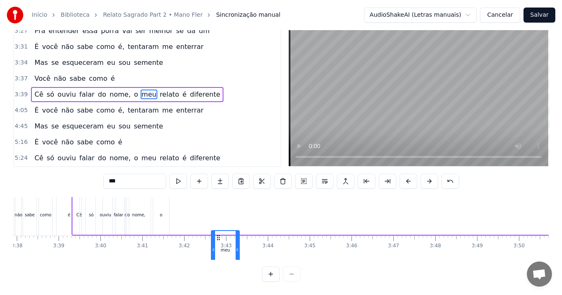
scroll to position [4, 9121]
drag, startPoint x: 424, startPoint y: 229, endPoint x: 183, endPoint y: 242, distance: 241.0
click at [183, 242] on div "meu" at bounding box center [188, 250] width 27 height 38
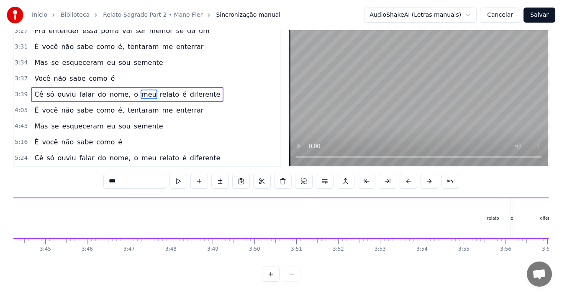
scroll to position [0, 9447]
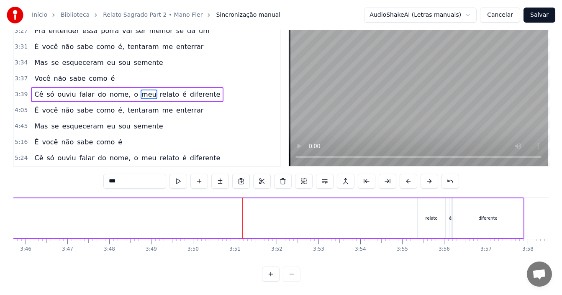
click at [431, 215] on div "relato" at bounding box center [432, 218] width 12 height 6
type input "******"
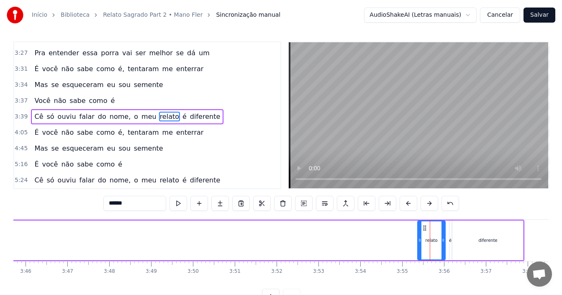
scroll to position [0, 0]
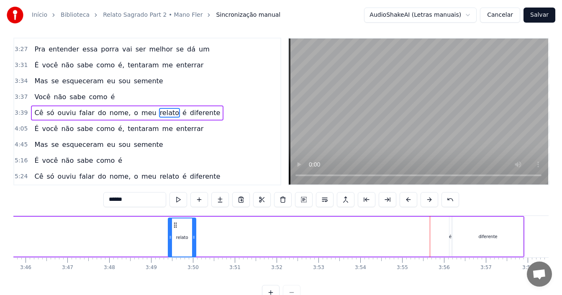
drag, startPoint x: 424, startPoint y: 230, endPoint x: 371, endPoint y: 240, distance: 54.5
click at [169, 245] on div "relato" at bounding box center [182, 237] width 27 height 38
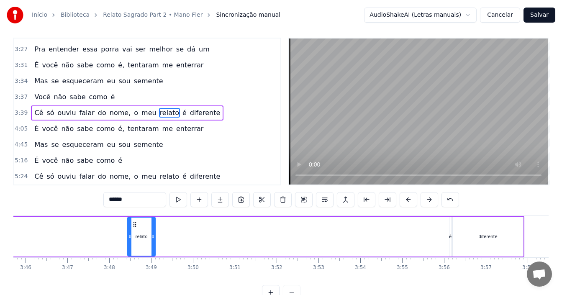
scroll to position [11, 0]
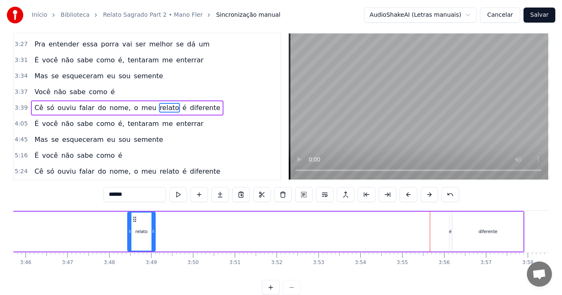
click at [212, 111] on div "3:39 Cê só ouviu falar do nome, o meu relato é diferente" at bounding box center [147, 108] width 266 height 16
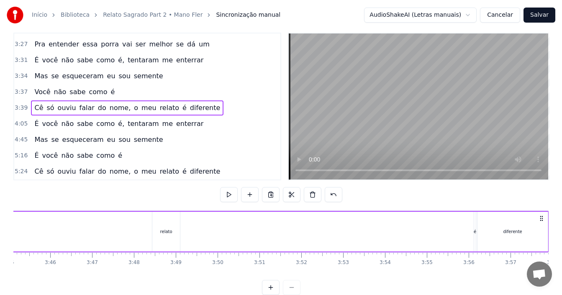
scroll to position [0, 9534]
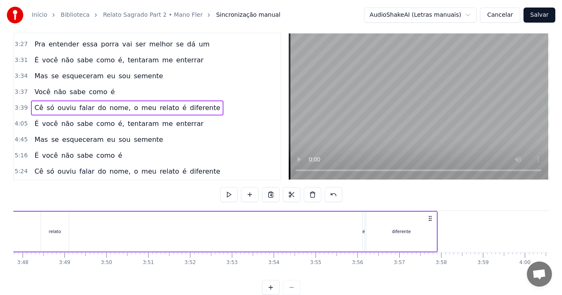
click at [383, 231] on div "diferente" at bounding box center [401, 232] width 70 height 40
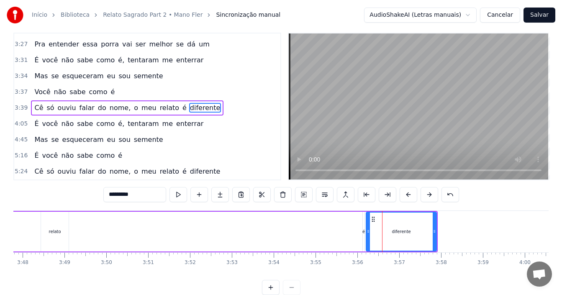
scroll to position [0, 0]
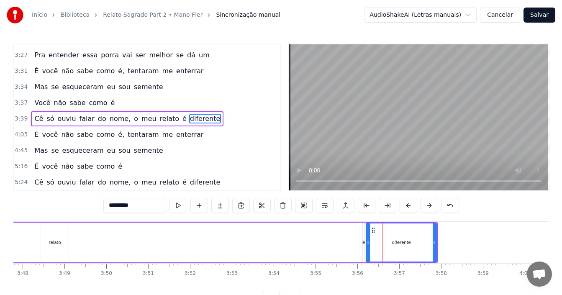
click at [362, 247] on div "Cê só ouviu falar do nome, o meu relato é diferente" at bounding box center [48, 242] width 779 height 41
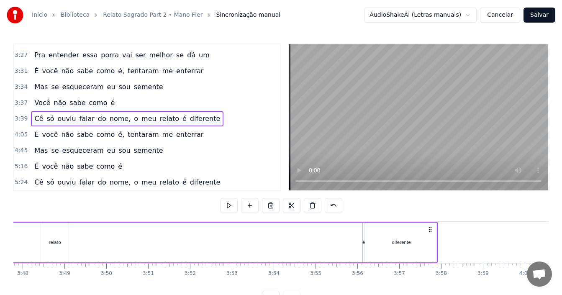
click at [364, 244] on div "é" at bounding box center [363, 242] width 3 height 6
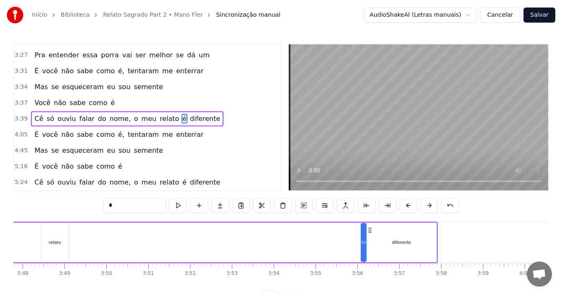
click at [381, 240] on div "diferente" at bounding box center [401, 243] width 70 height 40
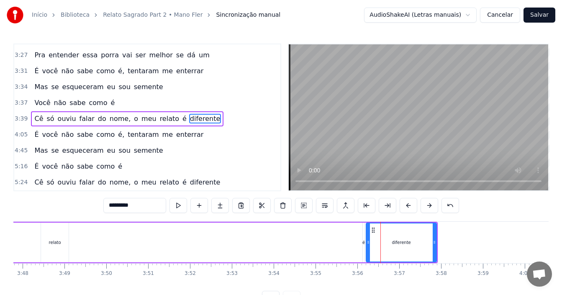
click at [364, 243] on div "é" at bounding box center [363, 242] width 3 height 6
type input "*"
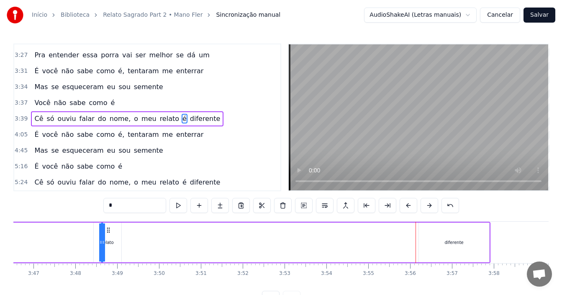
scroll to position [0, 9475]
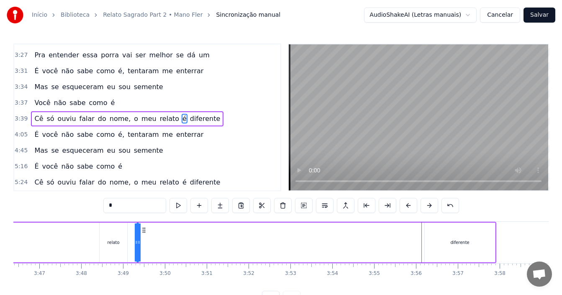
drag, startPoint x: 371, startPoint y: 230, endPoint x: 145, endPoint y: 226, distance: 226.1
click at [145, 227] on icon at bounding box center [144, 230] width 7 height 7
drag, startPoint x: 140, startPoint y: 243, endPoint x: 153, endPoint y: 242, distance: 13.0
click at [153, 242] on div "Cê só ouviu falar do nome, o meu relato é diferente" at bounding box center [106, 242] width 779 height 41
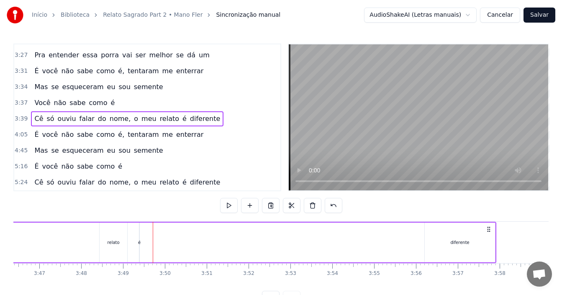
click at [140, 242] on div "é" at bounding box center [139, 242] width 3 height 6
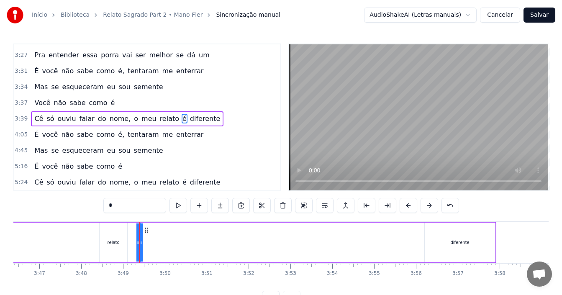
drag, startPoint x: 141, startPoint y: 243, endPoint x: 146, endPoint y: 243, distance: 5.9
click at [146, 243] on div "Cê só ouviu falar do nome, o meu relato é diferente" at bounding box center [106, 242] width 779 height 41
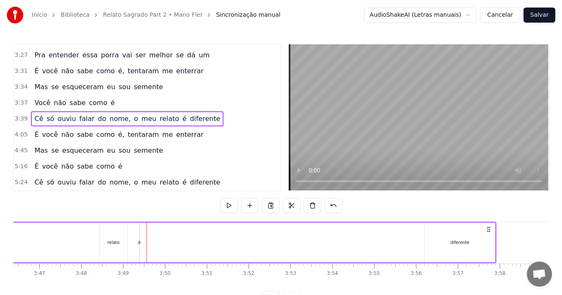
click at [140, 242] on div "é" at bounding box center [139, 242] width 3 height 6
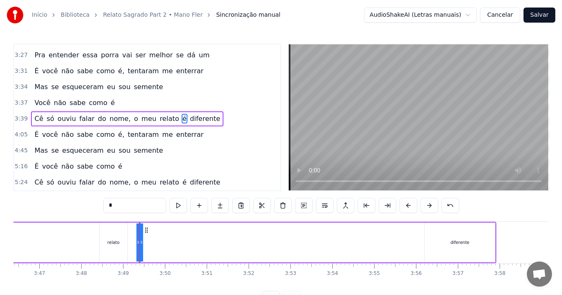
drag, startPoint x: 140, startPoint y: 242, endPoint x: 129, endPoint y: 240, distance: 11.1
click at [129, 240] on div "Cê só ouviu falar do nome, o meu relato é diferente" at bounding box center [106, 242] width 779 height 41
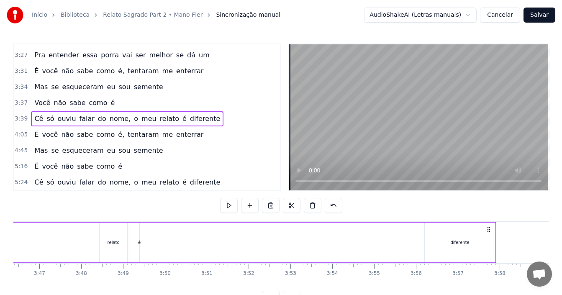
click at [140, 242] on div "é" at bounding box center [139, 242] width 3 height 6
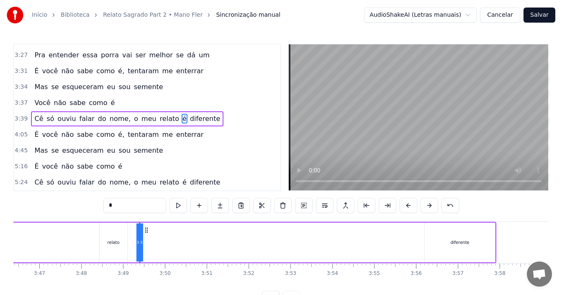
drag, startPoint x: 140, startPoint y: 242, endPoint x: 152, endPoint y: 242, distance: 11.3
click at [152, 242] on div "Cê só ouviu falar do nome, o meu relato é diferente" at bounding box center [106, 242] width 779 height 41
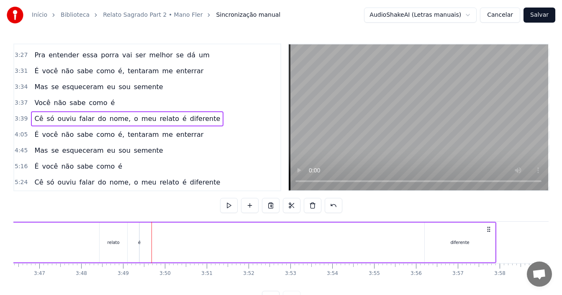
click at [457, 246] on div "diferente" at bounding box center [460, 243] width 70 height 40
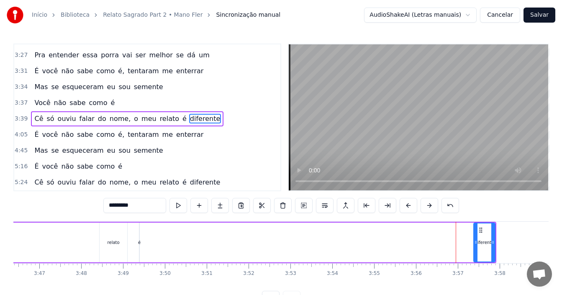
drag, startPoint x: 427, startPoint y: 244, endPoint x: 477, endPoint y: 251, distance: 50.3
click at [477, 251] on div at bounding box center [475, 243] width 3 height 38
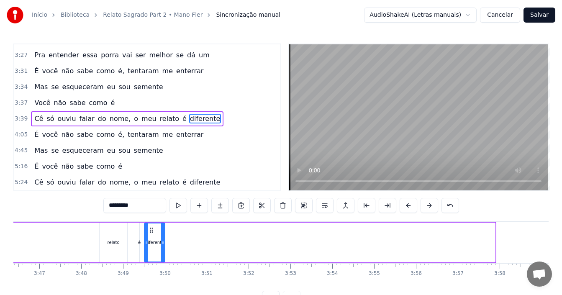
drag, startPoint x: 481, startPoint y: 229, endPoint x: 148, endPoint y: 238, distance: 332.9
click at [148, 238] on div "diferente" at bounding box center [155, 243] width 20 height 38
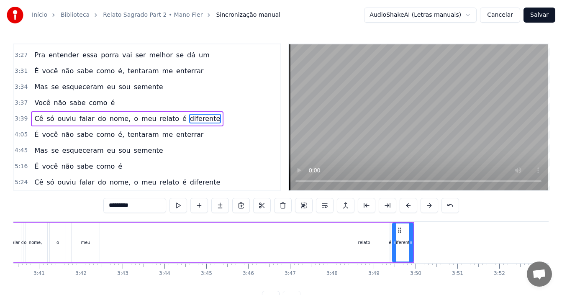
scroll to position [0, 9212]
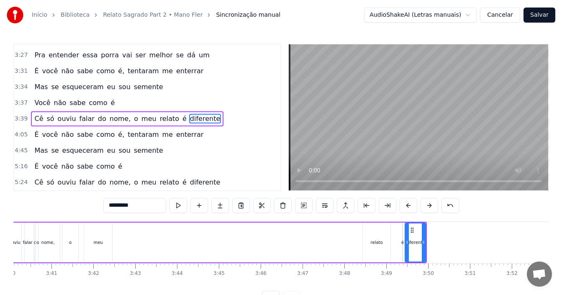
click at [370, 241] on div "relato" at bounding box center [377, 243] width 28 height 40
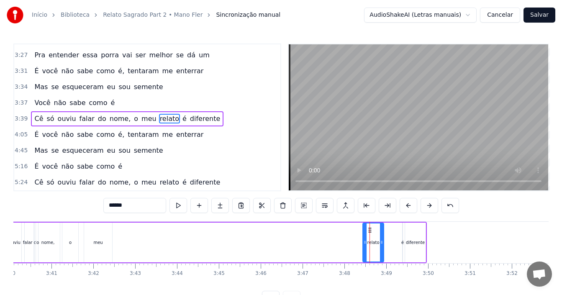
drag, startPoint x: 390, startPoint y: 238, endPoint x: 379, endPoint y: 238, distance: 10.9
click at [381, 239] on div at bounding box center [381, 243] width 3 height 38
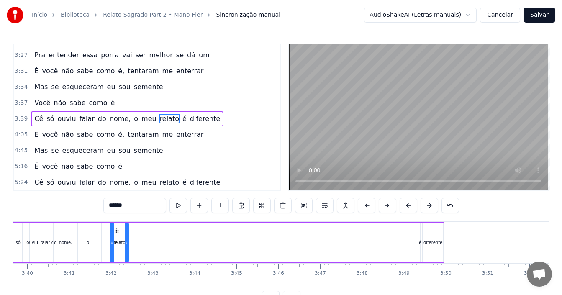
scroll to position [0, 9189]
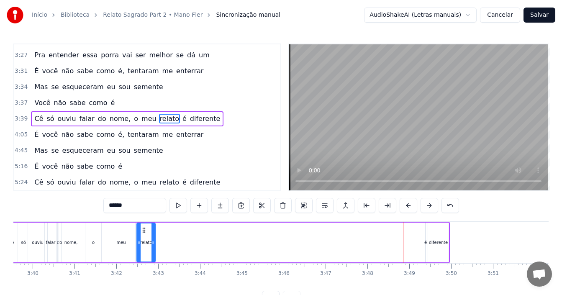
drag, startPoint x: 369, startPoint y: 231, endPoint x: 143, endPoint y: 237, distance: 226.1
click at [143, 237] on div "relato" at bounding box center [146, 243] width 18 height 38
click at [121, 245] on div "meu" at bounding box center [120, 242] width 9 height 6
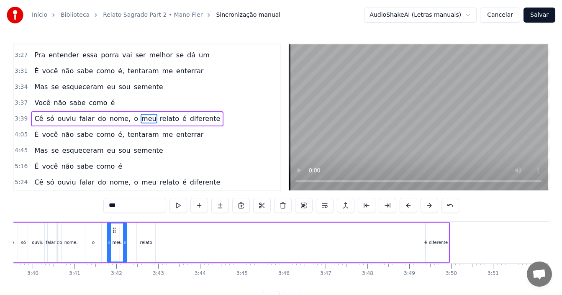
drag, startPoint x: 133, startPoint y: 238, endPoint x: 119, endPoint y: 238, distance: 13.8
click at [123, 239] on div at bounding box center [124, 243] width 3 height 38
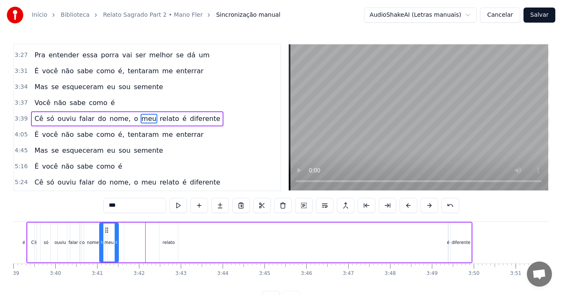
scroll to position [0, 9157]
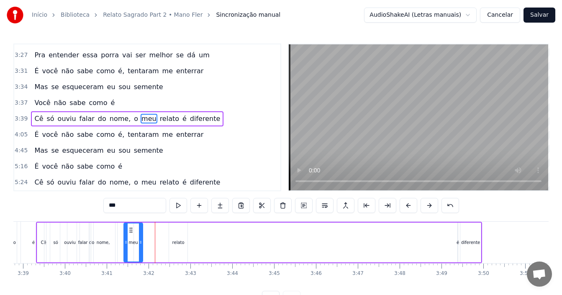
drag, startPoint x: 116, startPoint y: 229, endPoint x: 133, endPoint y: 238, distance: 18.7
click at [133, 238] on div "meu" at bounding box center [133, 243] width 18 height 38
click at [175, 244] on div "relato" at bounding box center [178, 242] width 12 height 6
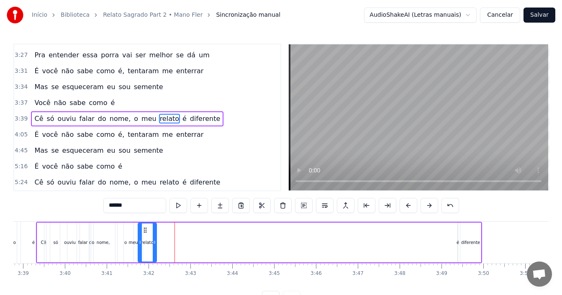
drag, startPoint x: 176, startPoint y: 231, endPoint x: 145, endPoint y: 231, distance: 31.0
click at [145, 231] on icon at bounding box center [145, 230] width 7 height 7
click at [457, 244] on div "é" at bounding box center [458, 242] width 3 height 6
drag, startPoint x: 464, startPoint y: 229, endPoint x: 163, endPoint y: 236, distance: 301.1
click at [163, 236] on div "Cê só ouviu falar do nome, o meu relato é diferente" at bounding box center [259, 242] width 446 height 41
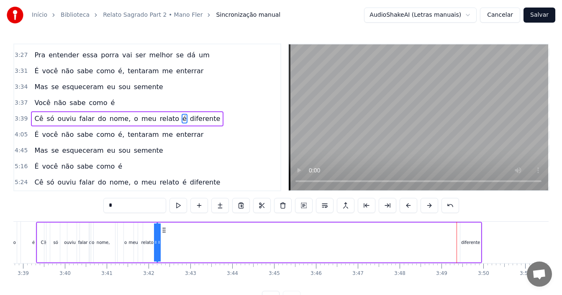
click at [472, 244] on div "diferente" at bounding box center [470, 242] width 19 height 6
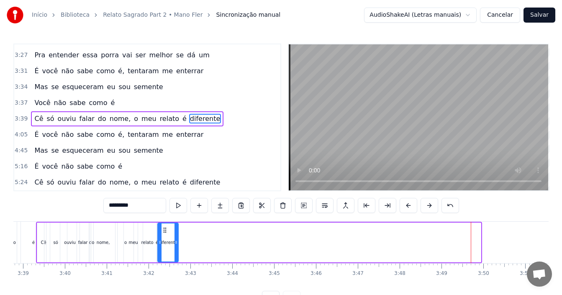
drag, startPoint x: 468, startPoint y: 230, endPoint x: 166, endPoint y: 234, distance: 302.7
click at [166, 234] on div "diferente" at bounding box center [168, 243] width 20 height 38
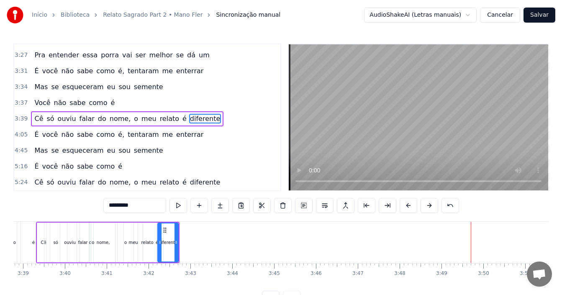
click at [23, 246] on div "é" at bounding box center [33, 242] width 25 height 41
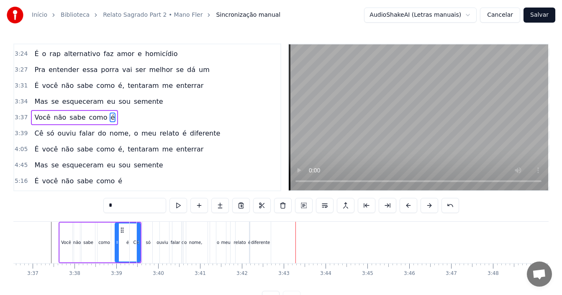
scroll to position [0, 9039]
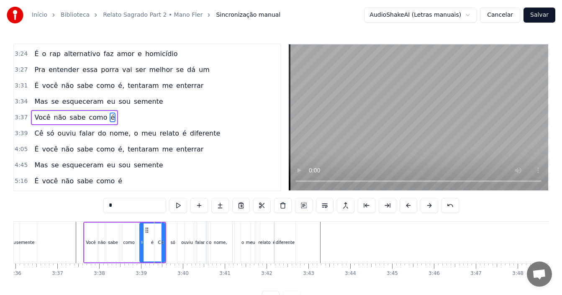
click at [129, 237] on div "como" at bounding box center [128, 243] width 13 height 40
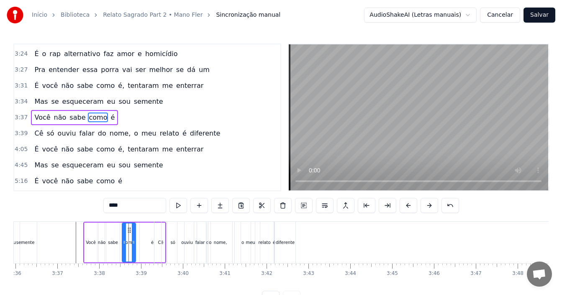
click at [152, 243] on div "é" at bounding box center [152, 242] width 3 height 6
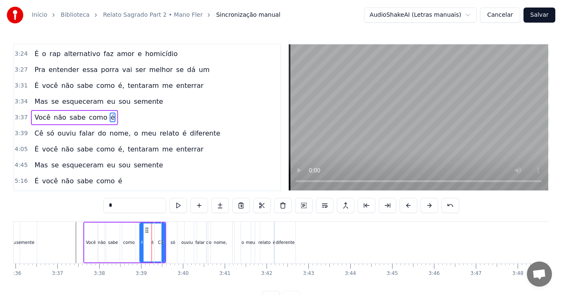
click at [110, 118] on span "é" at bounding box center [113, 118] width 6 height 10
drag, startPoint x: 144, startPoint y: 235, endPoint x: 153, endPoint y: 237, distance: 9.5
click at [153, 237] on div at bounding box center [150, 243] width 3 height 38
click at [157, 229] on div "Cê" at bounding box center [160, 242] width 13 height 41
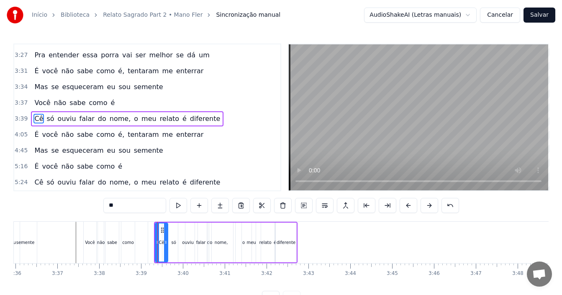
click at [110, 105] on span "é" at bounding box center [113, 103] width 6 height 10
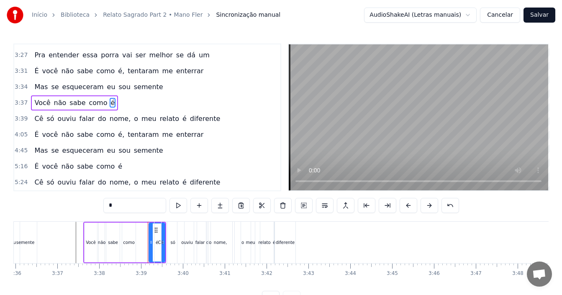
scroll to position [937, 0]
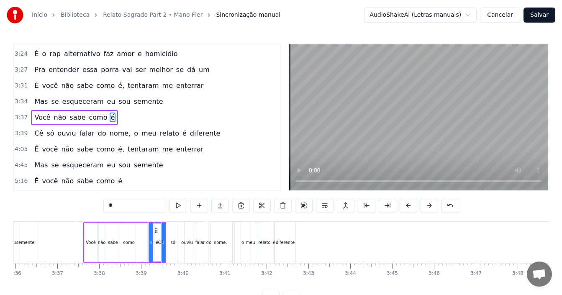
click at [157, 229] on div "Cê" at bounding box center [160, 242] width 13 height 41
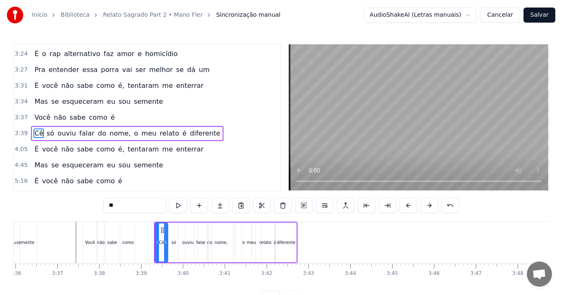
scroll to position [951, 0]
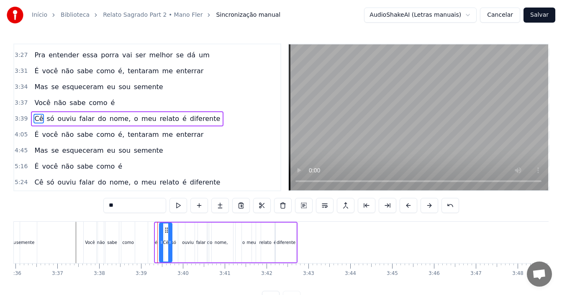
drag, startPoint x: 161, startPoint y: 230, endPoint x: 165, endPoint y: 228, distance: 4.5
click at [165, 228] on icon at bounding box center [166, 230] width 7 height 7
click at [155, 242] on div "é" at bounding box center [156, 242] width 3 height 6
type input "*"
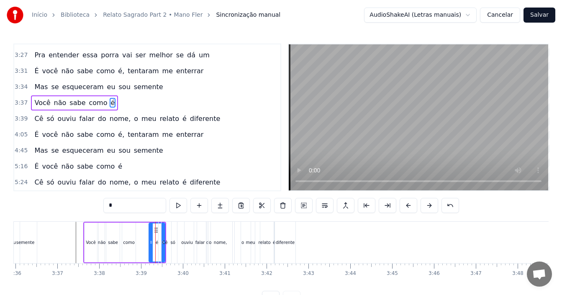
scroll to position [937, 0]
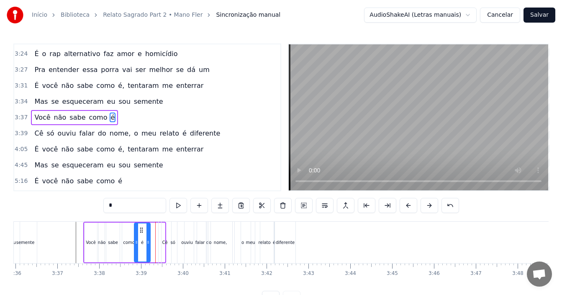
drag, startPoint x: 154, startPoint y: 229, endPoint x: 139, endPoint y: 229, distance: 14.7
click at [139, 229] on icon at bounding box center [141, 230] width 7 height 7
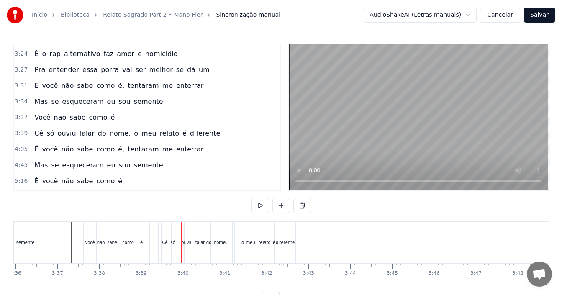
click at [167, 241] on div "só" at bounding box center [173, 242] width 23 height 41
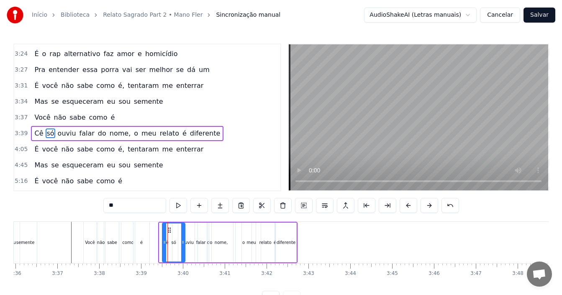
scroll to position [951, 0]
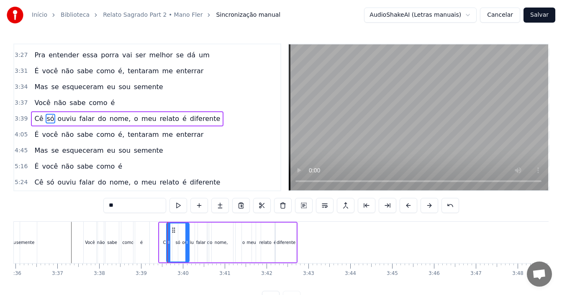
drag, startPoint x: 169, startPoint y: 231, endPoint x: 173, endPoint y: 231, distance: 4.2
click at [173, 231] on icon at bounding box center [173, 230] width 7 height 7
drag, startPoint x: 170, startPoint y: 236, endPoint x: 176, endPoint y: 236, distance: 6.7
click at [176, 236] on div at bounding box center [174, 243] width 3 height 38
drag, startPoint x: 181, startPoint y: 230, endPoint x: 175, endPoint y: 230, distance: 5.9
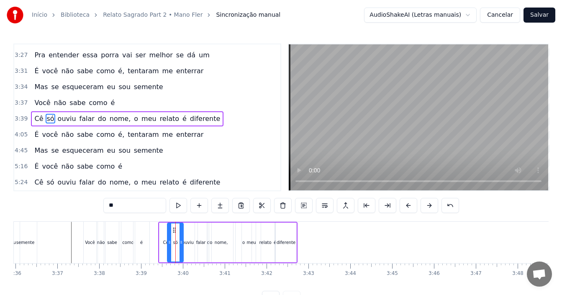
click at [175, 230] on circle at bounding box center [175, 230] width 0 height 0
click at [164, 237] on div "Cê" at bounding box center [165, 243] width 13 height 40
type input "**"
click at [163, 231] on div at bounding box center [163, 242] width 0 height 41
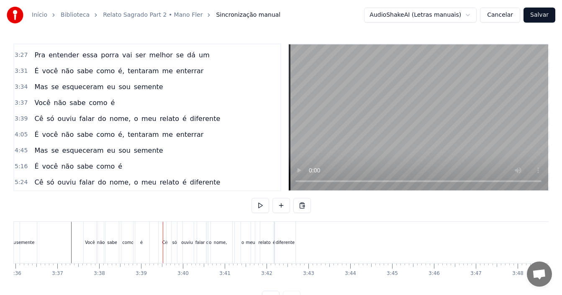
click at [164, 234] on div "Cê" at bounding box center [165, 242] width 13 height 41
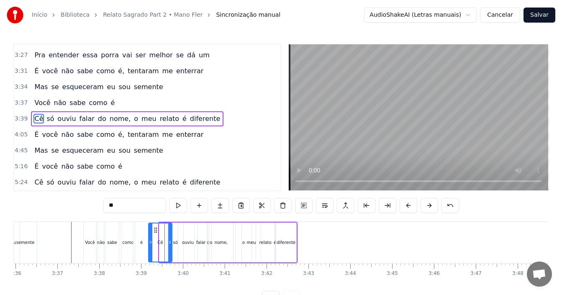
drag, startPoint x: 163, startPoint y: 234, endPoint x: 152, endPoint y: 235, distance: 10.9
click at [152, 235] on div at bounding box center [150, 243] width 3 height 38
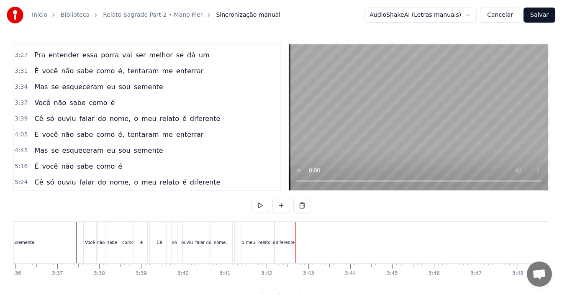
click at [237, 241] on div "o" at bounding box center [243, 242] width 16 height 41
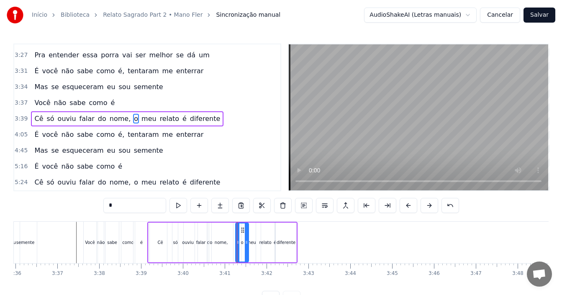
click at [247, 235] on div at bounding box center [246, 243] width 3 height 38
drag, startPoint x: 242, startPoint y: 230, endPoint x: 233, endPoint y: 231, distance: 8.4
click at [233, 231] on icon at bounding box center [234, 230] width 7 height 7
click at [251, 242] on div "meu" at bounding box center [251, 242] width 9 height 6
click at [256, 235] on div at bounding box center [254, 243] width 3 height 38
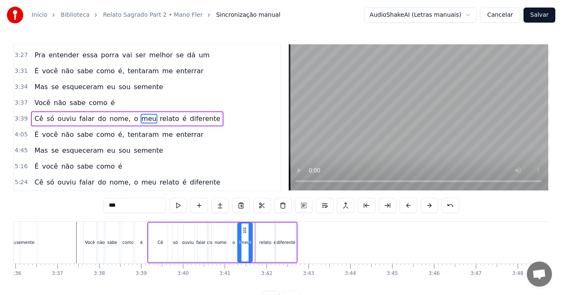
click at [244, 229] on icon at bounding box center [245, 230] width 7 height 7
click at [263, 242] on div "relato" at bounding box center [266, 242] width 12 height 6
type input "******"
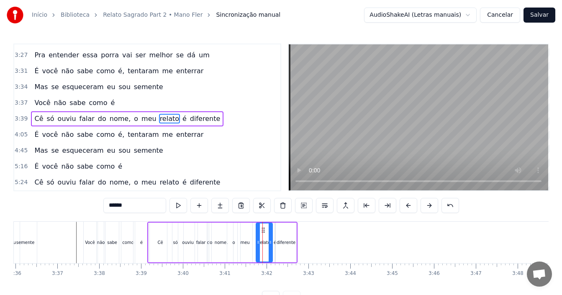
drag, startPoint x: 272, startPoint y: 231, endPoint x: 266, endPoint y: 231, distance: 6.3
click at [270, 231] on div at bounding box center [270, 243] width 3 height 38
drag, startPoint x: 262, startPoint y: 230, endPoint x: 255, endPoint y: 230, distance: 6.3
click at [255, 230] on icon at bounding box center [257, 230] width 7 height 7
click at [274, 241] on div "Cê só ouviu falar do nome, o meu relato é diferente" at bounding box center [222, 242] width 150 height 41
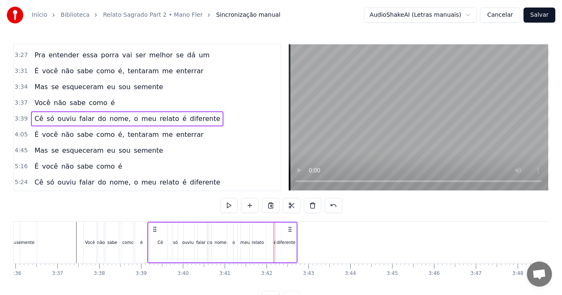
click at [274, 236] on div at bounding box center [274, 242] width 0 height 41
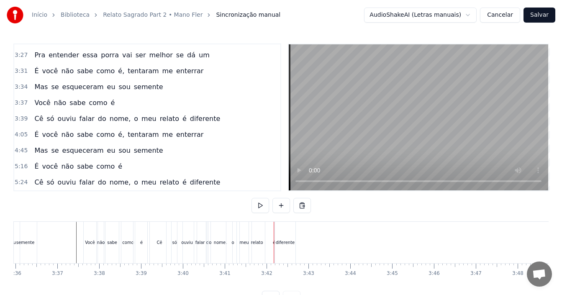
click at [274, 237] on div "é" at bounding box center [274, 242] width 1 height 41
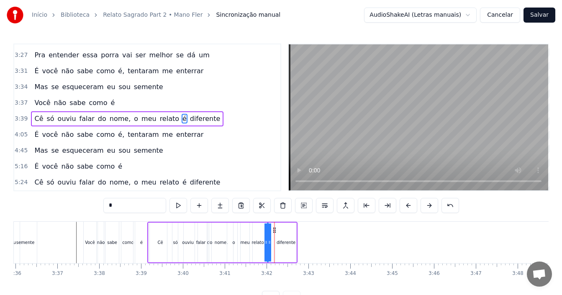
drag, startPoint x: 282, startPoint y: 230, endPoint x: 275, endPoint y: 230, distance: 7.5
click at [275, 230] on icon at bounding box center [274, 230] width 7 height 7
click at [283, 242] on div "diferente" at bounding box center [286, 242] width 19 height 6
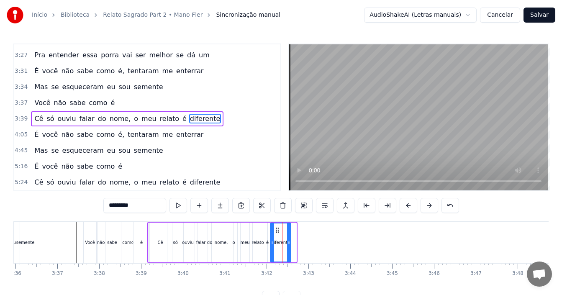
drag, startPoint x: 283, startPoint y: 229, endPoint x: 277, endPoint y: 229, distance: 5.4
click at [277, 229] on icon at bounding box center [277, 230] width 7 height 7
click at [291, 241] on div "diferente" at bounding box center [280, 243] width 21 height 40
drag, startPoint x: 288, startPoint y: 241, endPoint x: 281, endPoint y: 240, distance: 7.1
click at [282, 240] on icon at bounding box center [282, 242] width 3 height 7
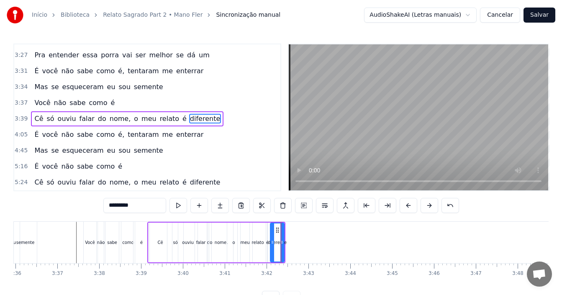
click at [136, 240] on div "é" at bounding box center [142, 242] width 16 height 41
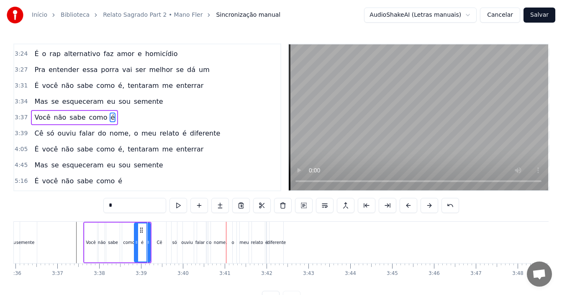
click at [59, 134] on span "ouviu" at bounding box center [67, 133] width 20 height 10
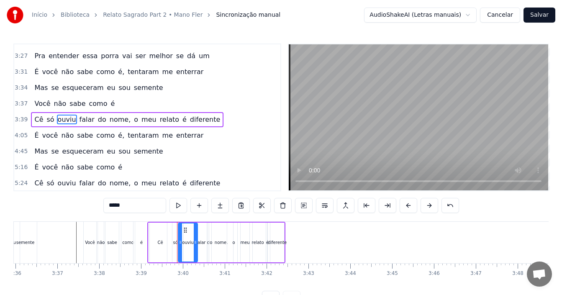
scroll to position [951, 0]
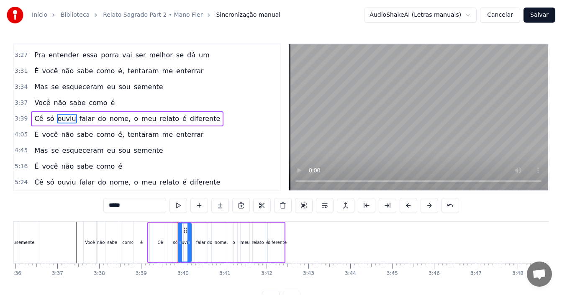
drag, startPoint x: 196, startPoint y: 233, endPoint x: 190, endPoint y: 236, distance: 7.1
click at [190, 236] on div at bounding box center [189, 243] width 3 height 38
click at [203, 241] on div "falar" at bounding box center [201, 242] width 10 height 6
drag, startPoint x: 202, startPoint y: 229, endPoint x: 195, endPoint y: 229, distance: 7.1
click at [195, 229] on icon at bounding box center [195, 230] width 7 height 7
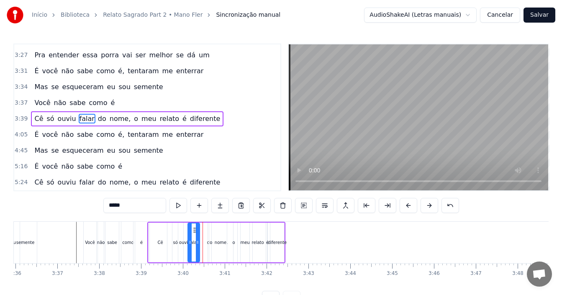
click at [207, 240] on div "do" at bounding box center [209, 242] width 5 height 6
drag, startPoint x: 214, startPoint y: 231, endPoint x: 208, endPoint y: 231, distance: 6.3
click at [208, 231] on icon at bounding box center [209, 230] width 7 height 7
click at [221, 242] on div "nome," at bounding box center [221, 242] width 13 height 6
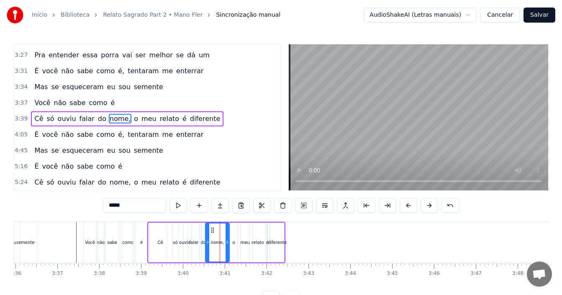
click at [211, 231] on icon at bounding box center [212, 230] width 7 height 7
click at [235, 239] on div "o" at bounding box center [234, 242] width 3 height 6
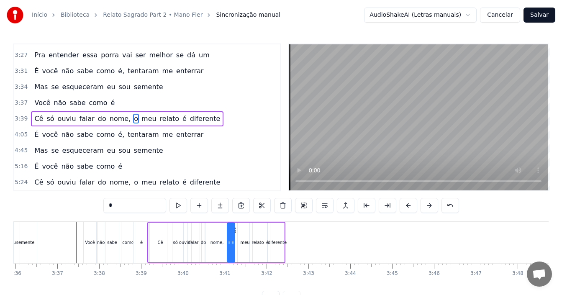
drag, startPoint x: 238, startPoint y: 239, endPoint x: 232, endPoint y: 240, distance: 5.5
click at [232, 240] on icon at bounding box center [232, 242] width 3 height 7
click at [233, 230] on icon at bounding box center [231, 230] width 7 height 7
click at [243, 243] on div "meu" at bounding box center [244, 242] width 9 height 6
click at [249, 229] on div at bounding box center [249, 243] width 3 height 38
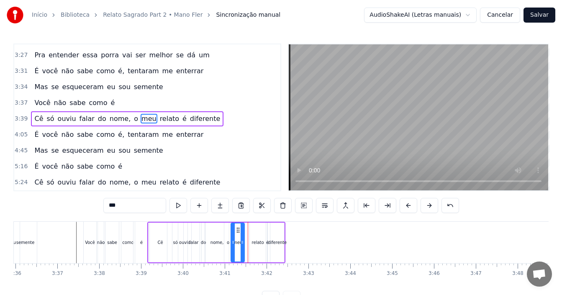
drag, startPoint x: 245, startPoint y: 230, endPoint x: 238, endPoint y: 232, distance: 7.2
click at [238, 232] on icon at bounding box center [238, 230] width 7 height 7
click at [255, 241] on div "relato" at bounding box center [258, 242] width 12 height 6
drag, startPoint x: 256, startPoint y: 230, endPoint x: 249, endPoint y: 230, distance: 6.7
click at [249, 230] on circle at bounding box center [249, 230] width 0 height 0
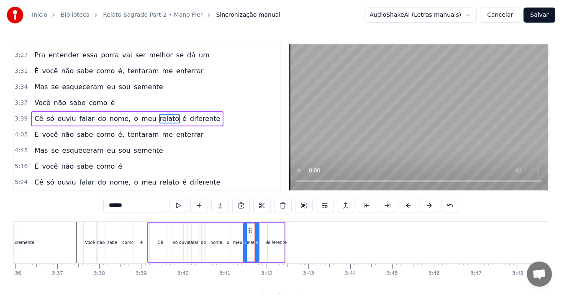
click at [267, 244] on div "é" at bounding box center [267, 242] width 3 height 6
drag, startPoint x: 274, startPoint y: 230, endPoint x: 265, endPoint y: 231, distance: 9.3
click at [265, 231] on icon at bounding box center [265, 230] width 7 height 7
click at [274, 240] on div "diferente" at bounding box center [277, 242] width 19 height 6
type input "*********"
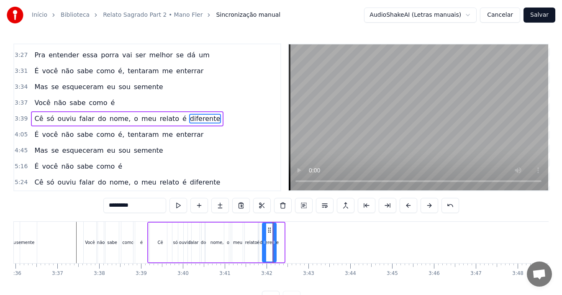
drag, startPoint x: 277, startPoint y: 230, endPoint x: 269, endPoint y: 231, distance: 8.1
click at [269, 231] on icon at bounding box center [269, 230] width 7 height 7
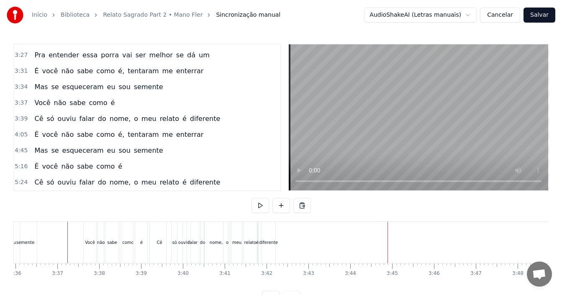
click at [124, 167] on div "5:16 É você não sabe como é" at bounding box center [147, 167] width 266 height 16
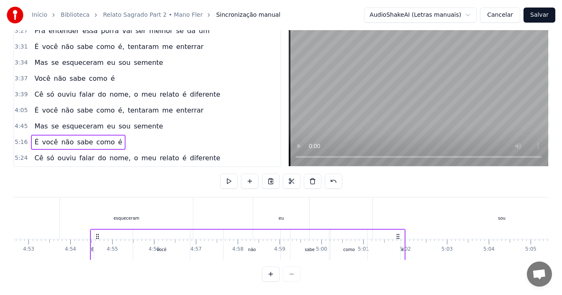
scroll to position [0, 12240]
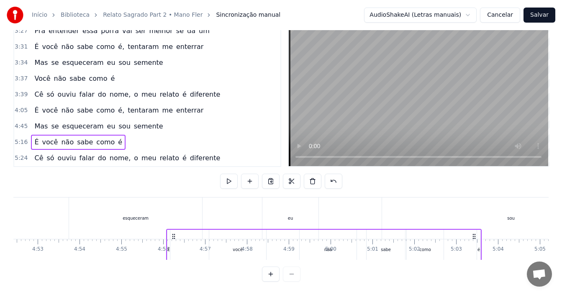
drag, startPoint x: 62, startPoint y: 229, endPoint x: 173, endPoint y: 230, distance: 110.9
click at [173, 233] on icon at bounding box center [173, 236] width 7 height 7
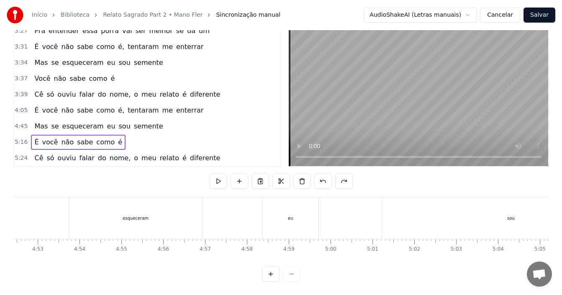
click at [216, 87] on div "3:39 Cê só ouviu falar do nome, o meu relato é diferente" at bounding box center [147, 95] width 266 height 16
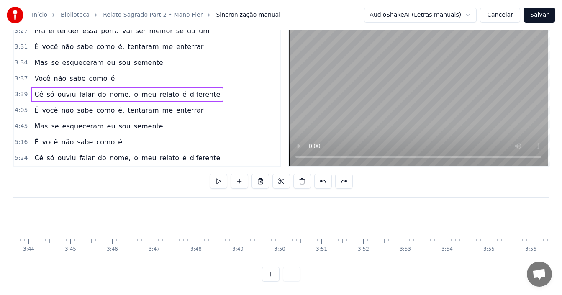
scroll to position [0, 9131]
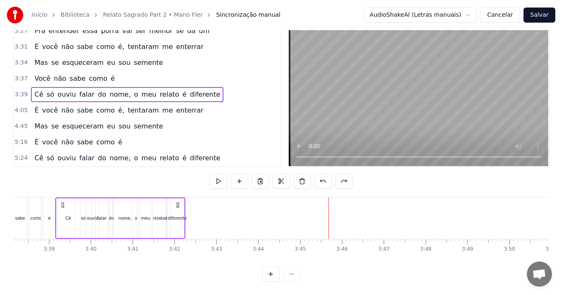
click at [188, 103] on div "4:05 É você não sabe como é, tentaram me enterrar" at bounding box center [147, 111] width 266 height 16
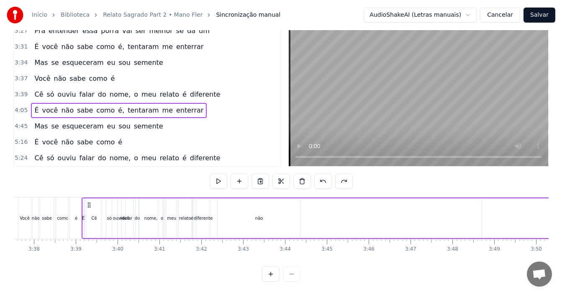
scroll to position [0, 9098]
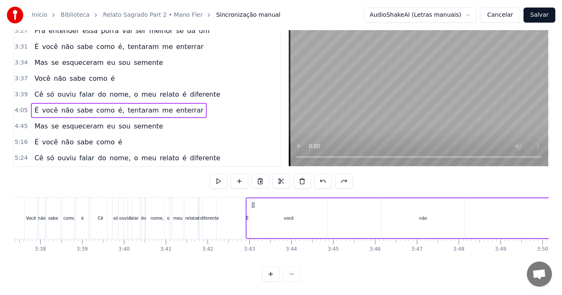
drag, startPoint x: 64, startPoint y: 196, endPoint x: 254, endPoint y: 203, distance: 190.6
click at [209, 103] on div "3:42 É você não sabe como é, tentaram me enterrar" at bounding box center [147, 111] width 266 height 16
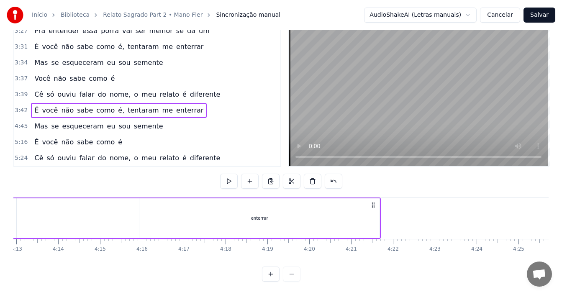
scroll to position [0, 10599]
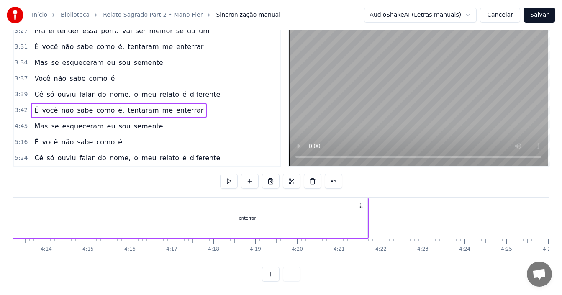
drag, startPoint x: 367, startPoint y: 202, endPoint x: 357, endPoint y: 203, distance: 10.2
click at [357, 203] on div "enterrar" at bounding box center [247, 218] width 241 height 40
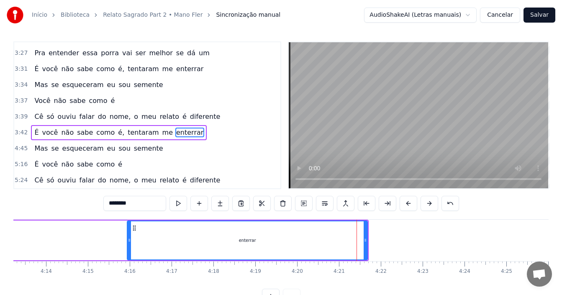
scroll to position [0, 0]
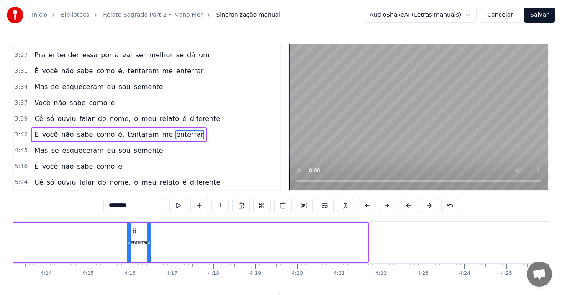
drag, startPoint x: 367, startPoint y: 238, endPoint x: 151, endPoint y: 239, distance: 216.4
click at [151, 239] on div at bounding box center [148, 243] width 3 height 38
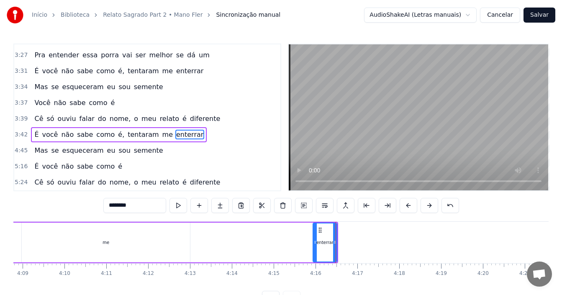
scroll to position [0, 10389]
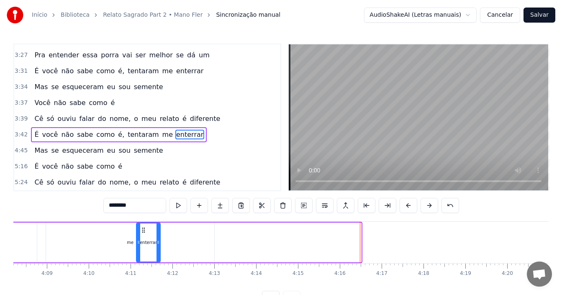
drag, startPoint x: 346, startPoint y: 230, endPoint x: 145, endPoint y: 237, distance: 201.0
click at [145, 237] on div "enterrar" at bounding box center [148, 243] width 23 height 38
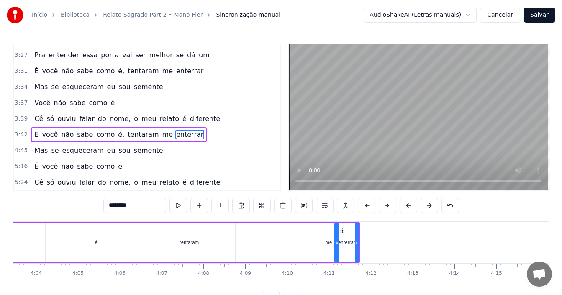
scroll to position [0, 10116]
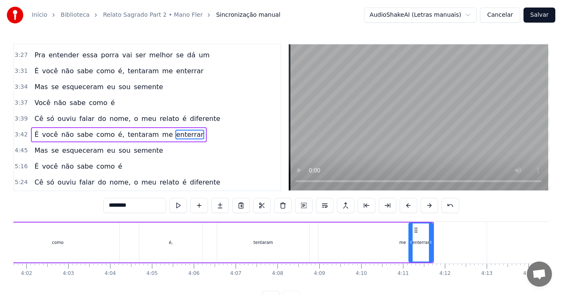
click at [398, 243] on div "me" at bounding box center [403, 243] width 168 height 40
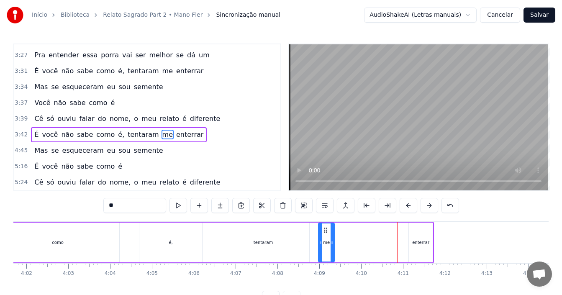
drag, startPoint x: 485, startPoint y: 236, endPoint x: 333, endPoint y: 235, distance: 152.4
click at [333, 235] on div at bounding box center [332, 243] width 3 height 38
click at [279, 244] on div "tentaram" at bounding box center [263, 243] width 92 height 40
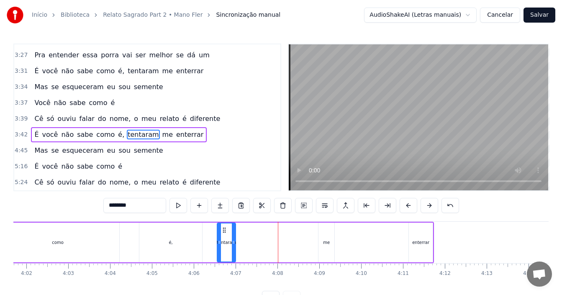
drag, startPoint x: 307, startPoint y: 239, endPoint x: 234, endPoint y: 245, distance: 73.9
click at [234, 245] on icon at bounding box center [233, 242] width 3 height 7
click at [321, 243] on div "me" at bounding box center [327, 243] width 16 height 40
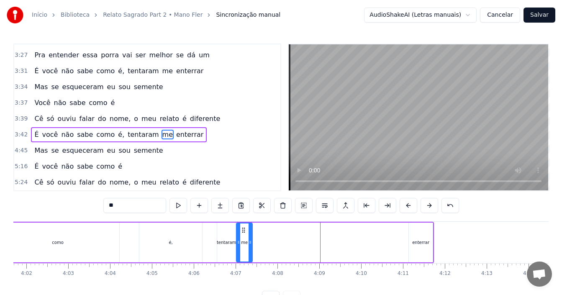
drag, startPoint x: 326, startPoint y: 228, endPoint x: 244, endPoint y: 229, distance: 82.0
click at [244, 229] on icon at bounding box center [243, 230] width 7 height 7
click at [416, 245] on div "enterrar" at bounding box center [420, 242] width 17 height 6
type input "********"
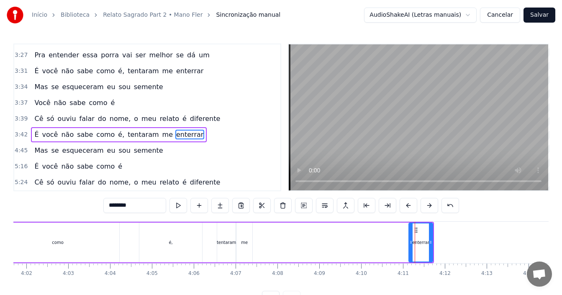
drag, startPoint x: 415, startPoint y: 230, endPoint x: 363, endPoint y: 232, distance: 51.9
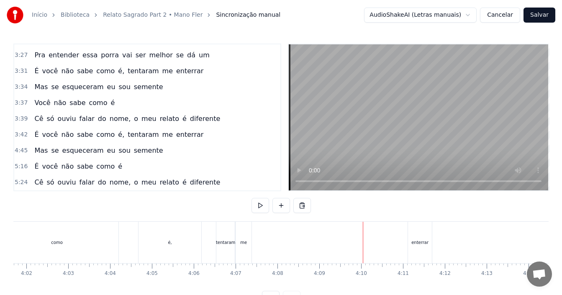
click at [413, 246] on div "enterrar" at bounding box center [420, 242] width 24 height 41
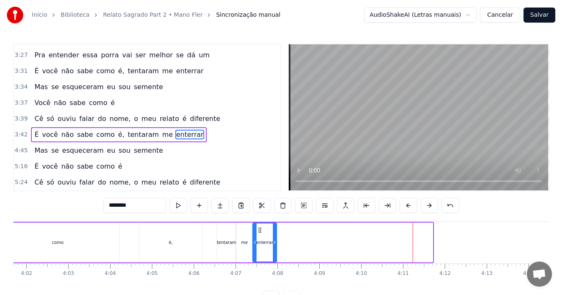
drag, startPoint x: 417, startPoint y: 230, endPoint x: 261, endPoint y: 236, distance: 156.2
click at [261, 236] on div "enterrar" at bounding box center [264, 243] width 23 height 38
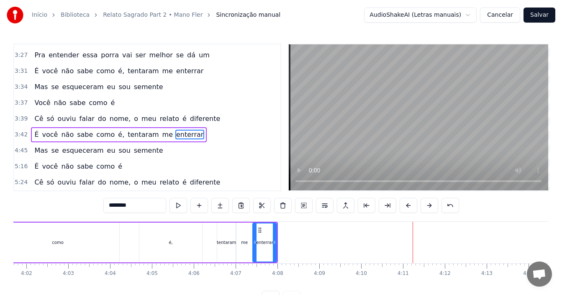
scroll to position [0, 9930]
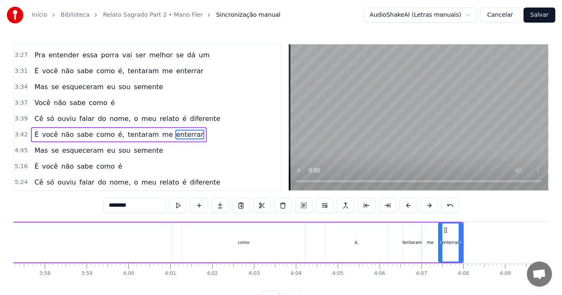
click at [353, 239] on div "é," at bounding box center [356, 243] width 63 height 40
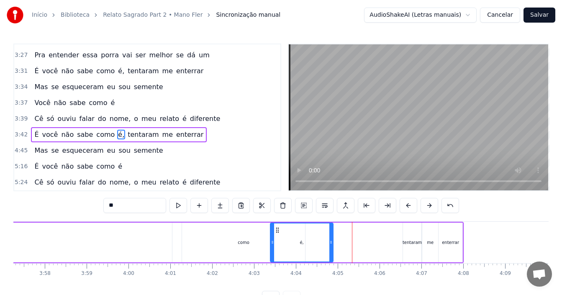
drag, startPoint x: 333, startPoint y: 231, endPoint x: 278, endPoint y: 233, distance: 54.9
click at [278, 233] on icon at bounding box center [277, 230] width 7 height 7
drag, startPoint x: 331, startPoint y: 242, endPoint x: 282, endPoint y: 249, distance: 49.4
click at [282, 249] on div at bounding box center [281, 243] width 3 height 38
click at [251, 245] on div "como" at bounding box center [243, 243] width 123 height 40
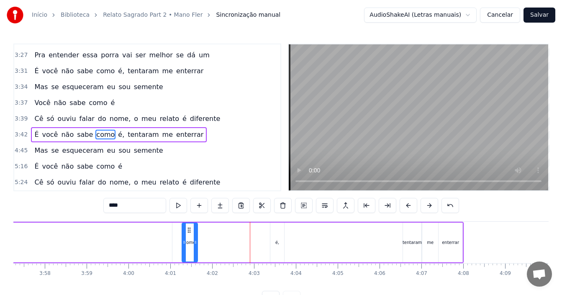
drag, startPoint x: 304, startPoint y: 239, endPoint x: 196, endPoint y: 242, distance: 107.6
click at [196, 242] on icon at bounding box center [195, 242] width 3 height 7
click at [277, 238] on div "é," at bounding box center [277, 243] width 14 height 40
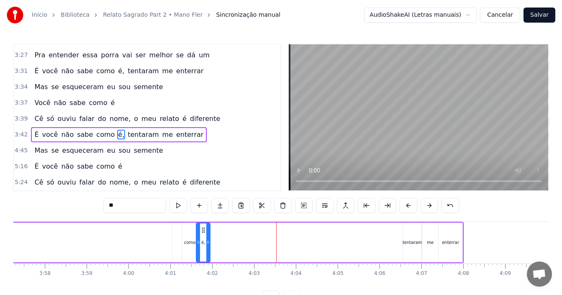
drag, startPoint x: 278, startPoint y: 229, endPoint x: 202, endPoint y: 232, distance: 76.2
click at [202, 232] on icon at bounding box center [203, 230] width 7 height 7
click at [410, 245] on div "tentaram" at bounding box center [412, 242] width 19 height 6
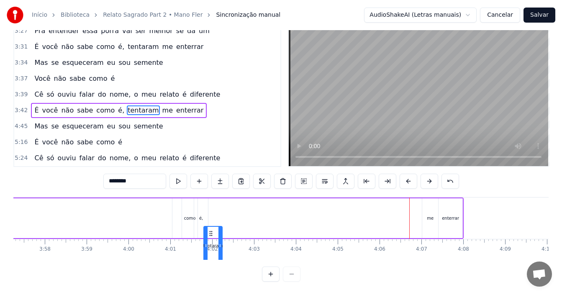
scroll to position [31, 0]
drag, startPoint x: 409, startPoint y: 231, endPoint x: 210, endPoint y: 243, distance: 199.6
click at [210, 243] on div "tentaram" at bounding box center [213, 246] width 18 height 38
click at [434, 219] on div "me" at bounding box center [430, 218] width 16 height 40
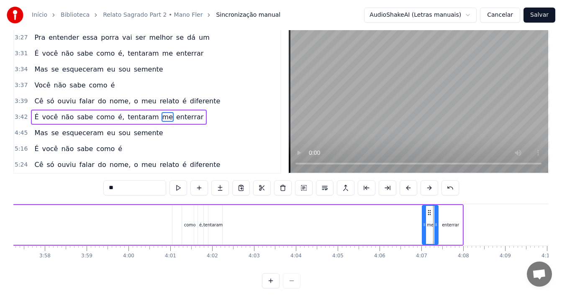
scroll to position [0, 0]
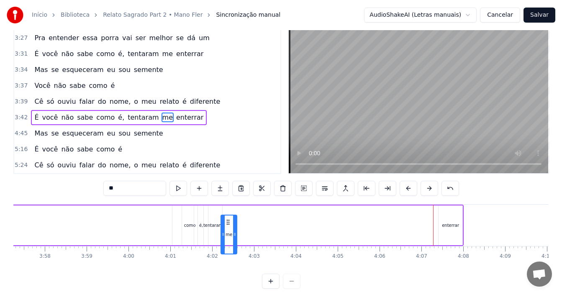
drag, startPoint x: 430, startPoint y: 229, endPoint x: 229, endPoint y: 243, distance: 201.8
click at [229, 243] on div "me" at bounding box center [228, 235] width 15 height 38
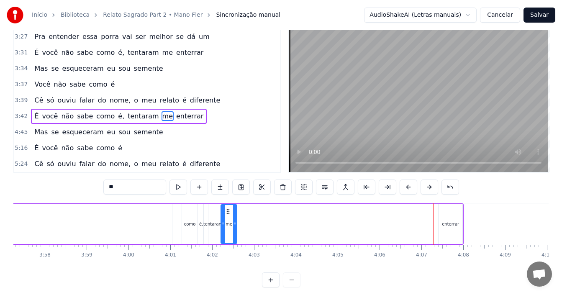
click at [454, 228] on div "enterrar" at bounding box center [451, 224] width 24 height 40
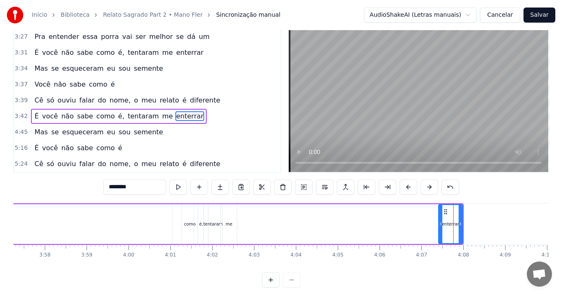
scroll to position [0, 0]
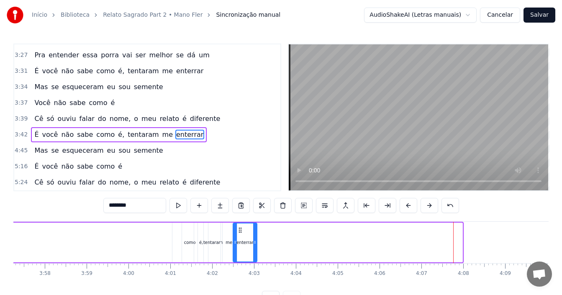
drag, startPoint x: 445, startPoint y: 230, endPoint x: 239, endPoint y: 240, distance: 205.8
click at [239, 240] on div "enterrar" at bounding box center [245, 243] width 23 height 38
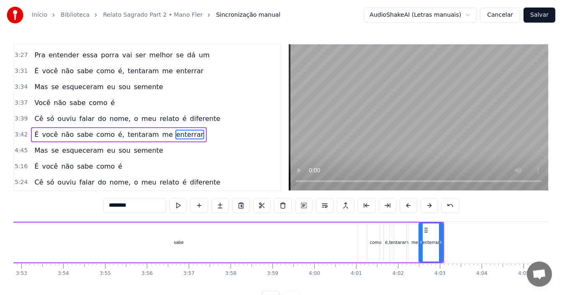
scroll to position [0, 9670]
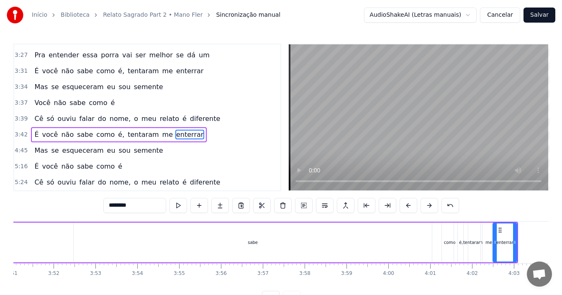
click at [254, 242] on div "sabe" at bounding box center [253, 242] width 10 height 6
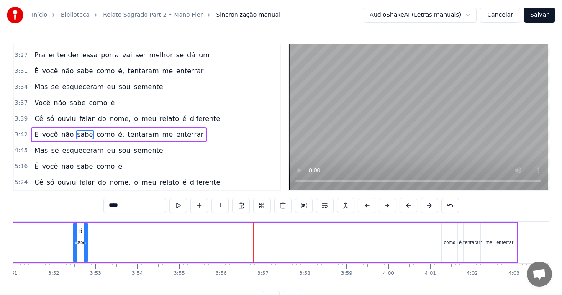
drag, startPoint x: 429, startPoint y: 243, endPoint x: 85, endPoint y: 252, distance: 344.6
click at [85, 252] on div at bounding box center [85, 243] width 3 height 38
click at [452, 242] on div "como" at bounding box center [449, 242] width 11 height 6
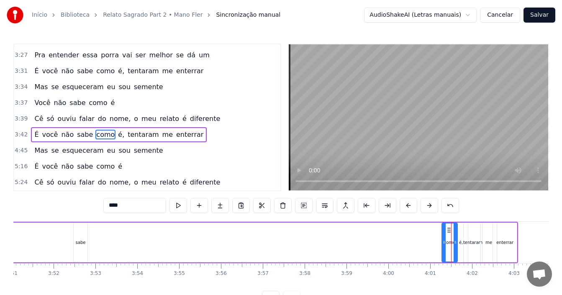
click at [462, 242] on div "é," at bounding box center [461, 242] width 4 height 6
click at [475, 241] on div "tentaram" at bounding box center [472, 242] width 19 height 6
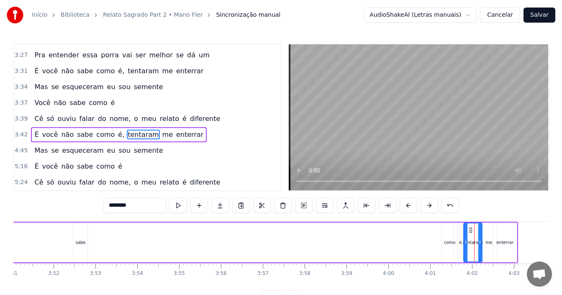
click at [448, 242] on div "como" at bounding box center [449, 242] width 11 height 6
type input "****"
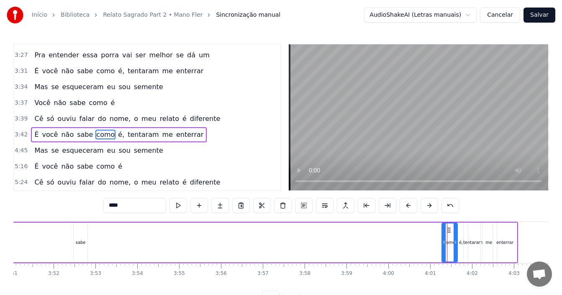
click at [434, 236] on div "É você não sabe como é, tentaram me enterrar" at bounding box center [95, 242] width 845 height 41
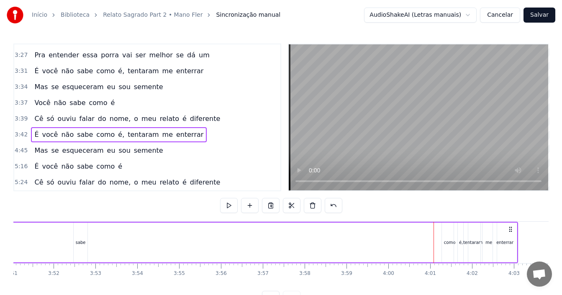
drag, startPoint x: 439, startPoint y: 236, endPoint x: 504, endPoint y: 242, distance: 65.1
click at [504, 242] on div "É você não sabe como é, tentaram me enterrar" at bounding box center [95, 242] width 845 height 41
click at [451, 242] on div "como" at bounding box center [449, 242] width 11 height 6
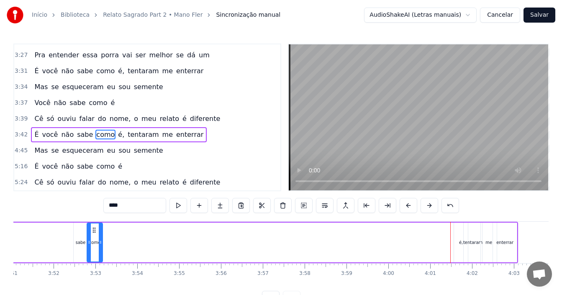
drag, startPoint x: 449, startPoint y: 230, endPoint x: 93, endPoint y: 239, distance: 355.5
click at [93, 239] on div "como" at bounding box center [94, 243] width 15 height 38
click at [461, 244] on div "é," at bounding box center [461, 242] width 4 height 6
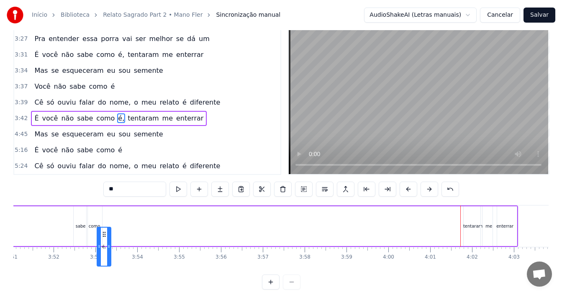
scroll to position [24, 0]
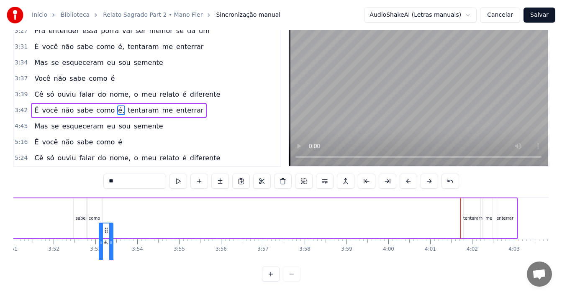
drag, startPoint x: 463, startPoint y: 229, endPoint x: 108, endPoint y: 240, distance: 355.1
click at [108, 240] on div "é," at bounding box center [106, 243] width 13 height 38
click at [466, 217] on div "tentaram" at bounding box center [472, 218] width 19 height 6
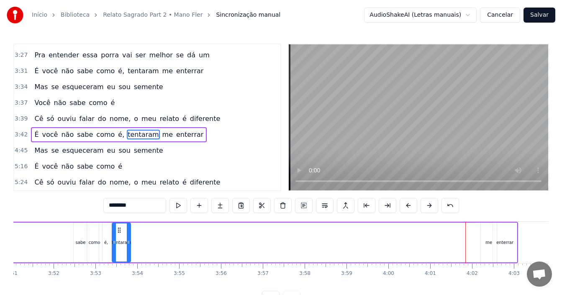
drag, startPoint x: 469, startPoint y: 230, endPoint x: 118, endPoint y: 239, distance: 351.7
click at [118, 239] on div "tentaram" at bounding box center [122, 243] width 18 height 38
click at [486, 239] on div "me" at bounding box center [489, 243] width 16 height 40
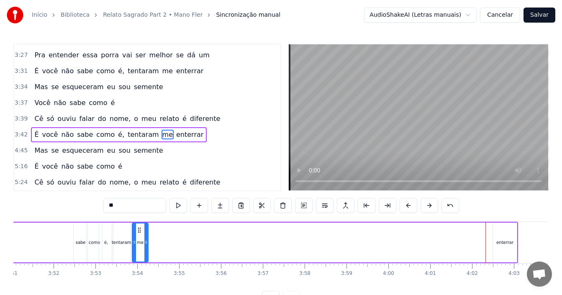
drag, startPoint x: 489, startPoint y: 230, endPoint x: 140, endPoint y: 236, distance: 348.7
click at [140, 236] on div "me" at bounding box center [140, 243] width 15 height 38
click at [498, 241] on div "enterrar" at bounding box center [504, 242] width 17 height 6
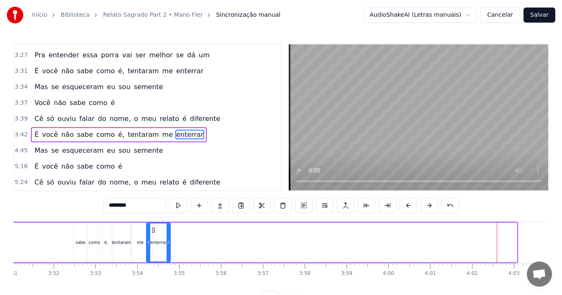
drag, startPoint x: 500, startPoint y: 230, endPoint x: 154, endPoint y: 215, distance: 346.9
click at [154, 215] on div "0:22 Mais um relato sagrado, de um louco consagrado 0:26 Na locomotiva pra pipo…" at bounding box center [280, 175] width 535 height 262
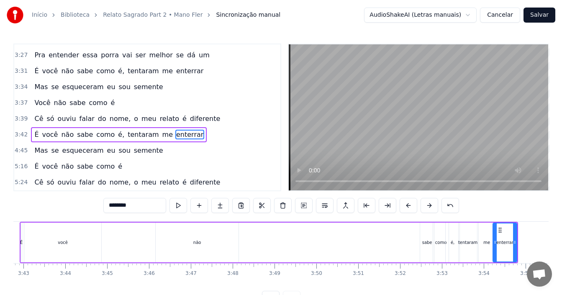
scroll to position [0, 9311]
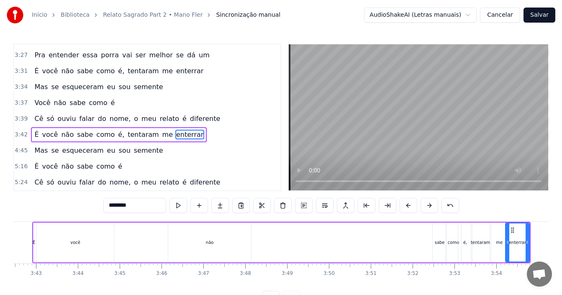
click at [67, 243] on div "você" at bounding box center [75, 243] width 77 height 40
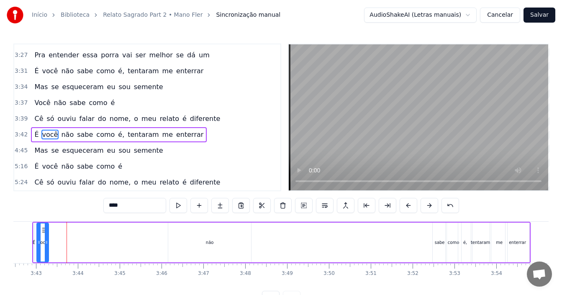
drag, startPoint x: 113, startPoint y: 241, endPoint x: 47, endPoint y: 240, distance: 65.3
click at [47, 240] on icon at bounding box center [46, 242] width 3 height 7
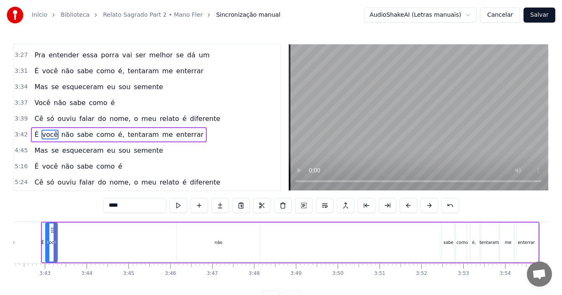
click at [210, 247] on div "não" at bounding box center [218, 243] width 83 height 40
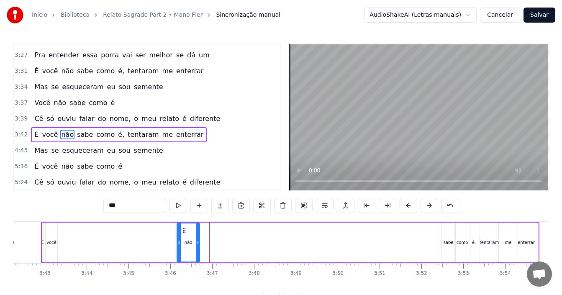
drag, startPoint x: 257, startPoint y: 242, endPoint x: 195, endPoint y: 245, distance: 62.4
click at [196, 245] on icon at bounding box center [197, 242] width 3 height 7
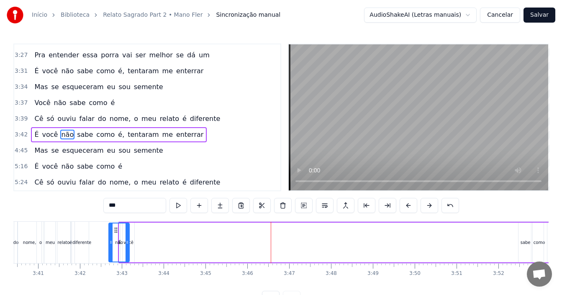
scroll to position [0, 9222]
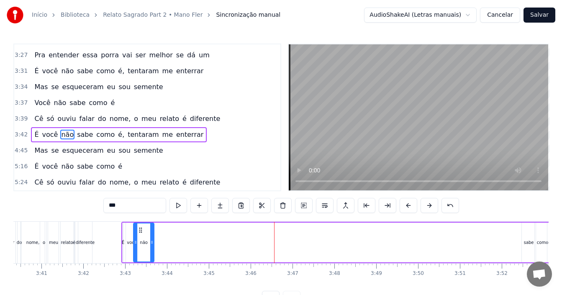
drag, startPoint x: 184, startPoint y: 231, endPoint x: 140, endPoint y: 232, distance: 43.5
click at [140, 232] on icon at bounding box center [140, 230] width 7 height 7
click at [527, 238] on div "sabe" at bounding box center [529, 243] width 14 height 40
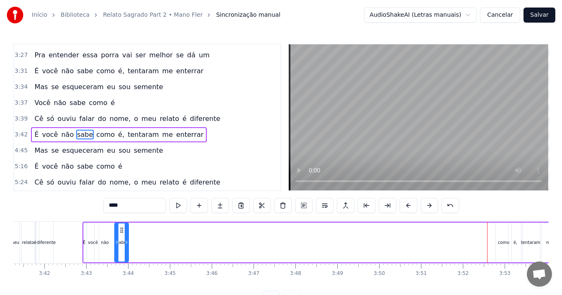
scroll to position [0, 9257]
drag, startPoint x: 57, startPoint y: 229, endPoint x: 121, endPoint y: 233, distance: 64.6
click at [121, 233] on icon at bounding box center [122, 230] width 7 height 7
click at [507, 248] on div "como" at bounding box center [507, 243] width 15 height 40
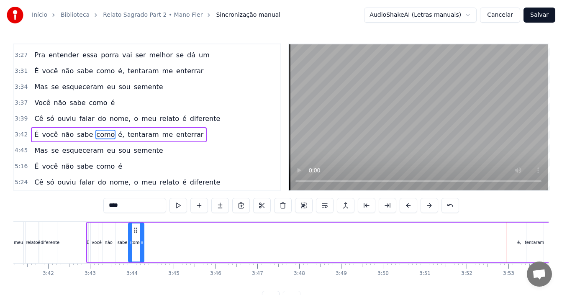
drag, startPoint x: 506, startPoint y: 231, endPoint x: 135, endPoint y: 213, distance: 371.7
click at [135, 213] on div "0:22 Mais um relato sagrado, de um louco consagrado 0:26 Na locomotiva pra pipo…" at bounding box center [280, 175] width 535 height 262
click at [519, 246] on div "é," at bounding box center [519, 243] width 14 height 40
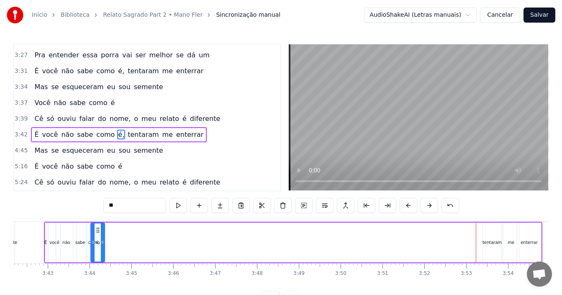
scroll to position [0, 9292]
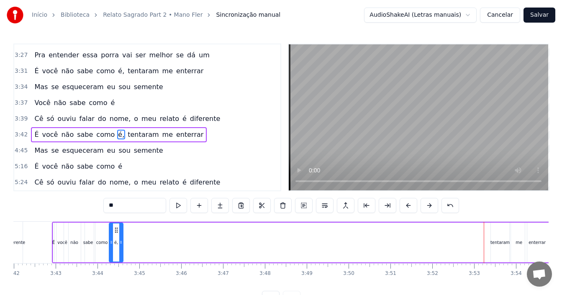
drag, startPoint x: 57, startPoint y: 227, endPoint x: 116, endPoint y: 239, distance: 61.0
click at [116, 239] on div "é," at bounding box center [116, 243] width 13 height 38
click at [499, 246] on div "tentaram" at bounding box center [500, 243] width 18 height 40
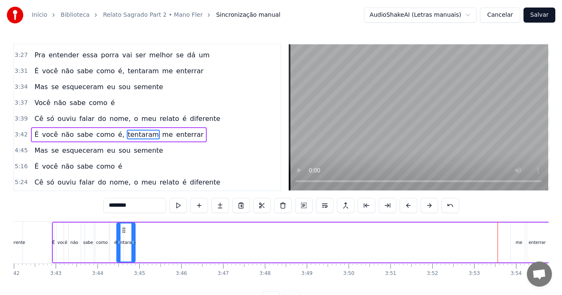
drag, startPoint x: 497, startPoint y: 232, endPoint x: 123, endPoint y: 214, distance: 374.6
click at [123, 214] on div "0:22 Mais um relato sagrado, de um louco consagrado 0:26 Na locomotiva pra pipo…" at bounding box center [280, 175] width 535 height 262
click at [521, 249] on div "me" at bounding box center [519, 243] width 16 height 40
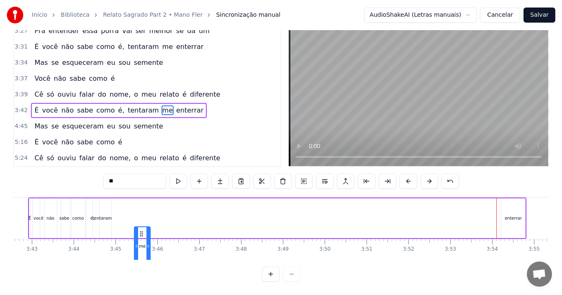
scroll to position [31, 0]
drag, startPoint x: 51, startPoint y: 230, endPoint x: 123, endPoint y: 233, distance: 72.1
click at [123, 233] on icon at bounding box center [125, 236] width 7 height 7
click at [511, 215] on div "enterrar" at bounding box center [513, 218] width 17 height 6
type input "********"
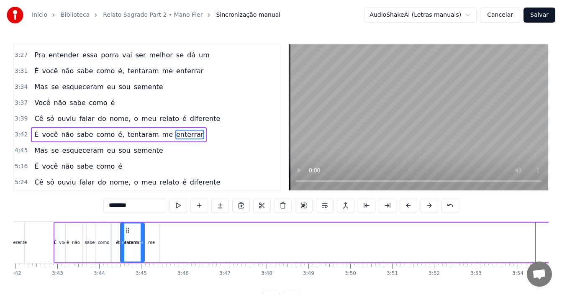
scroll to position [0, 9286]
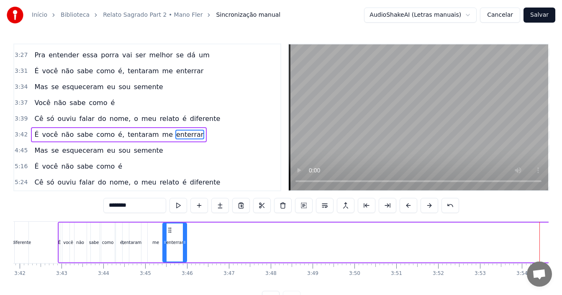
drag, startPoint x: 54, startPoint y: 227, endPoint x: 77, endPoint y: 242, distance: 27.8
click at [167, 230] on icon at bounding box center [170, 230] width 7 height 7
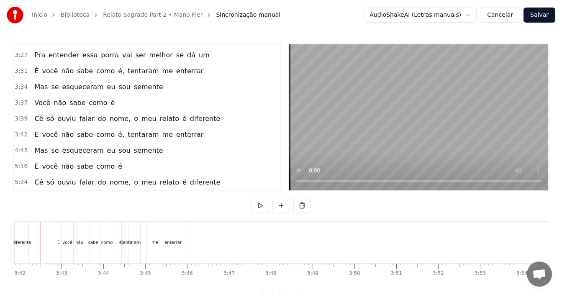
scroll to position [0, 9271]
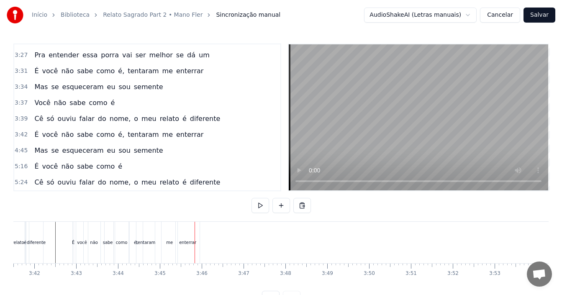
drag, startPoint x: 183, startPoint y: 244, endPoint x: 188, endPoint y: 244, distance: 5.0
click at [188, 244] on div "enterrar" at bounding box center [187, 242] width 17 height 6
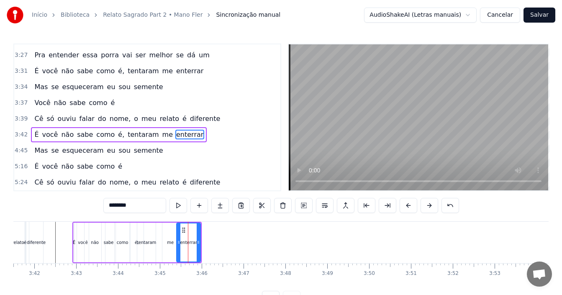
click at [146, 242] on div "tentaram" at bounding box center [146, 242] width 19 height 6
type input "********"
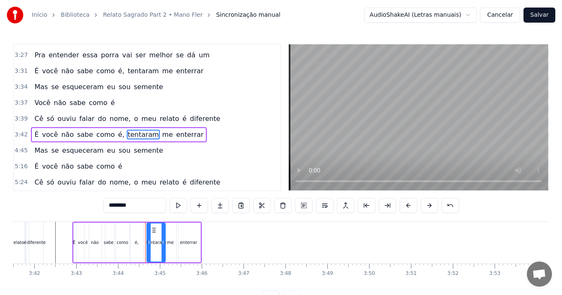
drag, startPoint x: 144, startPoint y: 229, endPoint x: 154, endPoint y: 228, distance: 9.7
click at [154, 228] on icon at bounding box center [154, 230] width 7 height 7
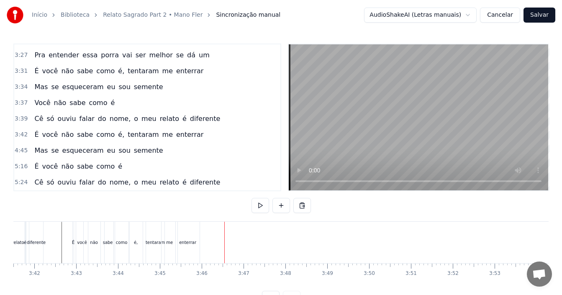
click at [189, 245] on div "enterrar" at bounding box center [187, 242] width 17 height 6
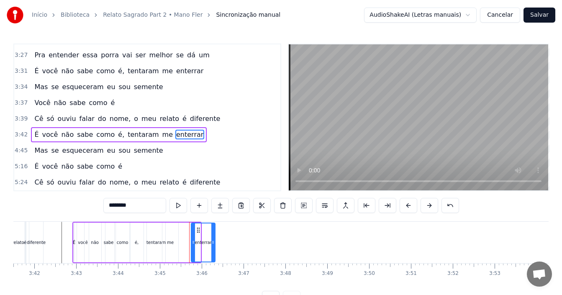
drag, startPoint x: 184, startPoint y: 231, endPoint x: 198, endPoint y: 231, distance: 14.6
click at [198, 231] on icon at bounding box center [198, 230] width 7 height 7
click at [170, 236] on div "me" at bounding box center [170, 243] width 16 height 40
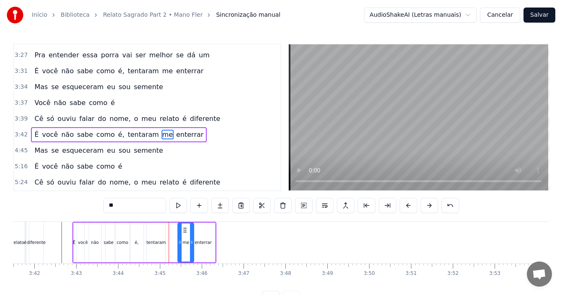
drag, startPoint x: 171, startPoint y: 227, endPoint x: 155, endPoint y: 240, distance: 20.6
click at [185, 230] on icon at bounding box center [185, 230] width 7 height 7
click at [150, 243] on div "tentaram" at bounding box center [155, 242] width 19 height 6
type input "********"
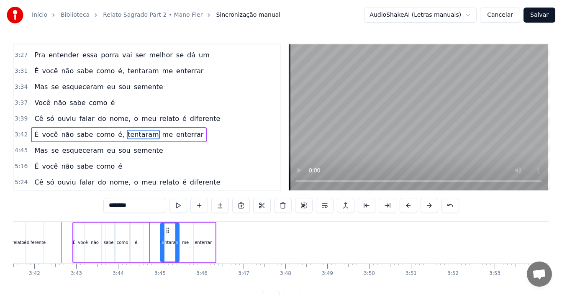
drag, startPoint x: 156, startPoint y: 229, endPoint x: 167, endPoint y: 231, distance: 10.5
click at [167, 231] on icon at bounding box center [167, 230] width 7 height 7
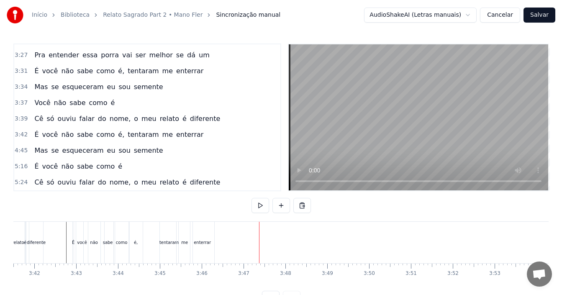
click at [196, 238] on div "enterrar" at bounding box center [202, 242] width 24 height 41
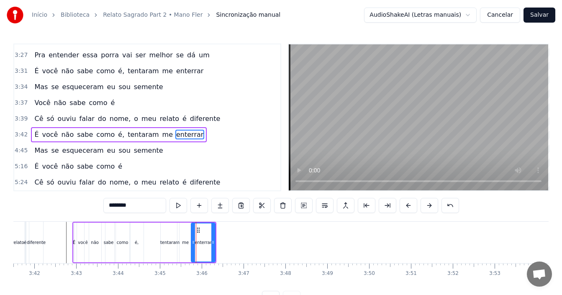
click at [163, 152] on div "4:45 Mas se esqueceram eu sou semente" at bounding box center [147, 151] width 266 height 16
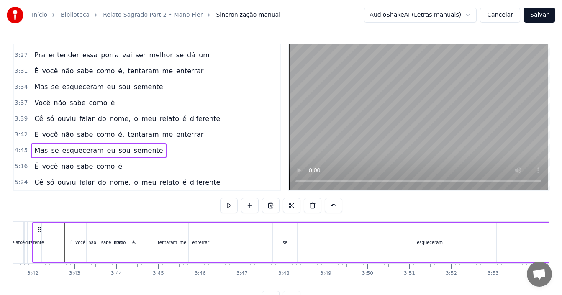
scroll to position [0, 9224]
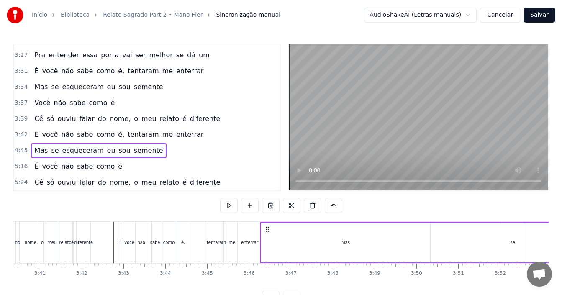
drag, startPoint x: 61, startPoint y: 229, endPoint x: 265, endPoint y: 221, distance: 204.8
click at [265, 221] on div "0:22 Mais um relato sagrado, de um louco consagrado 0:26 Na locomotiva pra pipo…" at bounding box center [280, 175] width 535 height 262
click at [356, 241] on div "Mas" at bounding box center [345, 243] width 169 height 40
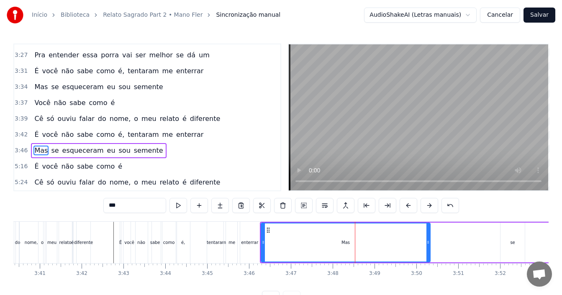
scroll to position [3, 0]
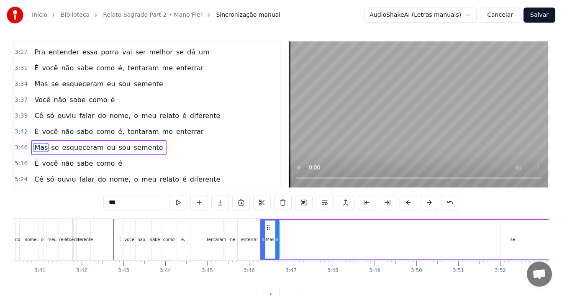
drag, startPoint x: 429, startPoint y: 241, endPoint x: 278, endPoint y: 244, distance: 151.1
click at [278, 244] on div at bounding box center [276, 240] width 3 height 38
click at [517, 239] on div "se" at bounding box center [513, 240] width 24 height 40
type input "**"
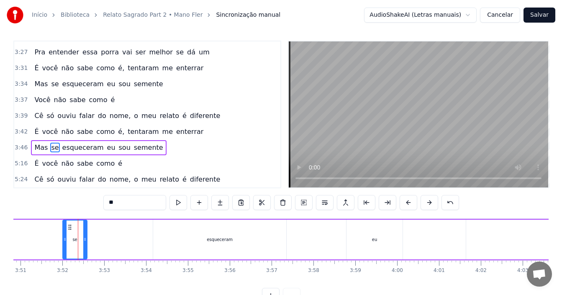
scroll to position [0, 9684]
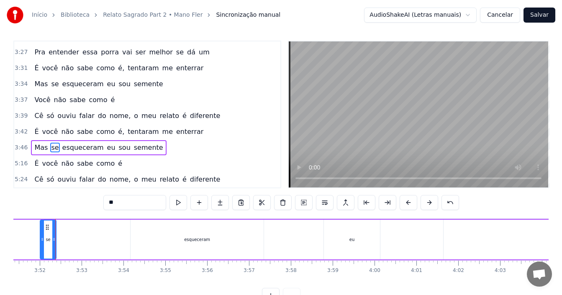
drag, startPoint x: 64, startPoint y: 234, endPoint x: 55, endPoint y: 237, distance: 9.4
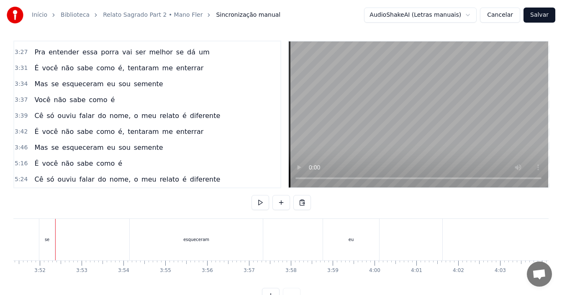
click at [47, 229] on div "se" at bounding box center [46, 239] width 15 height 41
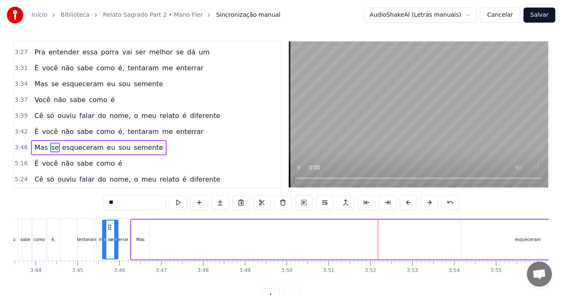
scroll to position [0, 9344]
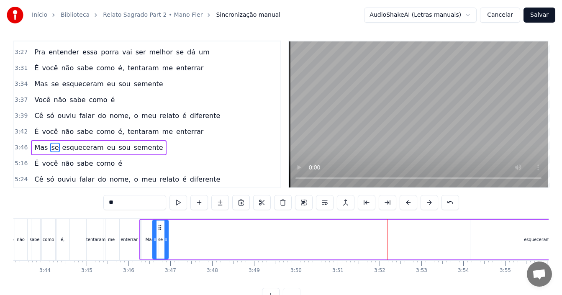
drag, startPoint x: 54, startPoint y: 226, endPoint x: 159, endPoint y: 229, distance: 104.7
click at [159, 229] on icon at bounding box center [160, 227] width 7 height 7
click at [526, 237] on div "esqueceram" at bounding box center [537, 239] width 26 height 6
type input "**********"
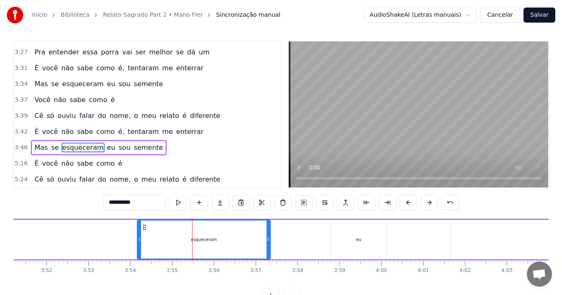
scroll to position [0, 9814]
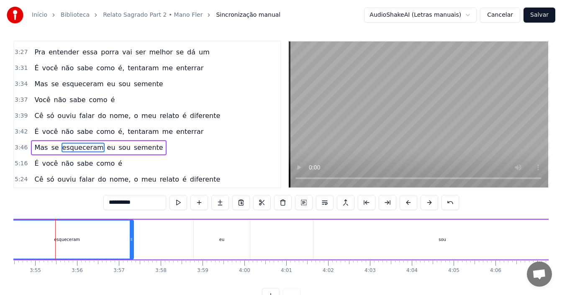
drag, startPoint x: 134, startPoint y: 235, endPoint x: 96, endPoint y: 237, distance: 38.6
click at [96, 237] on div "Mas se esqueceram eu sou semente" at bounding box center [315, 239] width 1293 height 41
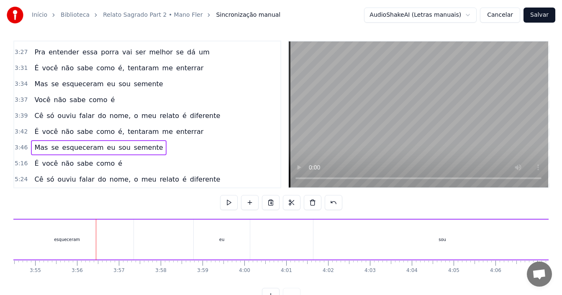
click at [108, 239] on div "esqueceram" at bounding box center [66, 240] width 133 height 40
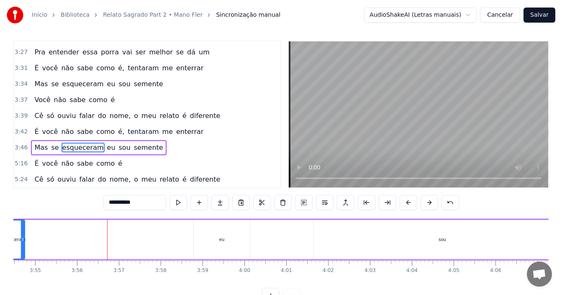
drag, startPoint x: 132, startPoint y: 238, endPoint x: 51, endPoint y: 236, distance: 81.2
click at [21, 246] on div at bounding box center [22, 240] width 3 height 38
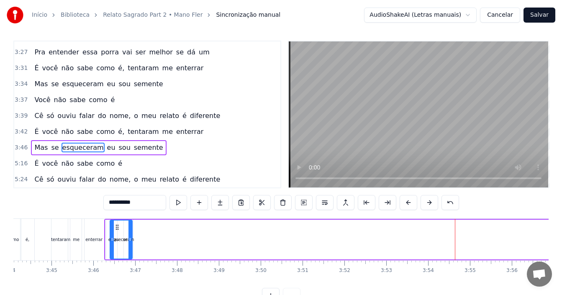
scroll to position [0, 9377]
drag, startPoint x: 44, startPoint y: 226, endPoint x: 138, endPoint y: 229, distance: 93.8
click at [138, 229] on icon at bounding box center [136, 227] width 7 height 7
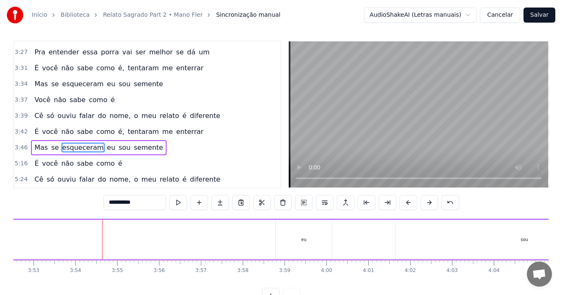
scroll to position [0, 9720]
click at [314, 242] on div "eu" at bounding box center [316, 239] width 5 height 6
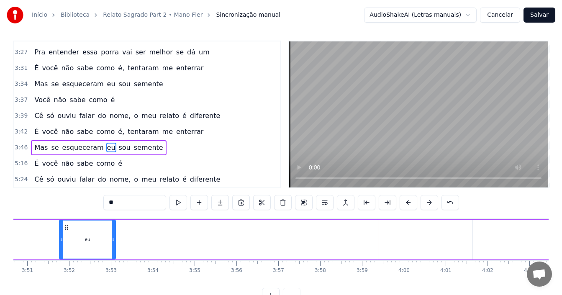
drag, startPoint x: 295, startPoint y: 228, endPoint x: 179, endPoint y: 231, distance: 116.0
click at [63, 225] on icon at bounding box center [66, 227] width 7 height 7
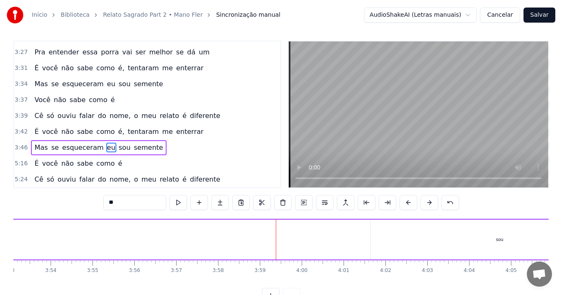
scroll to position [0, 9868]
click at [380, 239] on div "sou" at bounding box center [389, 240] width 258 height 40
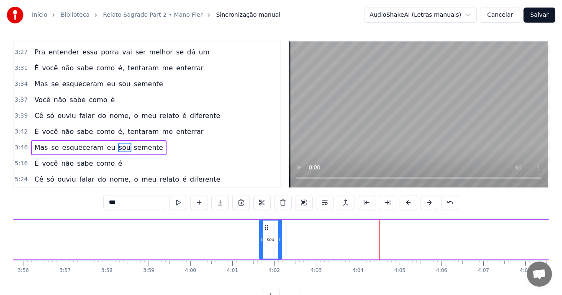
drag, startPoint x: 515, startPoint y: 238, endPoint x: 279, endPoint y: 239, distance: 235.7
click at [279, 239] on icon at bounding box center [279, 239] width 3 height 7
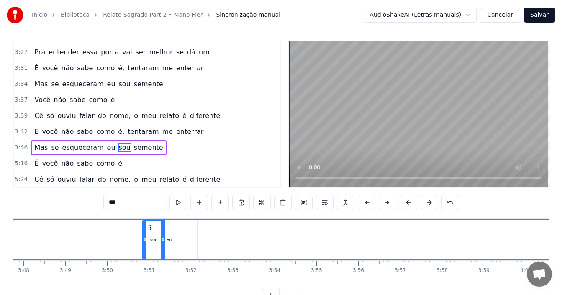
scroll to position [0, 9532]
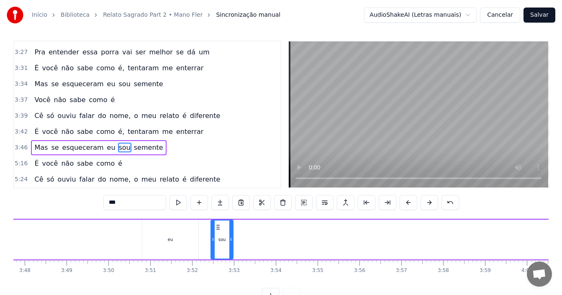
drag, startPoint x: 266, startPoint y: 227, endPoint x: 272, endPoint y: 234, distance: 9.2
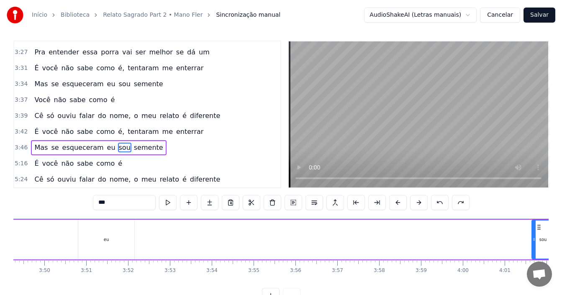
scroll to position [0, 9645]
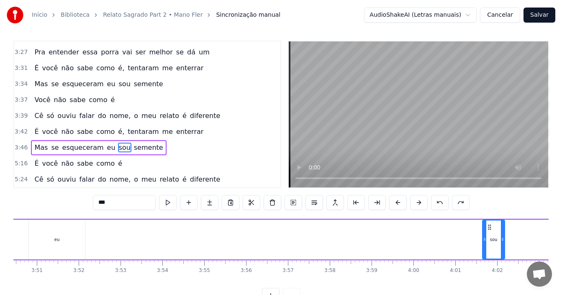
click at [71, 242] on div "eu" at bounding box center [57, 240] width 56 height 40
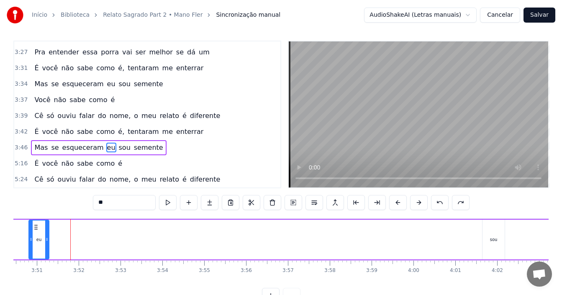
drag, startPoint x: 82, startPoint y: 238, endPoint x: 46, endPoint y: 239, distance: 36.0
click at [46, 239] on icon at bounding box center [46, 239] width 3 height 7
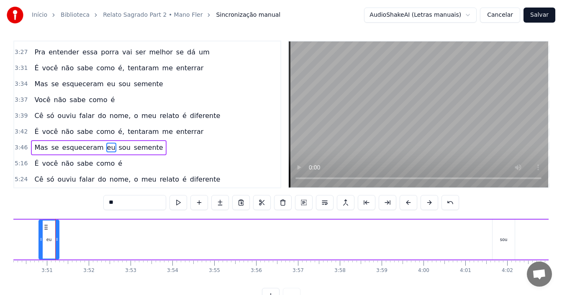
click at [508, 241] on div "sou" at bounding box center [504, 240] width 22 height 40
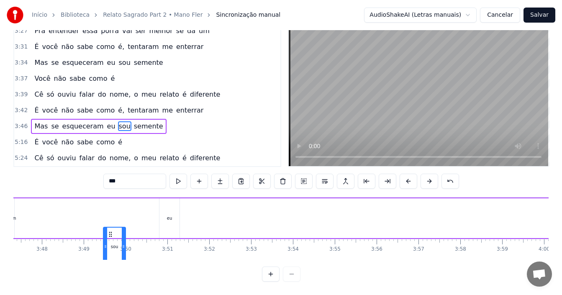
scroll to position [0, 9512]
drag, startPoint x: 47, startPoint y: 226, endPoint x: 207, endPoint y: 233, distance: 160.0
click at [207, 233] on div "sou" at bounding box center [211, 247] width 21 height 38
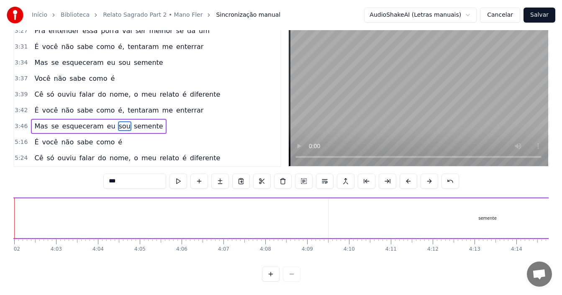
click at [471, 210] on div "semente" at bounding box center [488, 218] width 318 height 40
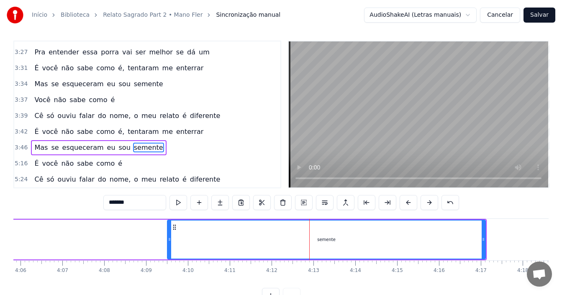
scroll to position [0, 10302]
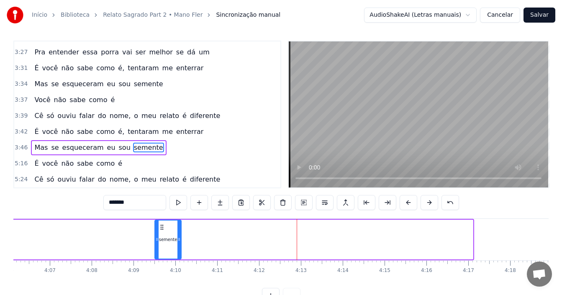
drag, startPoint x: 470, startPoint y: 238, endPoint x: 163, endPoint y: 230, distance: 307.8
click at [177, 247] on div at bounding box center [178, 240] width 3 height 38
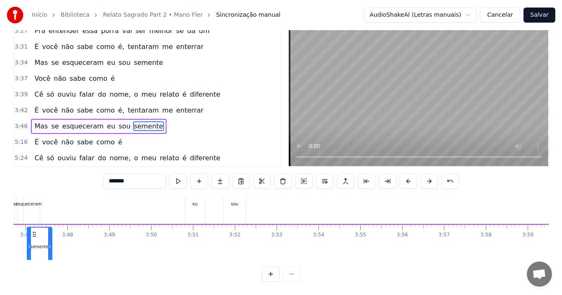
scroll to position [14, 9480]
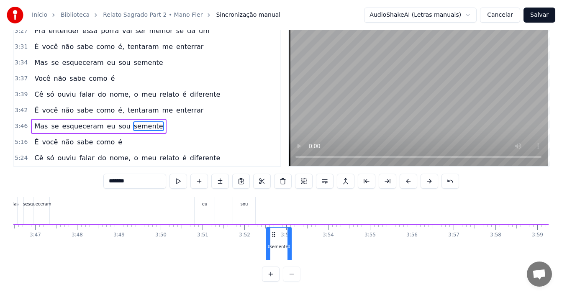
drag, startPoint x: 163, startPoint y: 230, endPoint x: 275, endPoint y: 208, distance: 113.9
click at [275, 208] on div "Mas se esqueceram eu sou semente" at bounding box center [503, 203] width 999 height 41
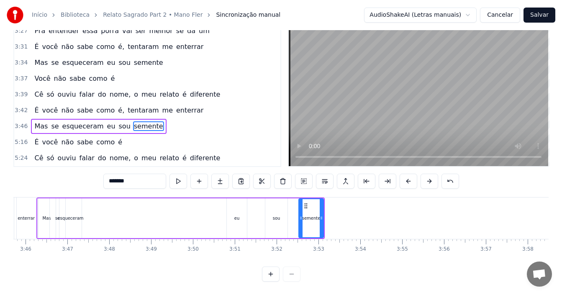
scroll to position [0, 9385]
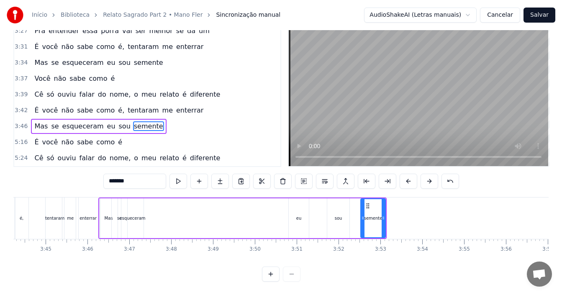
click at [300, 215] on div "eu" at bounding box center [298, 218] width 5 height 6
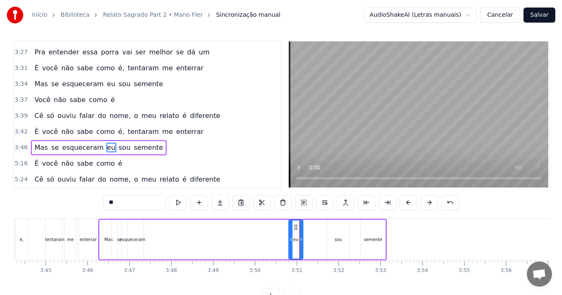
drag, startPoint x: 306, startPoint y: 234, endPoint x: 299, endPoint y: 234, distance: 7.5
click at [300, 235] on div at bounding box center [300, 240] width 3 height 38
drag, startPoint x: 291, startPoint y: 227, endPoint x: 149, endPoint y: 230, distance: 142.3
click at [149, 230] on icon at bounding box center [149, 227] width 7 height 7
click at [337, 242] on div "sou" at bounding box center [339, 239] width 8 height 6
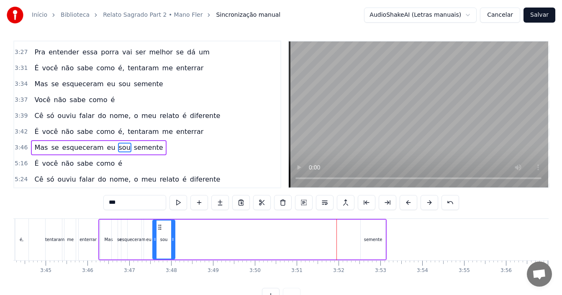
drag, startPoint x: 334, startPoint y: 226, endPoint x: 158, endPoint y: 227, distance: 176.2
click at [159, 228] on icon at bounding box center [160, 227] width 7 height 7
click at [367, 239] on div "semente" at bounding box center [373, 239] width 18 height 6
type input "*******"
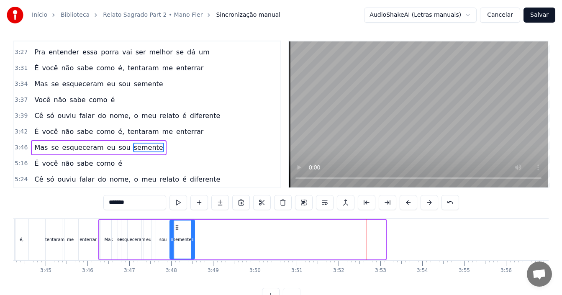
drag, startPoint x: 368, startPoint y: 228, endPoint x: 177, endPoint y: 228, distance: 191.3
click at [177, 224] on icon at bounding box center [177, 227] width 7 height 7
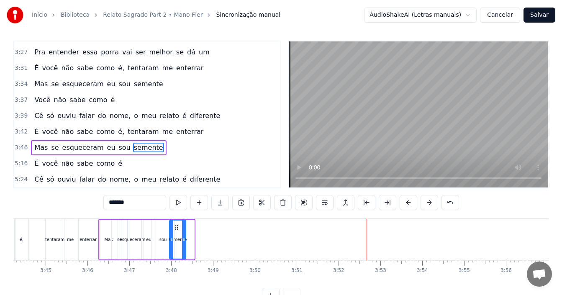
drag, startPoint x: 194, startPoint y: 237, endPoint x: 185, endPoint y: 236, distance: 9.2
click at [185, 236] on icon at bounding box center [183, 239] width 3 height 7
click at [36, 242] on div "É você não sabe como é, tentaram me enterrar" at bounding box center [30, 239] width 144 height 41
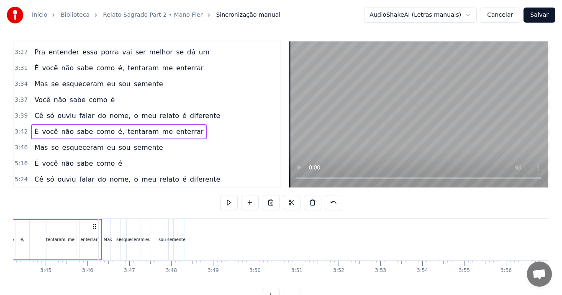
scroll to position [0, 9366]
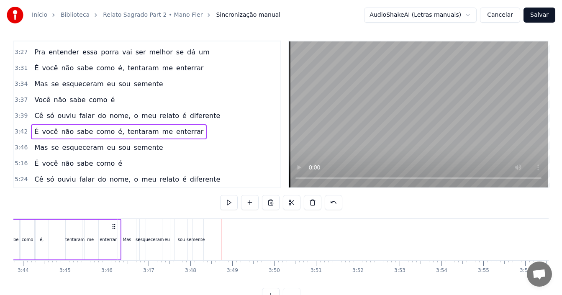
click at [140, 241] on div "esqueceram" at bounding box center [151, 239] width 26 height 6
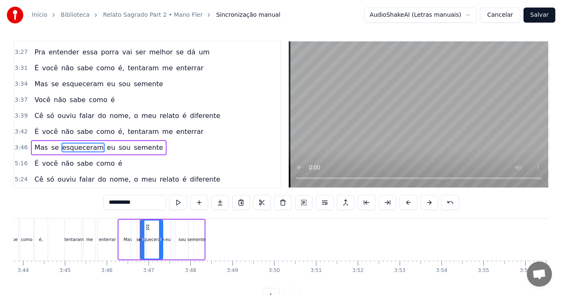
click at [125, 239] on div "Mas" at bounding box center [128, 239] width 8 height 6
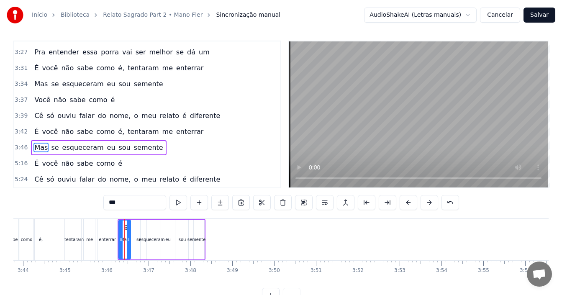
drag, startPoint x: 134, startPoint y: 238, endPoint x: 128, endPoint y: 238, distance: 6.3
click at [128, 238] on icon at bounding box center [128, 239] width 3 height 7
click at [53, 148] on span "se" at bounding box center [54, 148] width 9 height 10
drag, startPoint x: 146, startPoint y: 231, endPoint x: 141, endPoint y: 230, distance: 4.8
click at [141, 230] on div at bounding box center [139, 240] width 3 height 38
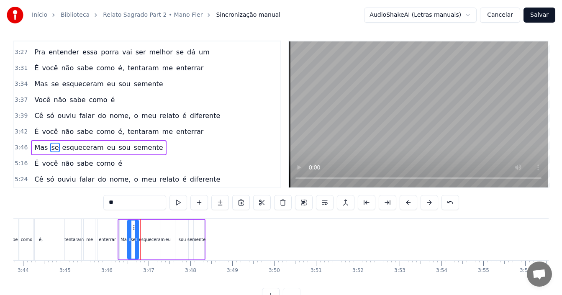
click at [134, 228] on icon at bounding box center [134, 227] width 7 height 7
click at [152, 239] on div "esqueceram" at bounding box center [152, 239] width 26 height 6
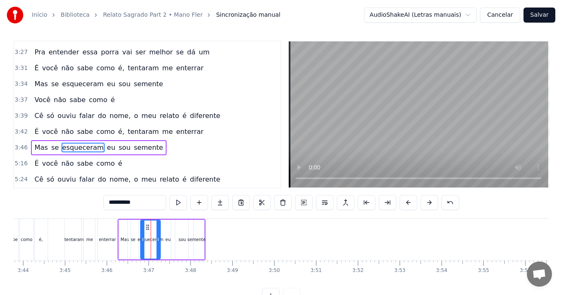
click at [159, 237] on icon at bounding box center [158, 239] width 3 height 7
click at [145, 227] on circle at bounding box center [144, 227] width 0 height 0
click at [167, 241] on div "eu" at bounding box center [167, 239] width 5 height 6
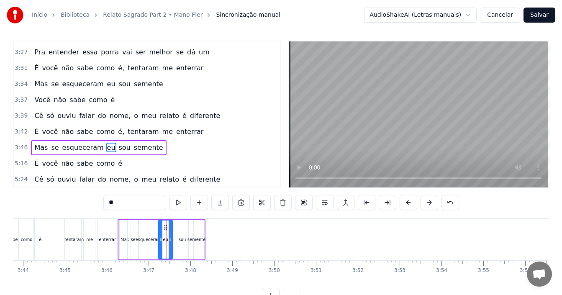
click at [167, 225] on circle at bounding box center [166, 225] width 0 height 0
click at [181, 240] on div "sou" at bounding box center [183, 239] width 8 height 6
drag, startPoint x: 190, startPoint y: 232, endPoint x: 186, endPoint y: 233, distance: 4.2
click at [186, 233] on div at bounding box center [186, 240] width 3 height 38
click at [175, 227] on icon at bounding box center [175, 227] width 7 height 7
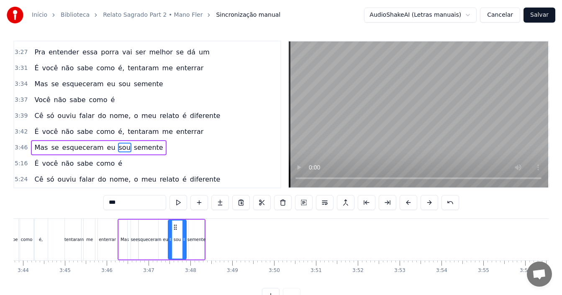
click at [190, 237] on div "semente" at bounding box center [197, 239] width 18 height 6
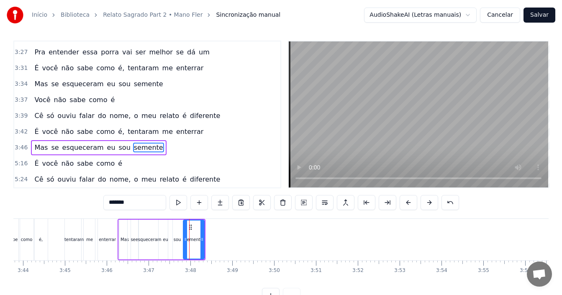
drag, startPoint x: 190, startPoint y: 239, endPoint x: 185, endPoint y: 239, distance: 5.4
click at [185, 239] on circle at bounding box center [185, 238] width 0 height 0
click at [95, 235] on div "enterrar" at bounding box center [107, 239] width 25 height 41
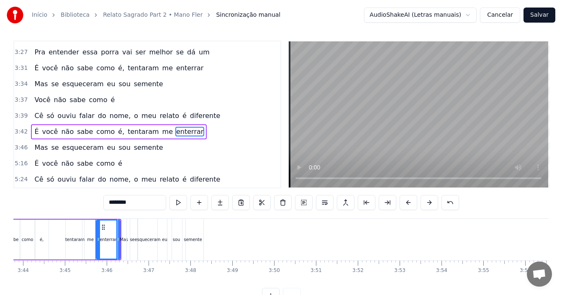
scroll to position [0, 0]
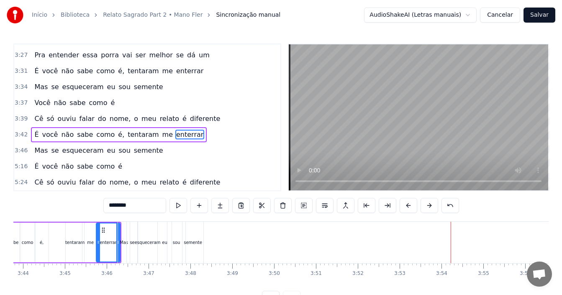
click at [88, 107] on span "como" at bounding box center [98, 103] width 20 height 10
type input "****"
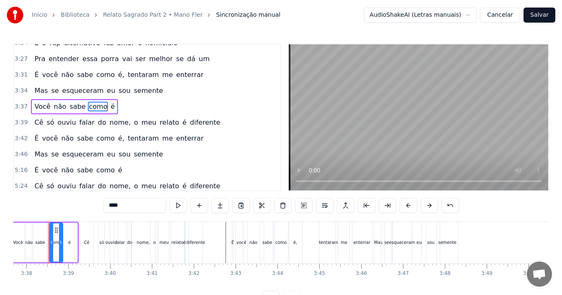
scroll to position [0, 9105]
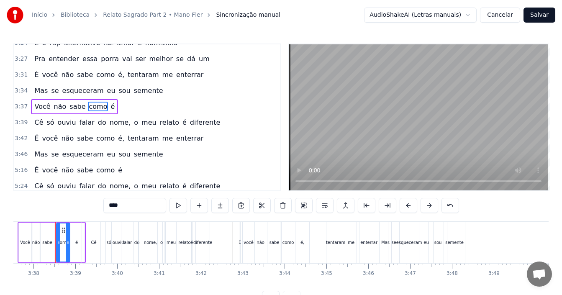
click at [112, 108] on div "3:37 Você não sabe como é" at bounding box center [147, 107] width 266 height 16
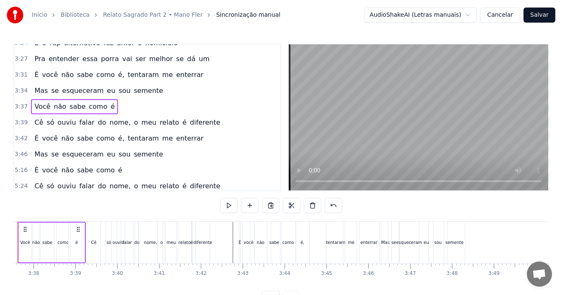
scroll to position [0, 9067]
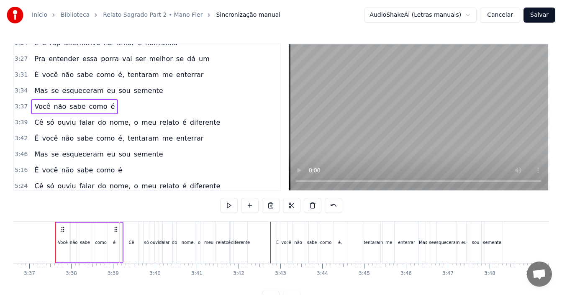
click at [154, 155] on div "3:46 Mas se esqueceram eu sou semente" at bounding box center [147, 154] width 266 height 16
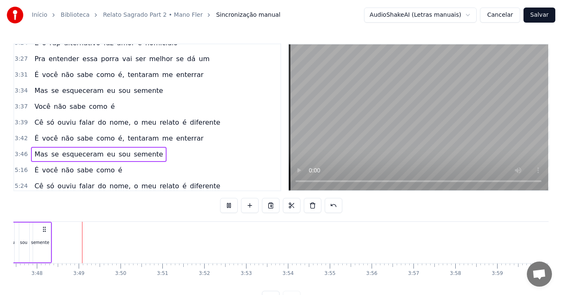
scroll to position [0, 9520]
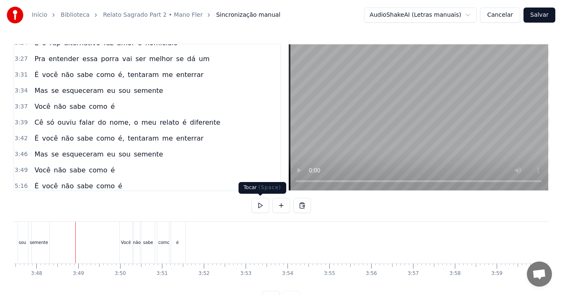
click at [259, 207] on button at bounding box center [261, 205] width 18 height 15
click at [109, 173] on div "3:49 Você não sabe como é" at bounding box center [147, 170] width 266 height 16
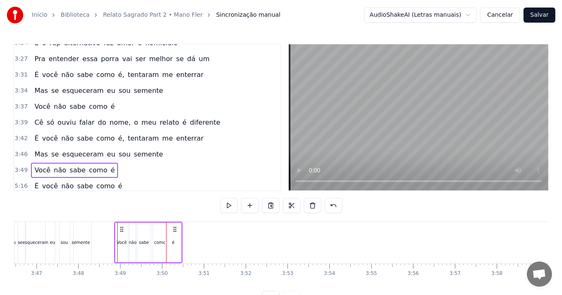
scroll to position [0, 9475]
click at [126, 231] on icon at bounding box center [127, 229] width 7 height 7
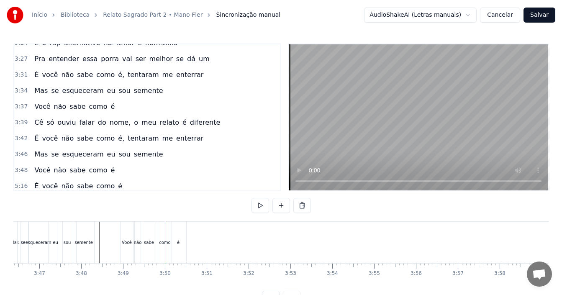
click at [129, 172] on div "3:48 Você não sabe como é" at bounding box center [147, 170] width 266 height 16
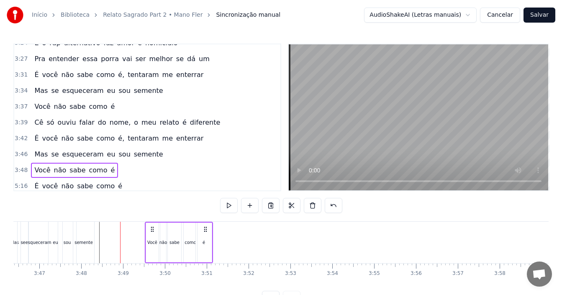
drag, startPoint x: 180, startPoint y: 229, endPoint x: 203, endPoint y: 228, distance: 23.0
click at [206, 228] on icon at bounding box center [205, 229] width 7 height 7
drag, startPoint x: 152, startPoint y: 226, endPoint x: 145, endPoint y: 226, distance: 7.5
click at [145, 226] on icon at bounding box center [148, 229] width 7 height 7
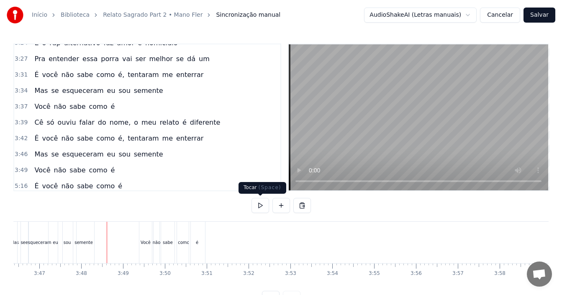
click at [258, 206] on button at bounding box center [261, 205] width 18 height 15
click at [262, 206] on button at bounding box center [261, 205] width 18 height 15
click at [206, 123] on div "3:39 Cê só ouviu falar do nome, o meu relato é diferente" at bounding box center [147, 123] width 266 height 16
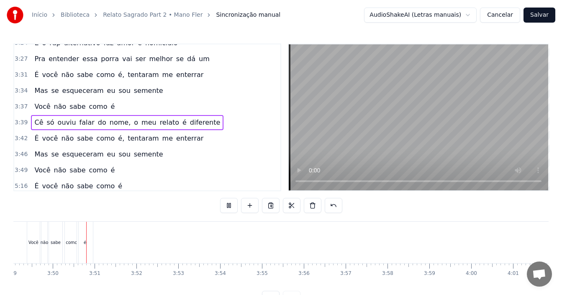
scroll to position [0, 9592]
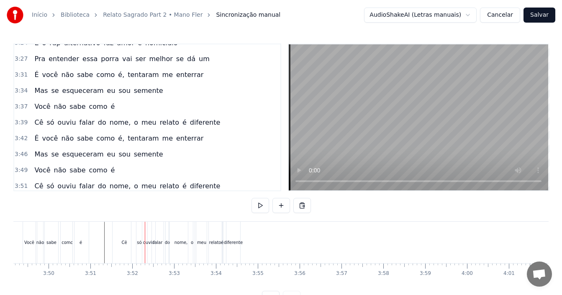
click at [59, 239] on div "Você não sabe como é" at bounding box center [57, 242] width 68 height 41
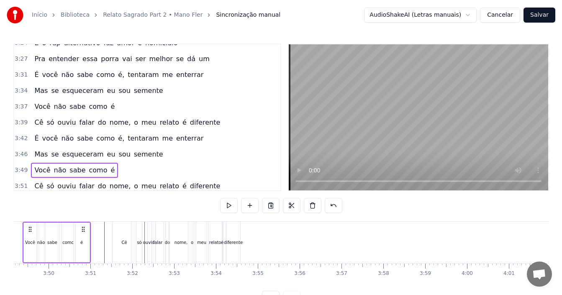
click at [209, 184] on div "3:51 Cê só ouviu falar do nome, o meu relato é diferente" at bounding box center [147, 186] width 266 height 16
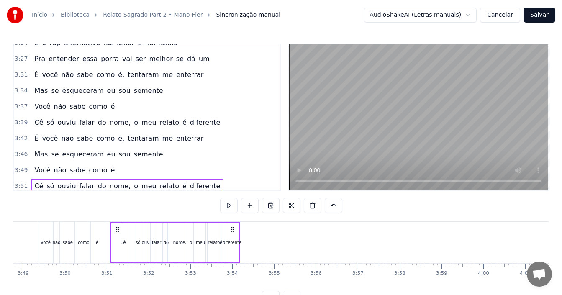
scroll to position [0, 9570]
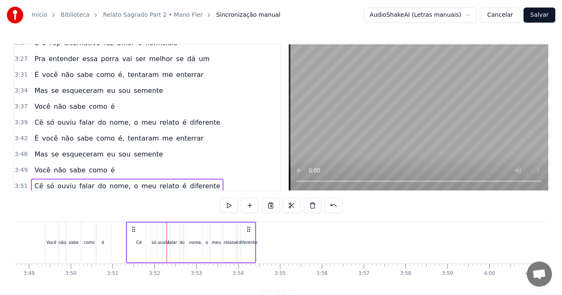
drag, startPoint x: 119, startPoint y: 227, endPoint x: 134, endPoint y: 228, distance: 14.3
click at [134, 228] on icon at bounding box center [133, 229] width 7 height 7
click at [93, 239] on div "como" at bounding box center [89, 242] width 11 height 6
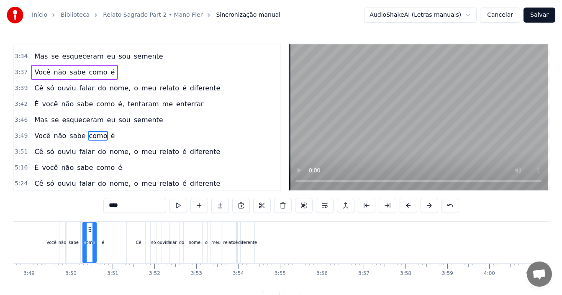
scroll to position [983, 0]
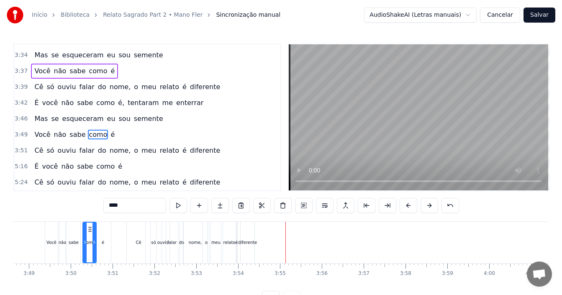
click at [139, 243] on div "Cê" at bounding box center [138, 242] width 5 height 6
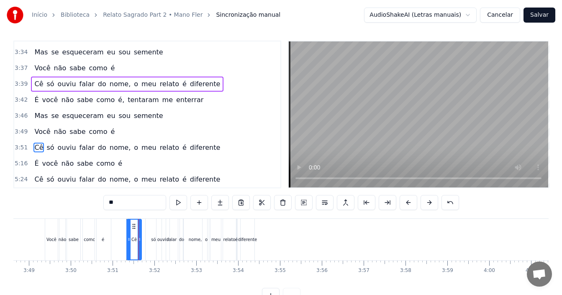
drag, startPoint x: 148, startPoint y: 238, endPoint x: 139, endPoint y: 240, distance: 9.0
click at [139, 240] on icon at bounding box center [139, 239] width 3 height 7
click at [154, 239] on div "só" at bounding box center [153, 239] width 5 height 6
drag, startPoint x: 152, startPoint y: 226, endPoint x: 142, endPoint y: 226, distance: 9.6
click at [142, 226] on circle at bounding box center [142, 226] width 0 height 0
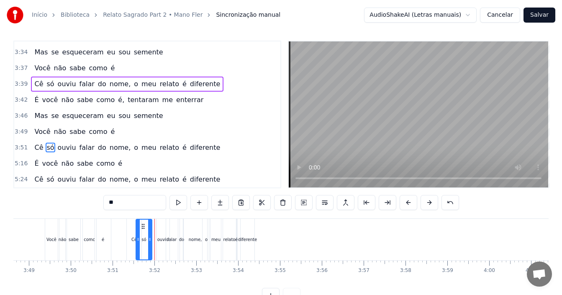
click at [160, 235] on div "ouviu" at bounding box center [163, 239] width 13 height 41
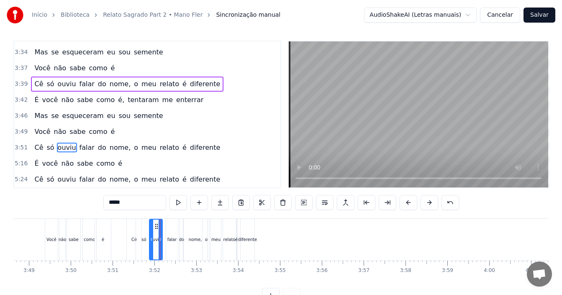
drag, startPoint x: 163, startPoint y: 226, endPoint x: 158, endPoint y: 226, distance: 5.0
click at [158, 226] on icon at bounding box center [156, 226] width 7 height 7
click at [172, 240] on div "falar" at bounding box center [172, 239] width 10 height 6
click at [170, 228] on icon at bounding box center [170, 226] width 7 height 7
click at [180, 242] on div "do" at bounding box center [181, 239] width 5 height 6
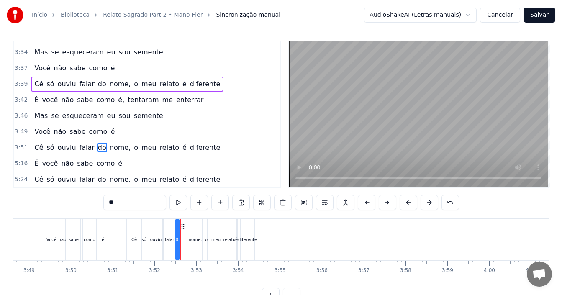
drag, startPoint x: 186, startPoint y: 228, endPoint x: 181, endPoint y: 231, distance: 5.5
click at [181, 227] on icon at bounding box center [183, 226] width 7 height 7
click at [194, 240] on div "nome," at bounding box center [195, 239] width 13 height 6
click at [185, 224] on icon at bounding box center [186, 226] width 7 height 7
click at [206, 239] on div "o" at bounding box center [206, 239] width 3 height 6
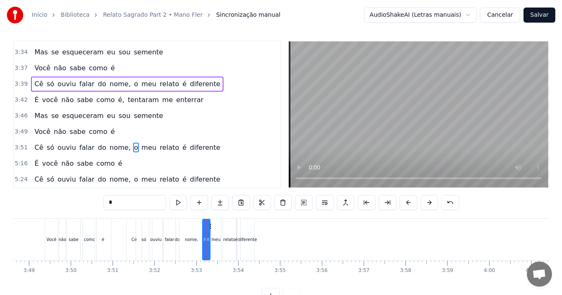
click at [193, 235] on div "nome," at bounding box center [192, 239] width 24 height 41
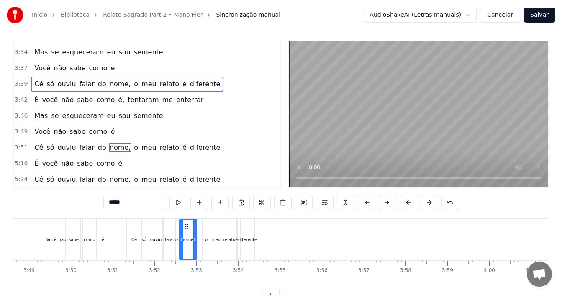
drag, startPoint x: 201, startPoint y: 237, endPoint x: 194, endPoint y: 239, distance: 6.9
click at [194, 239] on icon at bounding box center [194, 239] width 3 height 7
click at [204, 240] on div "o" at bounding box center [207, 239] width 8 height 41
drag, startPoint x: 210, startPoint y: 227, endPoint x: 204, endPoint y: 229, distance: 6.1
click at [204, 229] on icon at bounding box center [203, 226] width 7 height 7
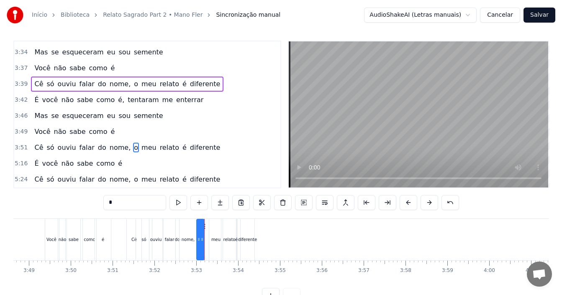
click at [215, 237] on div "meu" at bounding box center [215, 239] width 9 height 6
click at [213, 225] on icon at bounding box center [212, 226] width 7 height 7
click at [226, 243] on div "relato" at bounding box center [229, 239] width 16 height 41
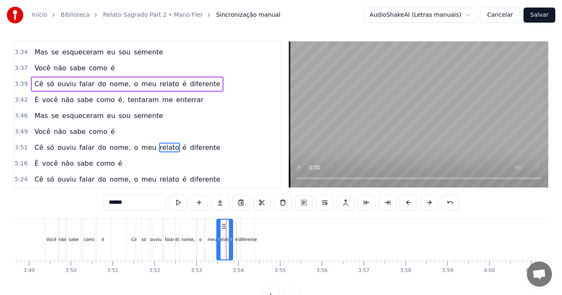
drag, startPoint x: 231, startPoint y: 226, endPoint x: 226, endPoint y: 226, distance: 4.6
click at [236, 239] on div "é" at bounding box center [236, 239] width 3 height 6
click at [243, 242] on div "diferente" at bounding box center [247, 239] width 19 height 6
type input "*********"
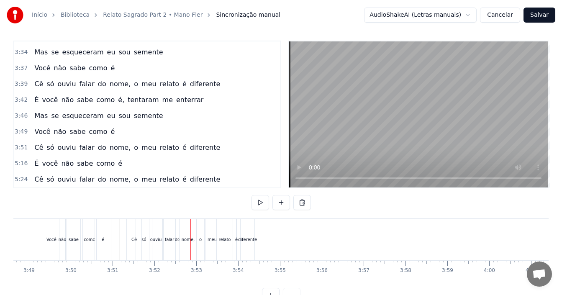
click at [182, 242] on div "nome," at bounding box center [188, 239] width 13 height 6
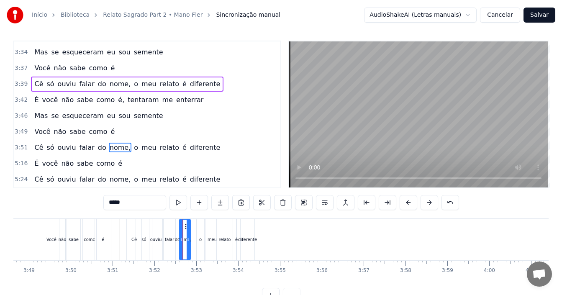
drag, startPoint x: 194, startPoint y: 238, endPoint x: 188, endPoint y: 238, distance: 6.3
click at [188, 238] on icon at bounding box center [188, 239] width 3 height 7
click at [170, 242] on div "falar" at bounding box center [170, 239] width 10 height 6
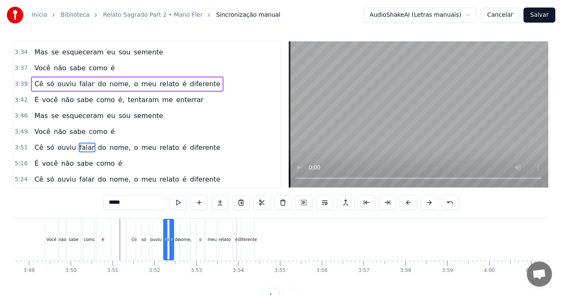
drag, startPoint x: 174, startPoint y: 238, endPoint x: 168, endPoint y: 238, distance: 5.5
click at [172, 238] on circle at bounding box center [172, 238] width 0 height 0
click at [157, 240] on div "ouviu" at bounding box center [156, 239] width 12 height 6
click at [158, 240] on icon at bounding box center [158, 239] width 3 height 7
click at [169, 239] on div "falar" at bounding box center [169, 239] width 10 height 6
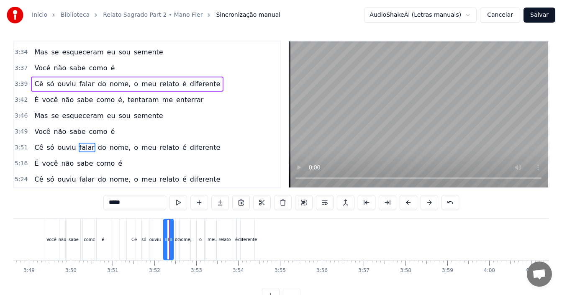
click at [166, 235] on div "falar" at bounding box center [168, 240] width 9 height 40
click at [166, 234] on div "falar" at bounding box center [168, 240] width 9 height 40
click at [81, 151] on span "falar" at bounding box center [87, 148] width 17 height 10
click at [154, 240] on div "ouviu" at bounding box center [155, 239] width 12 height 6
click at [167, 238] on div "falar" at bounding box center [169, 239] width 10 height 6
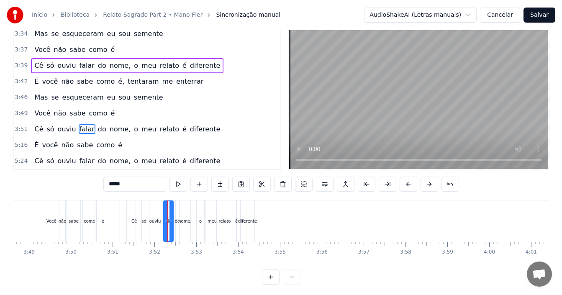
scroll to position [31, 0]
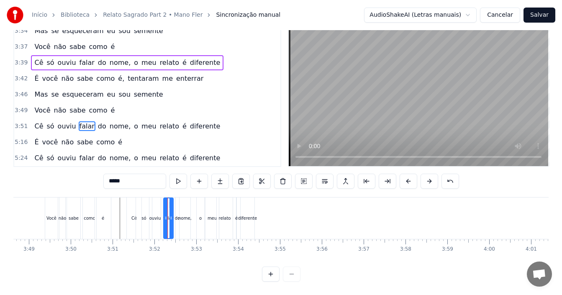
click at [272, 275] on button at bounding box center [271, 274] width 18 height 15
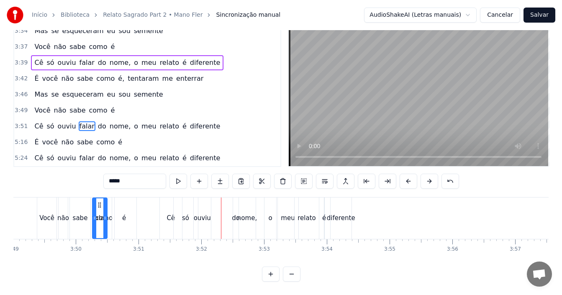
scroll to position [0, 14371]
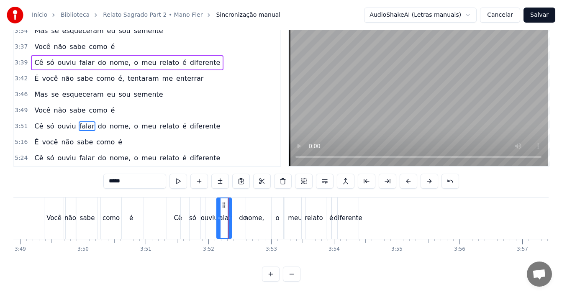
drag, startPoint x: 58, startPoint y: 197, endPoint x: 225, endPoint y: 201, distance: 167.1
click at [225, 202] on icon at bounding box center [224, 205] width 7 height 7
click at [242, 213] on div "do" at bounding box center [243, 218] width 8 height 10
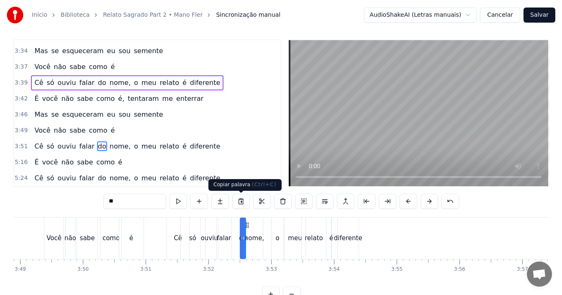
scroll to position [3, 0]
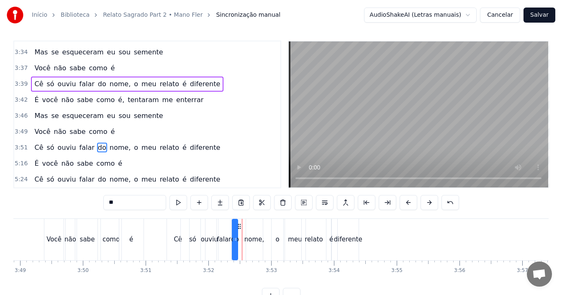
drag, startPoint x: 246, startPoint y: 225, endPoint x: 238, endPoint y: 226, distance: 8.1
click at [238, 226] on icon at bounding box center [239, 226] width 7 height 7
click at [252, 239] on div "nome," at bounding box center [254, 240] width 20 height 10
type input "*****"
click at [246, 226] on icon at bounding box center [247, 226] width 7 height 7
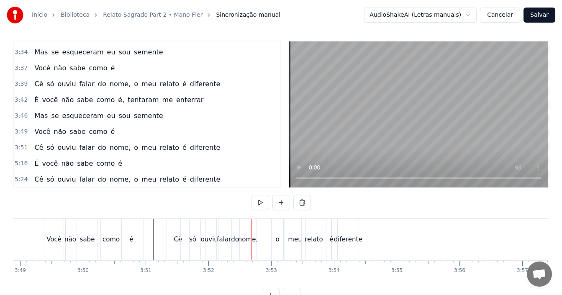
click at [176, 243] on div "Cê" at bounding box center [178, 240] width 8 height 10
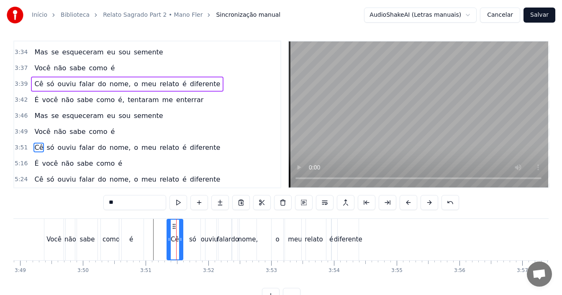
drag, startPoint x: 187, startPoint y: 238, endPoint x: 166, endPoint y: 241, distance: 21.1
click at [180, 238] on icon at bounding box center [180, 239] width 3 height 7
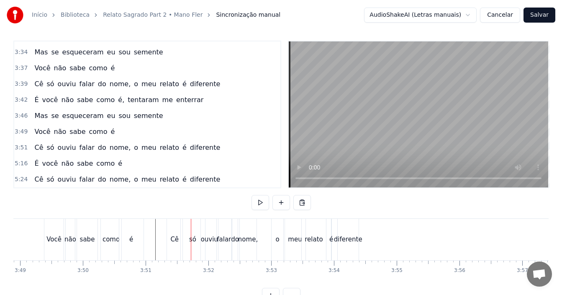
click at [111, 241] on div "como" at bounding box center [111, 240] width 17 height 10
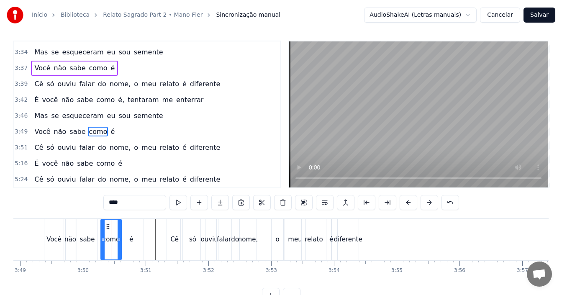
scroll to position [0, 0]
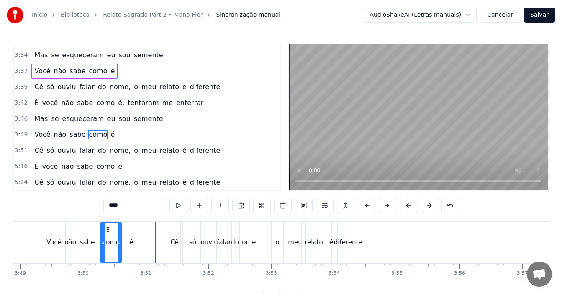
click at [131, 244] on div "é" at bounding box center [131, 243] width 4 height 10
drag, startPoint x: 142, startPoint y: 242, endPoint x: 132, endPoint y: 242, distance: 10.5
click at [132, 242] on icon at bounding box center [130, 242] width 3 height 7
click at [169, 244] on div "Cê" at bounding box center [175, 242] width 16 height 41
type input "**"
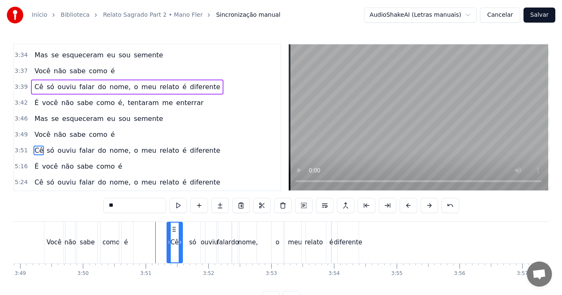
scroll to position [3, 0]
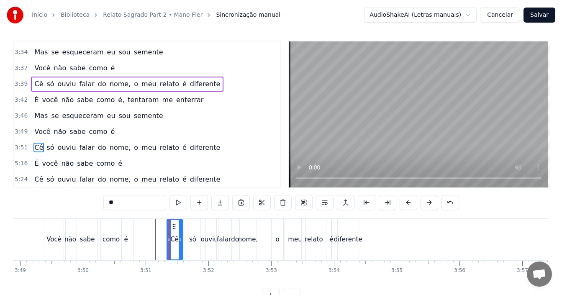
click at [220, 142] on div "3:51 Cê só ouviu falar do nome, o meu relato é diferente" at bounding box center [147, 148] width 266 height 16
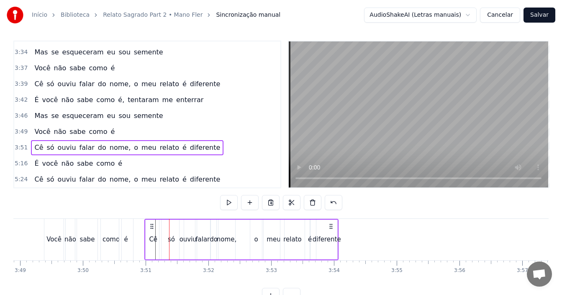
drag, startPoint x: 173, startPoint y: 227, endPoint x: 151, endPoint y: 230, distance: 22.4
click at [151, 230] on div "Cê só ouviu falar do nome, o meu relato é diferente" at bounding box center [241, 239] width 195 height 41
click at [107, 239] on div "como" at bounding box center [111, 240] width 17 height 10
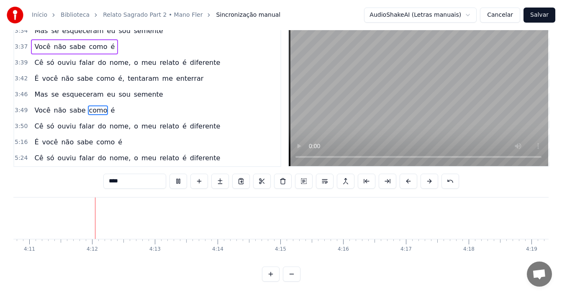
scroll to position [0, 15751]
click at [133, 91] on span "semente" at bounding box center [148, 95] width 31 height 10
type input "*******"
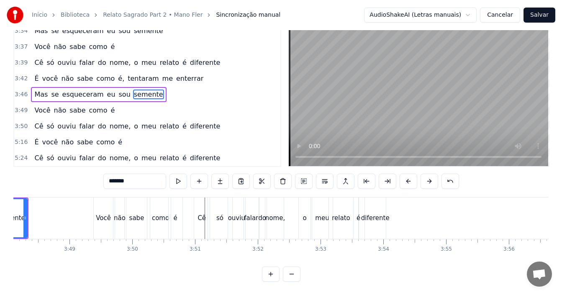
scroll to position [0, 14260]
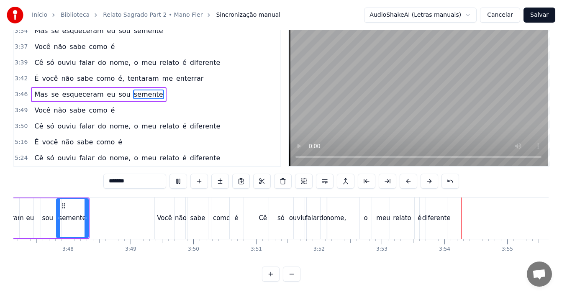
click at [208, 121] on div "3:50 Cê só ouviu falar do nome, o meu relato é diferente" at bounding box center [147, 126] width 266 height 16
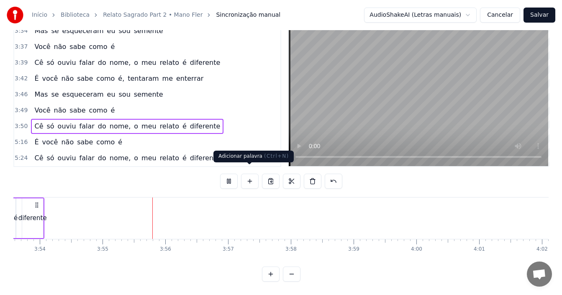
scroll to position [0, 14726]
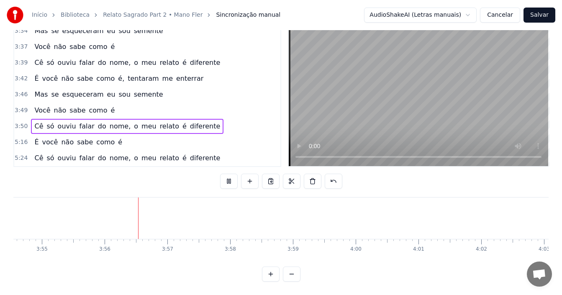
click at [223, 174] on button at bounding box center [229, 181] width 18 height 15
click at [116, 136] on div "5:16 É você não sabe como é" at bounding box center [147, 142] width 266 height 16
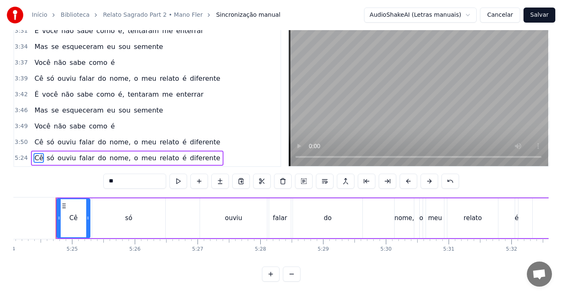
scroll to position [0, 20347]
click at [207, 150] on div "5:24 Cê só ouviu falar do nome, o meu relato é diferente" at bounding box center [147, 158] width 266 height 16
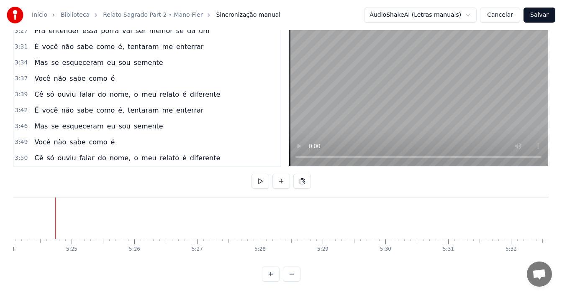
scroll to position [951, 0]
click at [189, 153] on span "diferente" at bounding box center [205, 158] width 32 height 10
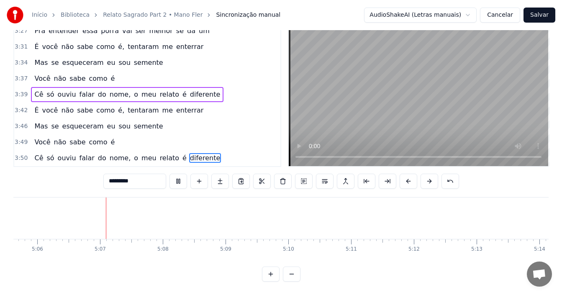
scroll to position [0, 19201]
click at [545, 16] on button "Salvar" at bounding box center [540, 15] width 32 height 15
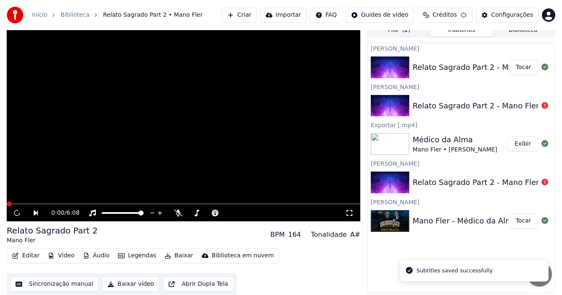
scroll to position [8, 0]
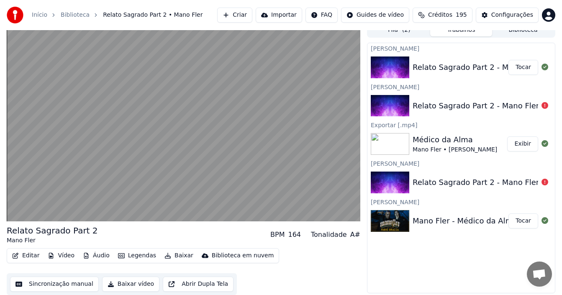
click at [170, 254] on button "Baixar" at bounding box center [179, 256] width 36 height 12
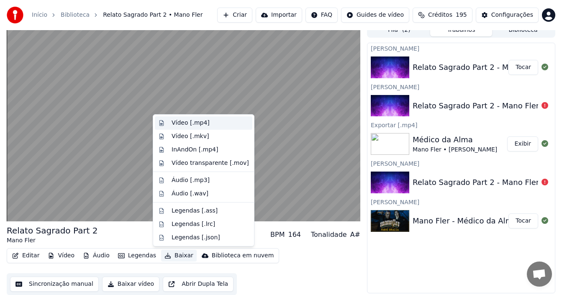
click at [203, 123] on div "Vídeo [.mp4]" at bounding box center [191, 123] width 38 height 8
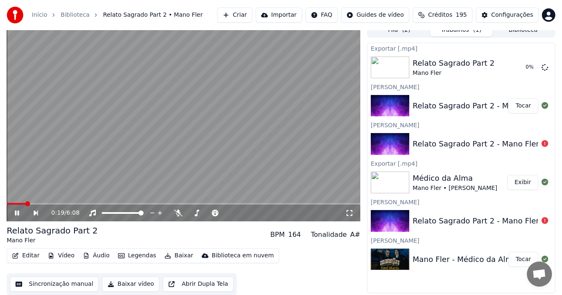
click at [17, 217] on div "0:19 / 6:08" at bounding box center [183, 213] width 347 height 8
click at [16, 212] on icon at bounding box center [17, 213] width 4 height 5
